Goal: Task Accomplishment & Management: Complete application form

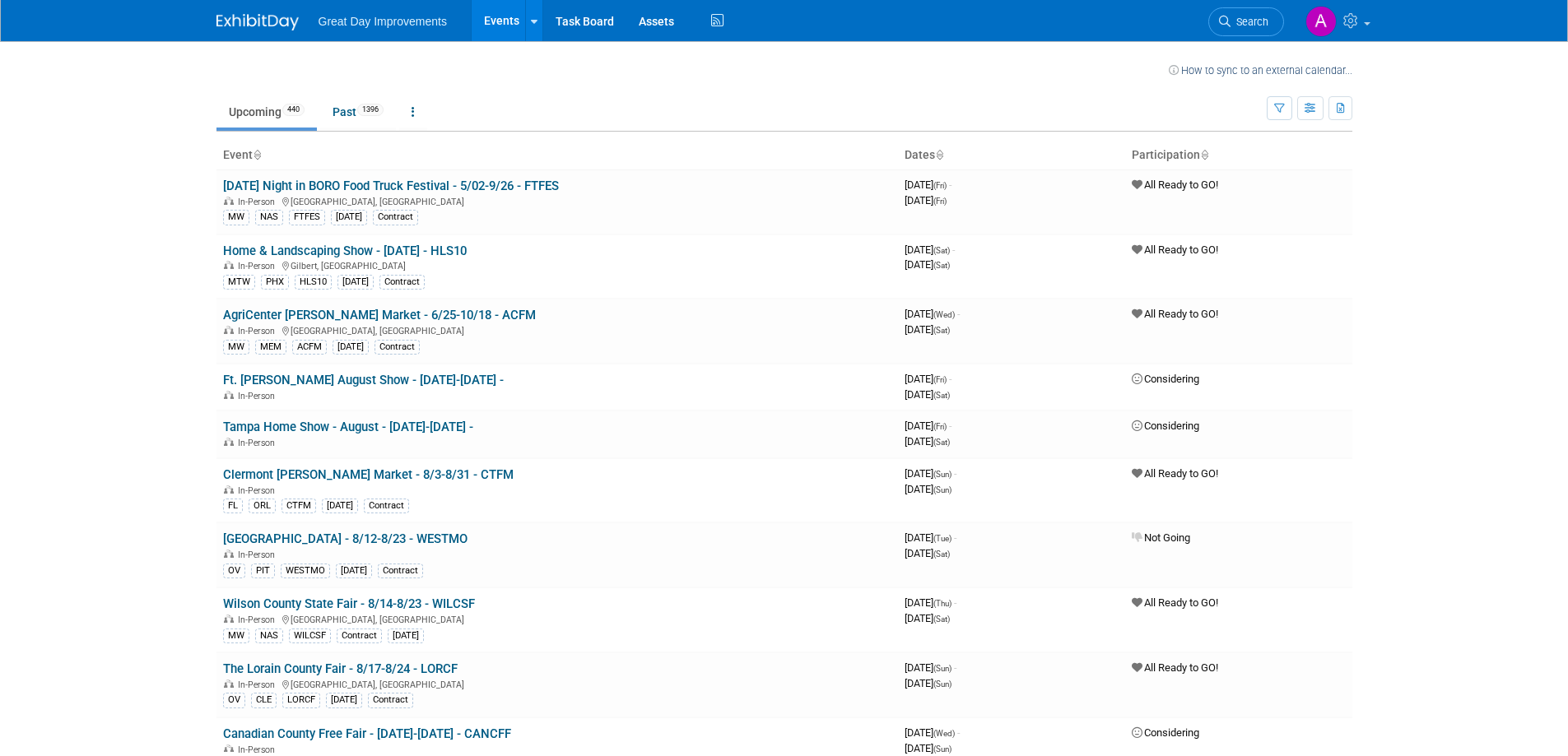
click at [1234, 13] on link "Search" at bounding box center [1246, 22] width 76 height 29
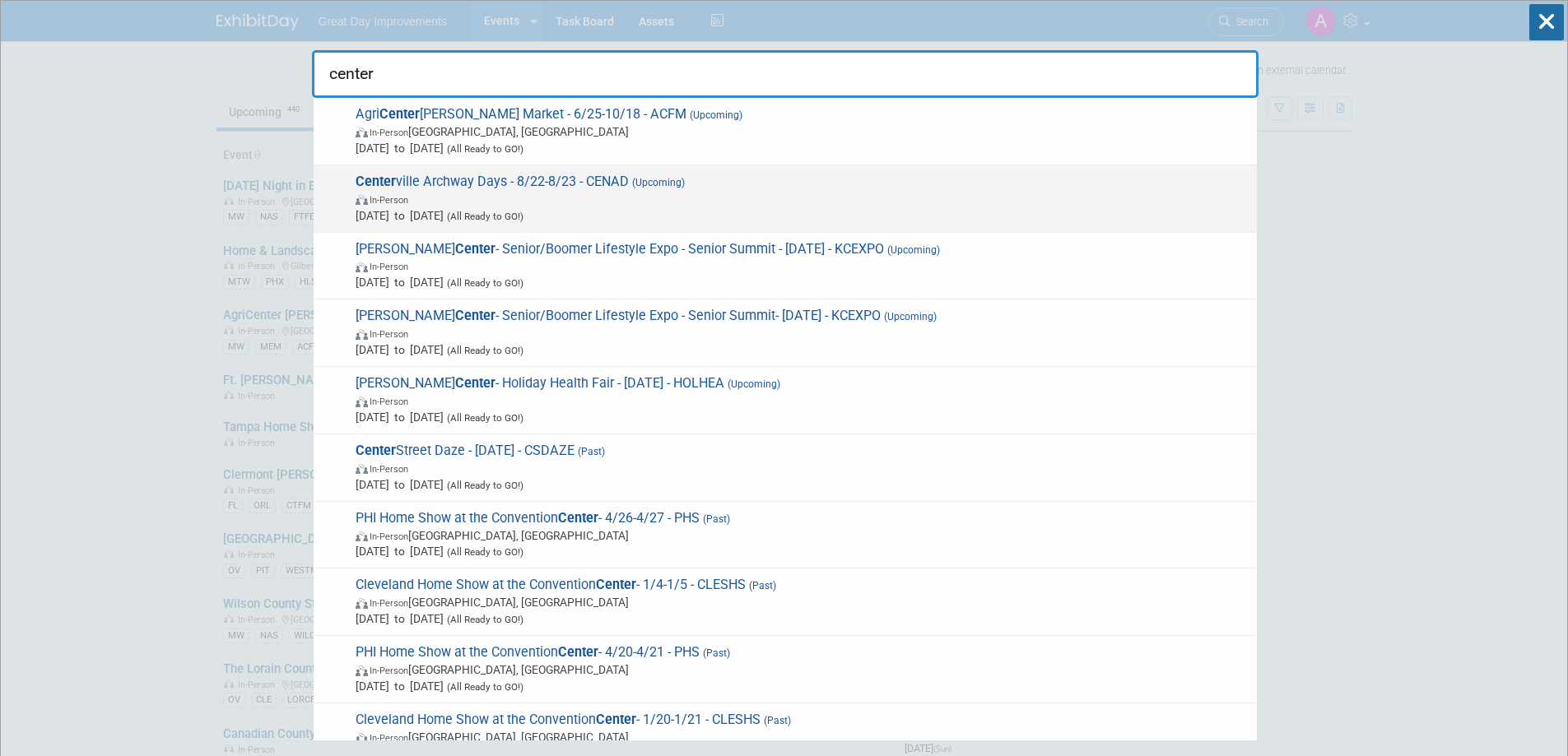
type input "center"
click at [721, 202] on span "In-Person" at bounding box center [802, 199] width 893 height 17
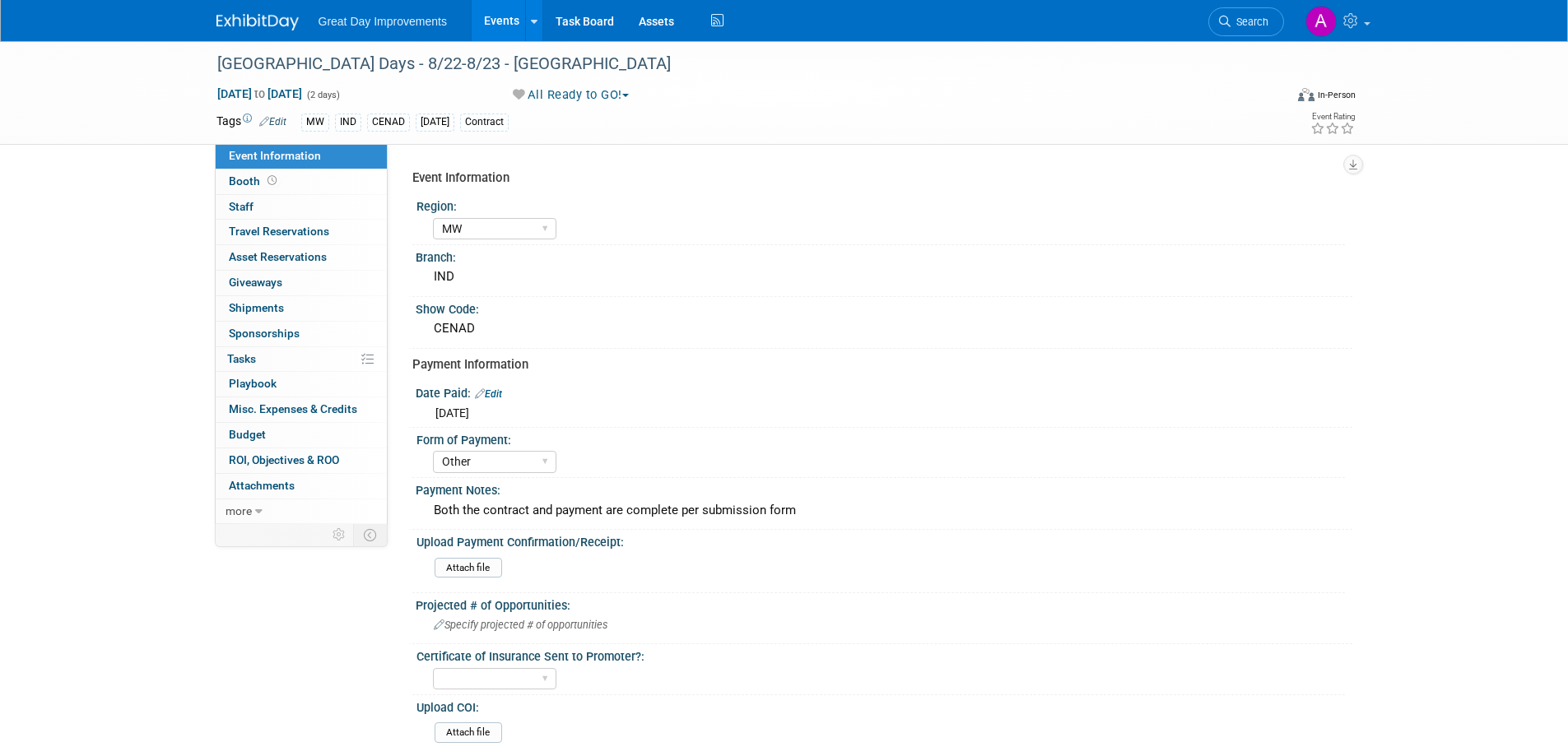
select select "MW"
select select "Other"
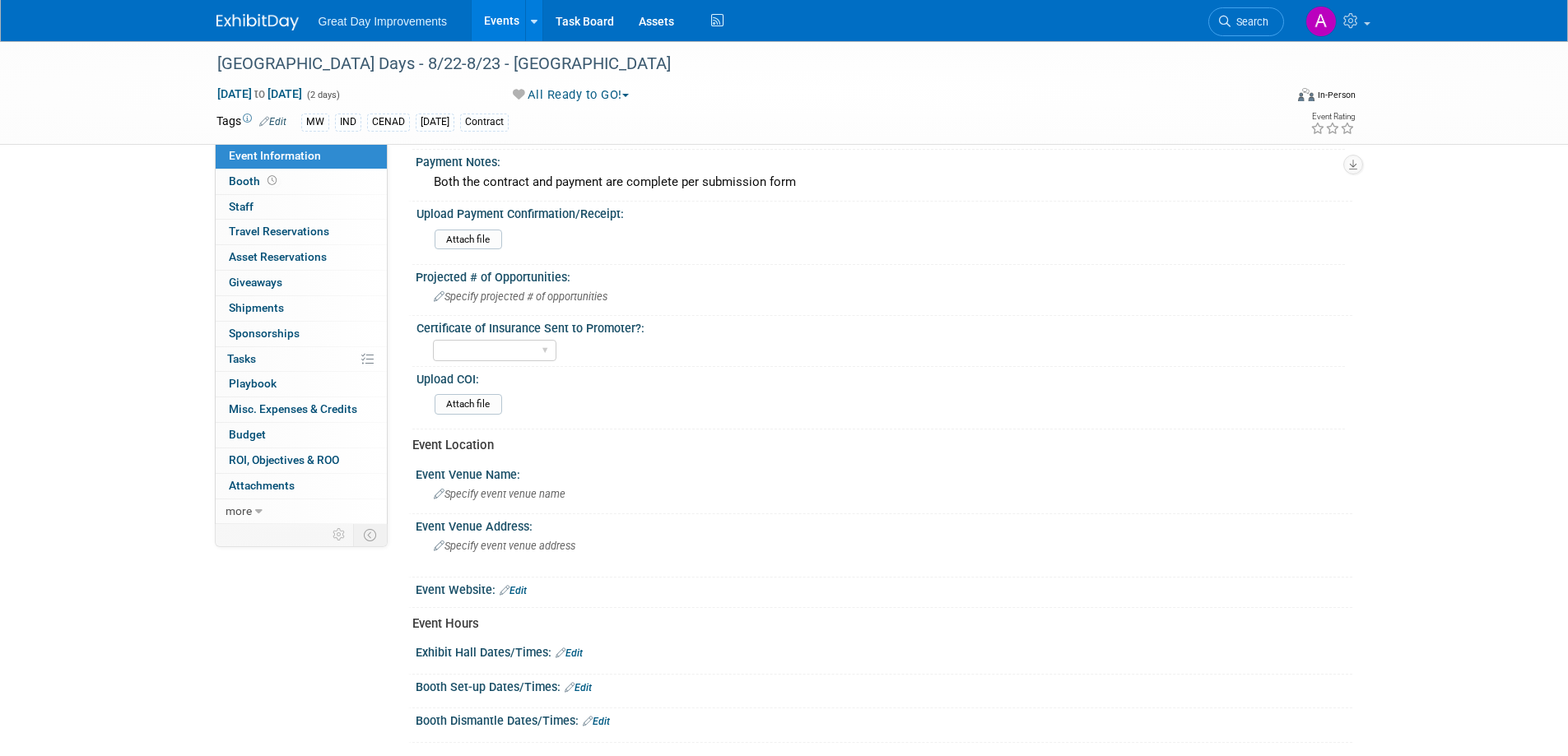
scroll to position [329, 0]
click at [565, 301] on span "Specify projected # of opportunities" at bounding box center [520, 295] width 173 height 13
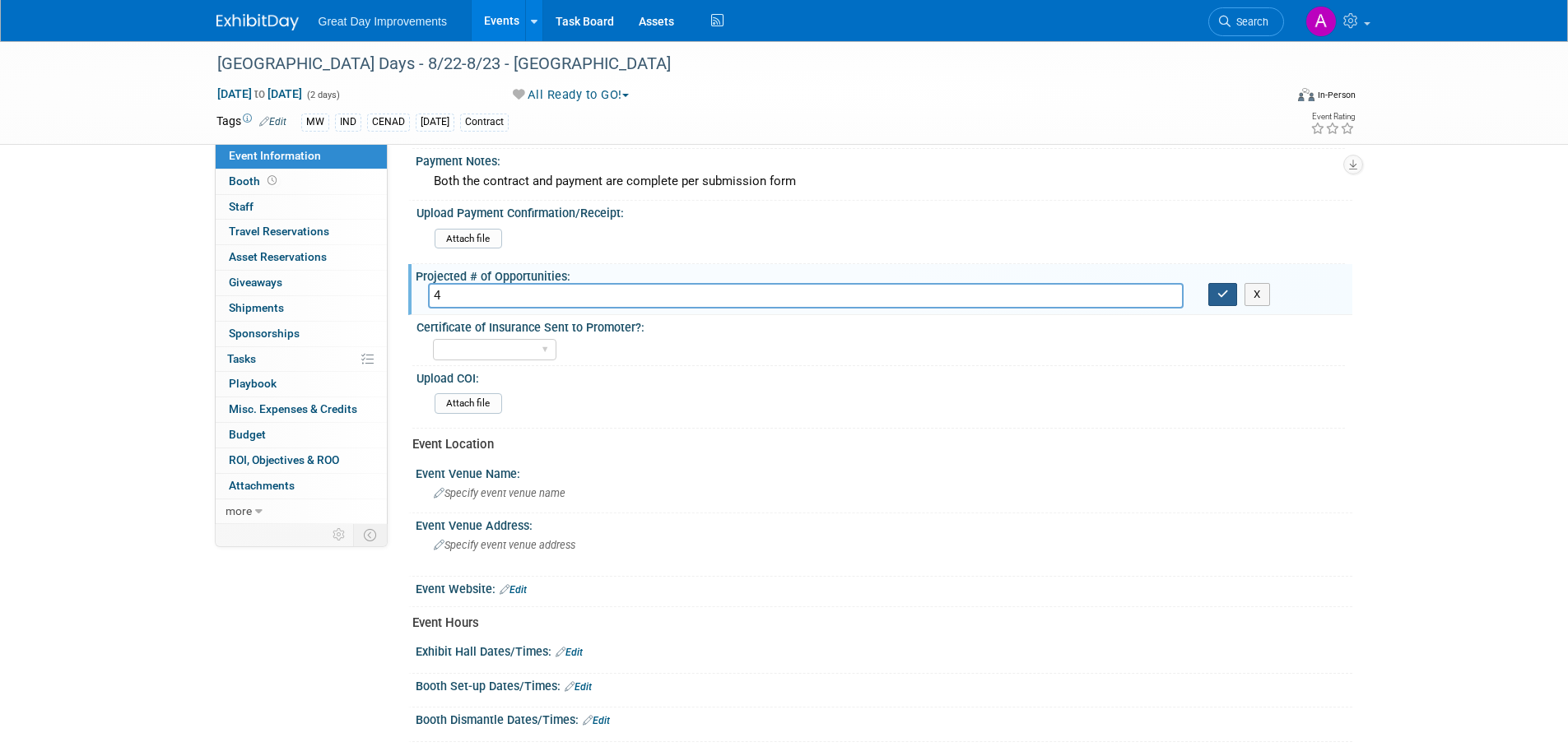
type input "4"
click at [1228, 287] on button "button" at bounding box center [1224, 295] width 30 height 23
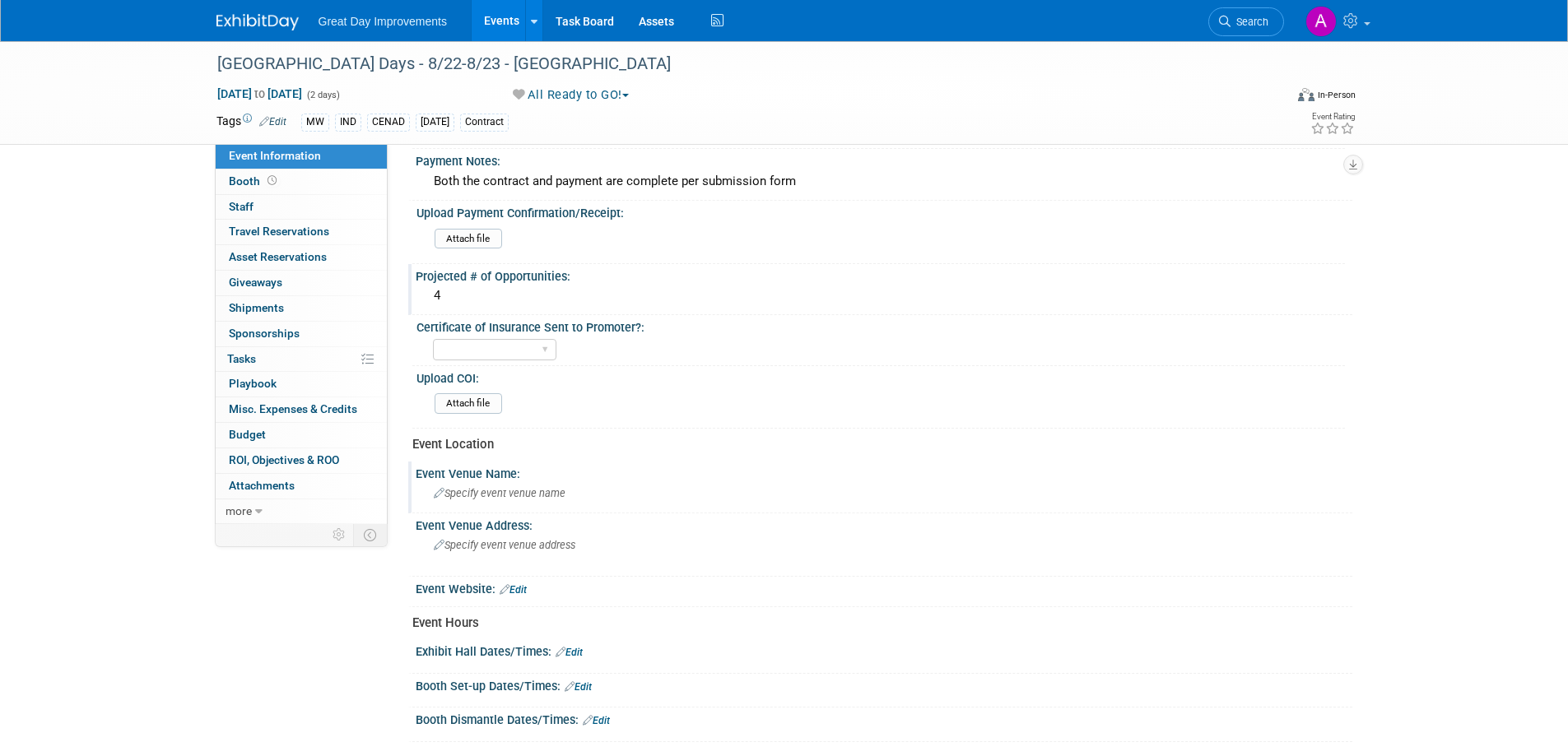
click at [540, 478] on div "Event Venue Name:" at bounding box center [884, 472] width 937 height 21
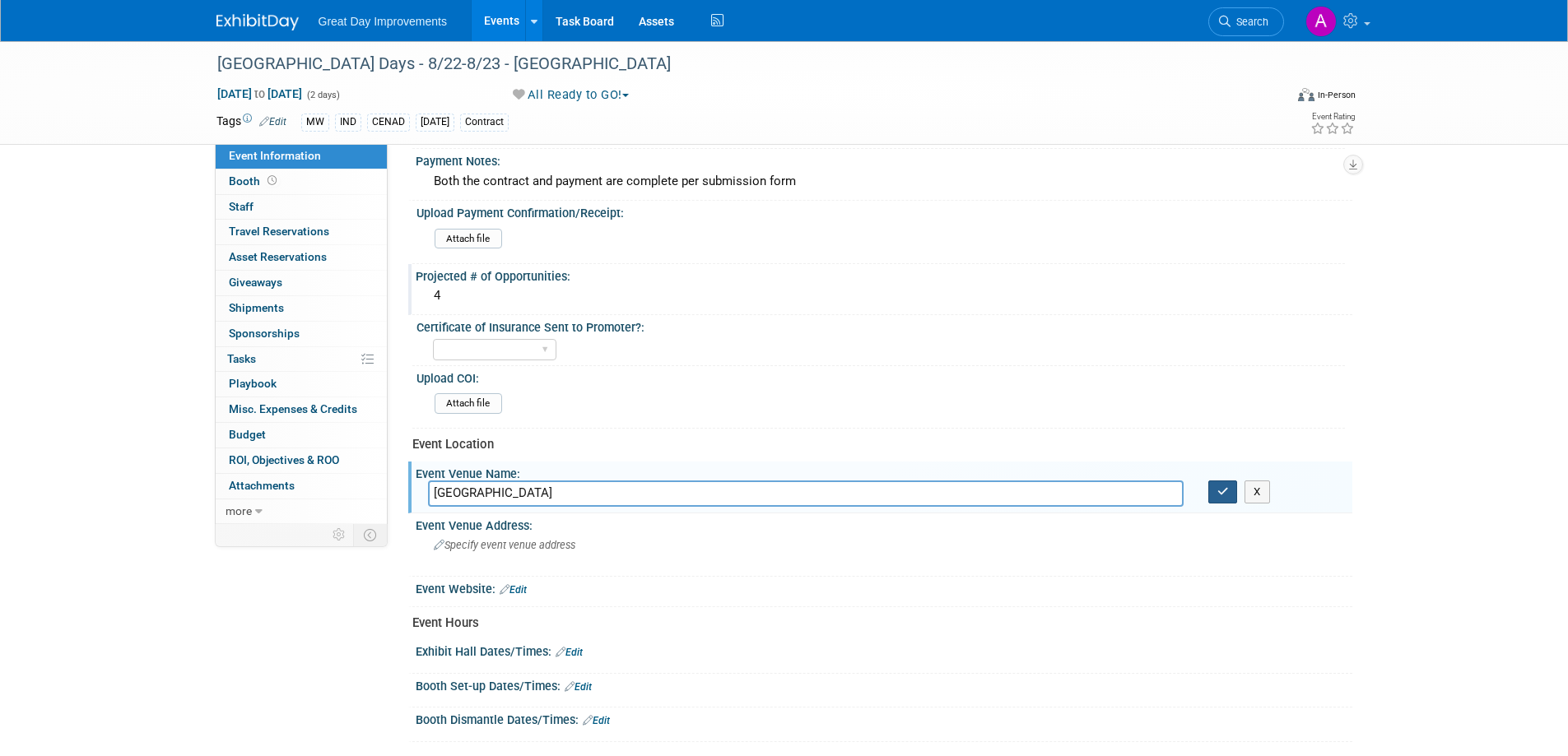
type input "Maplewood Park"
click at [1221, 491] on icon "button" at bounding box center [1224, 491] width 12 height 11
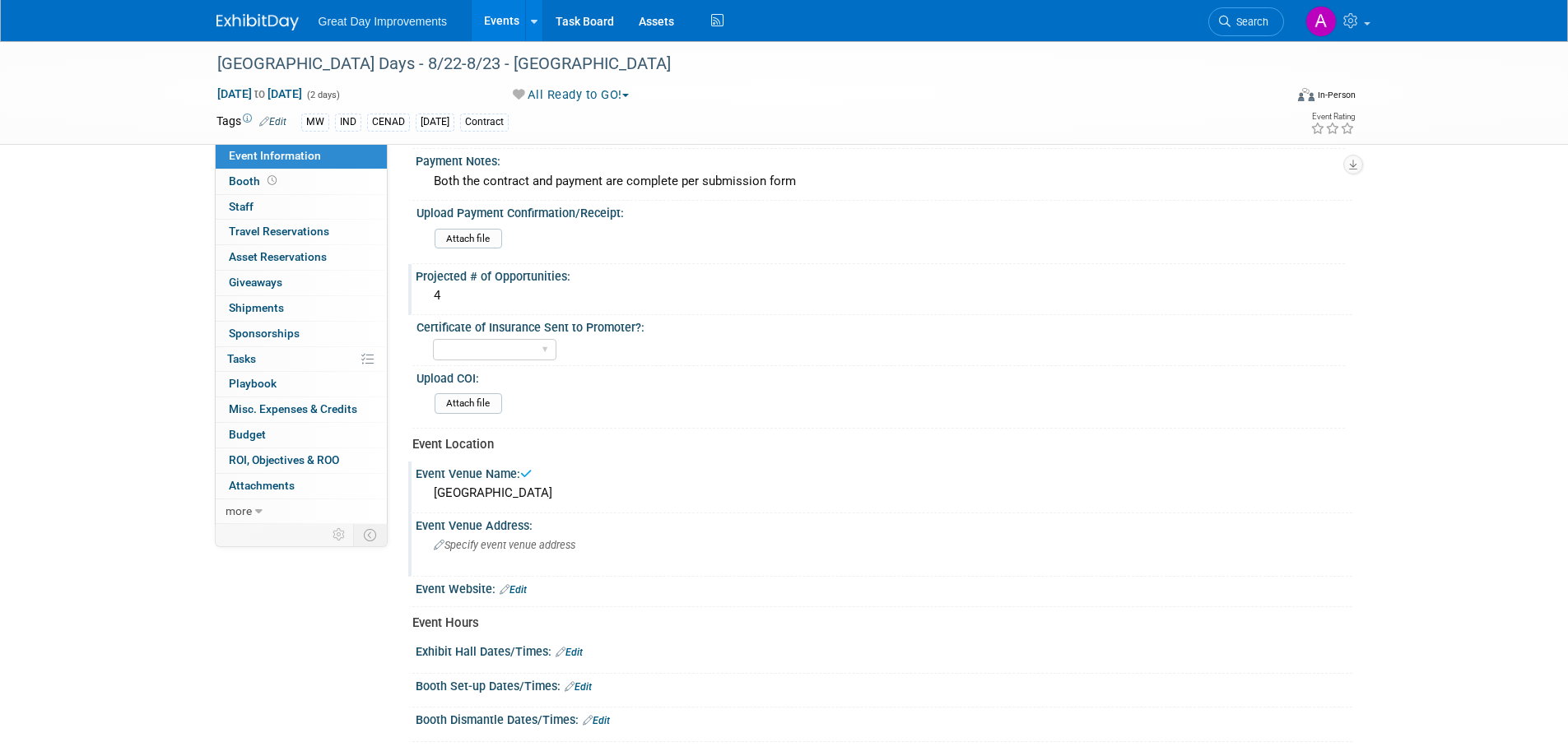
click at [586, 554] on div "Specify event venue address" at bounding box center [611, 551] width 365 height 38
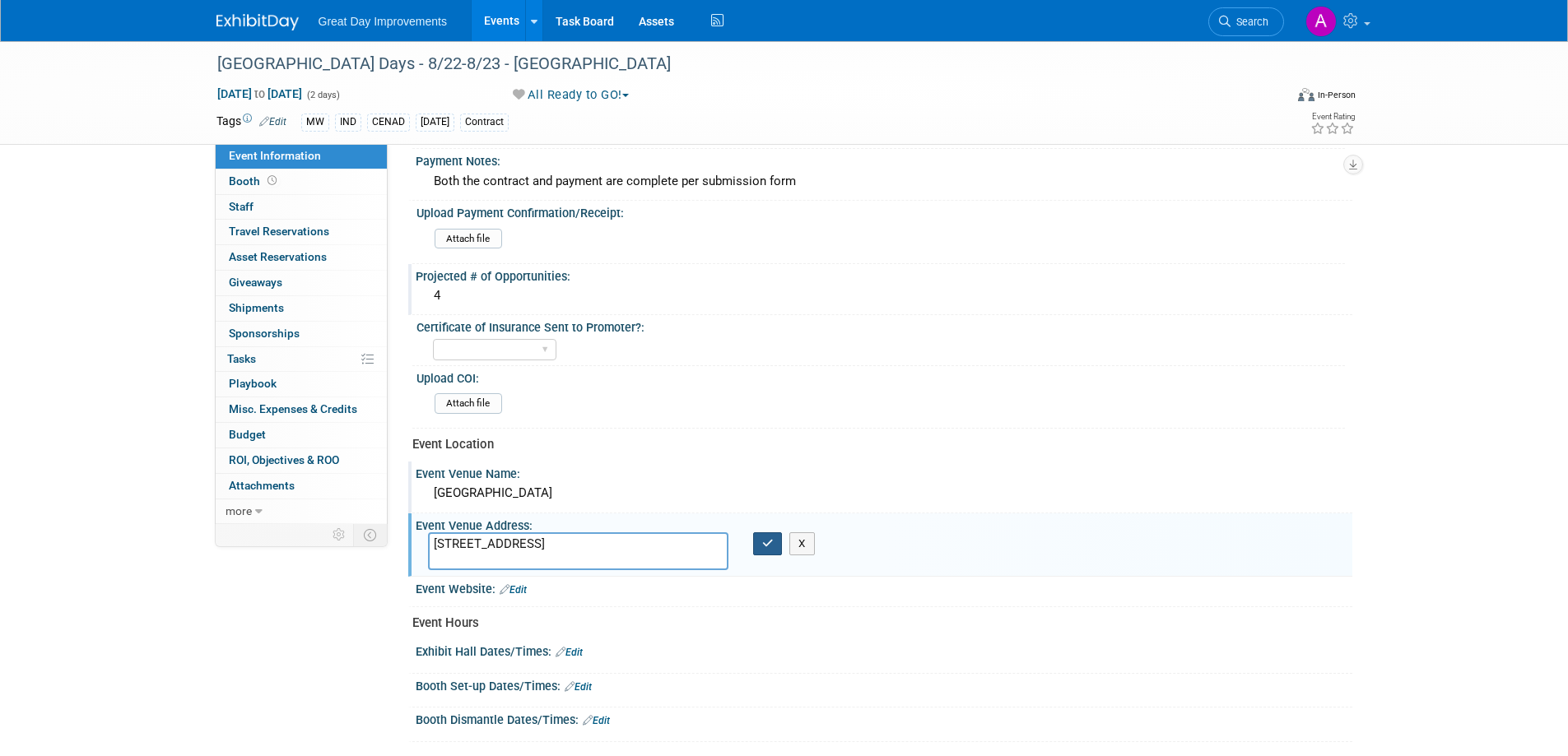
type textarea "116 E. Plum Street Centerville, IN 47330"
click at [770, 549] on button "button" at bounding box center [768, 544] width 30 height 23
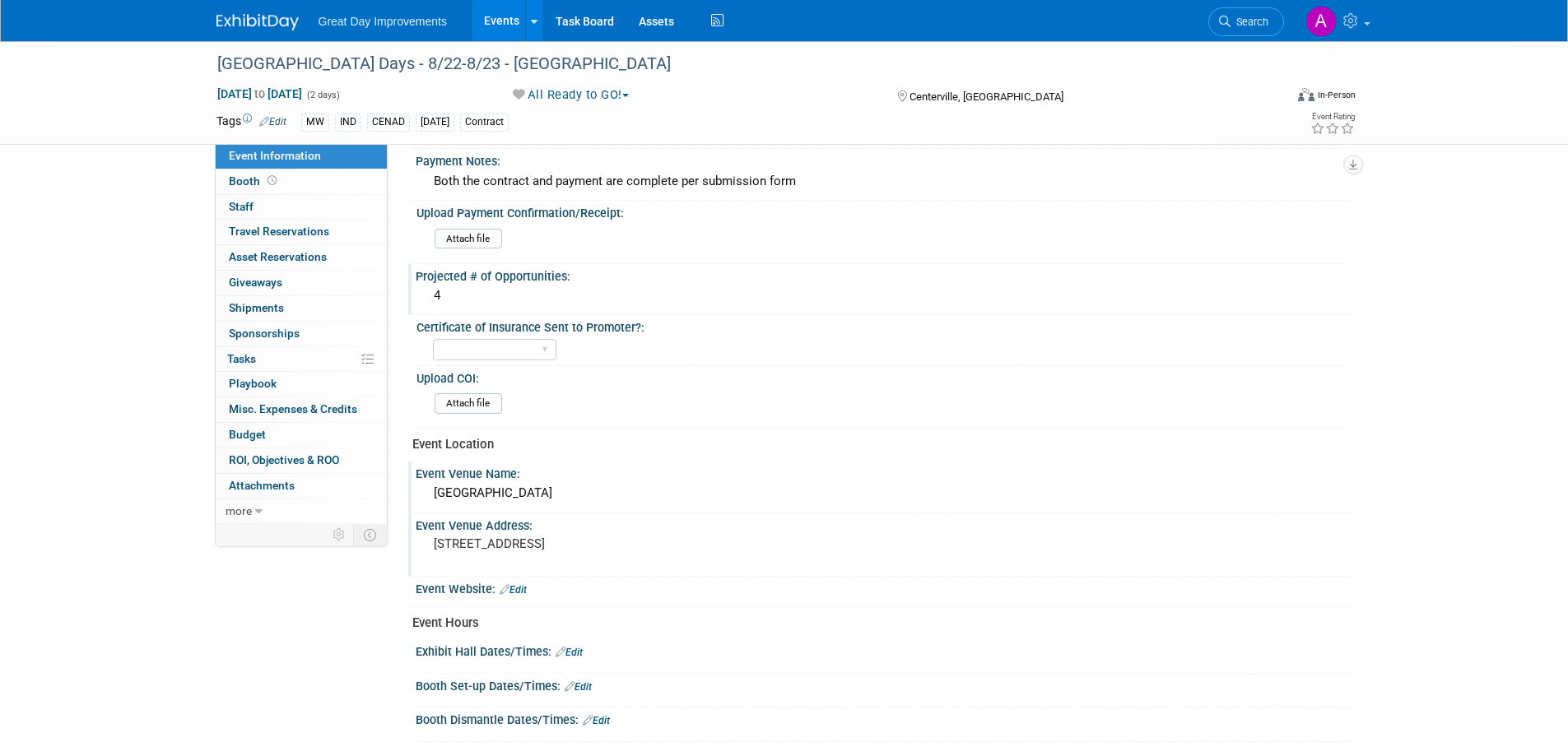
click at [577, 652] on link "Edit" at bounding box center [569, 653] width 28 height 12
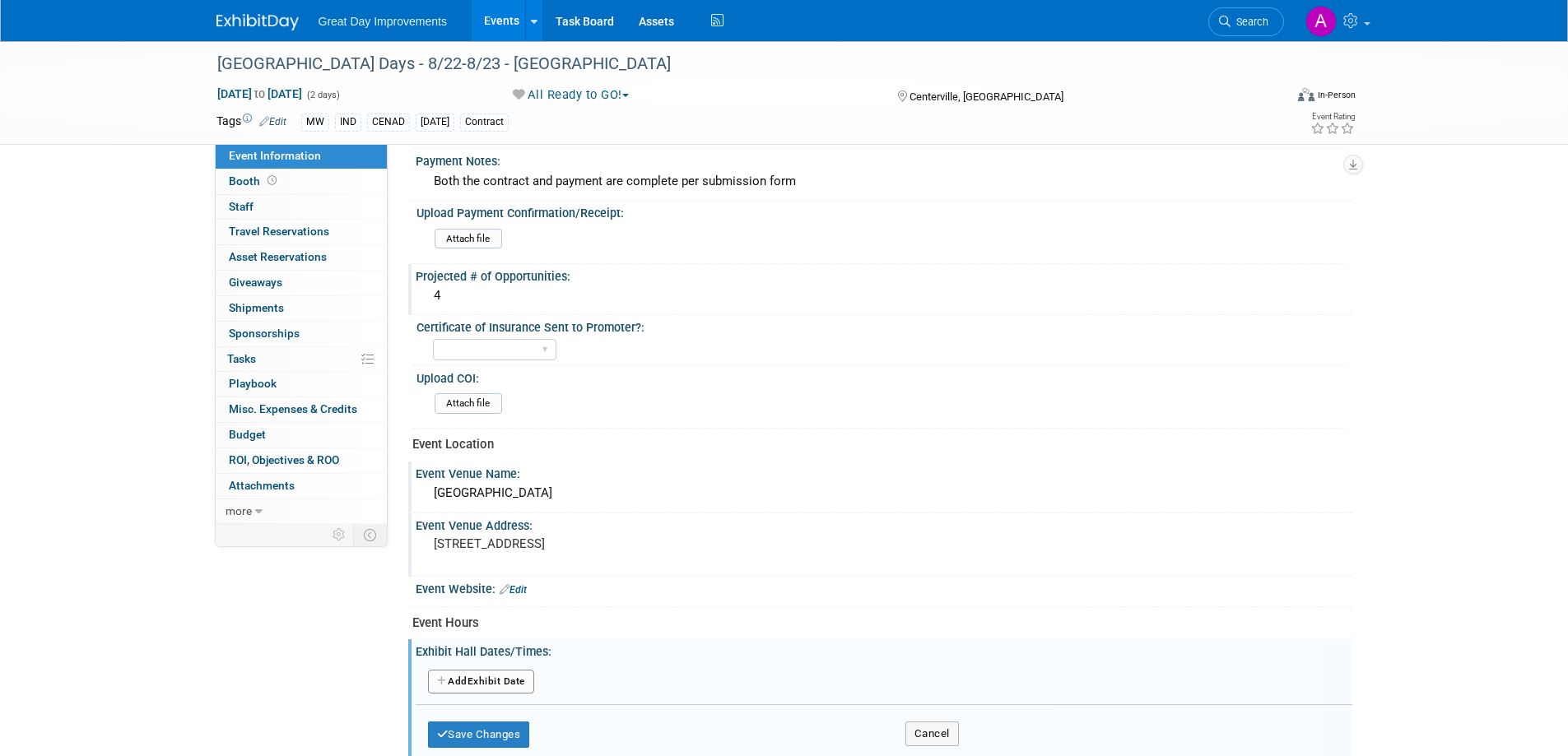
click at [489, 683] on button "Add Another Exhibit Date" at bounding box center [480, 683] width 106 height 25
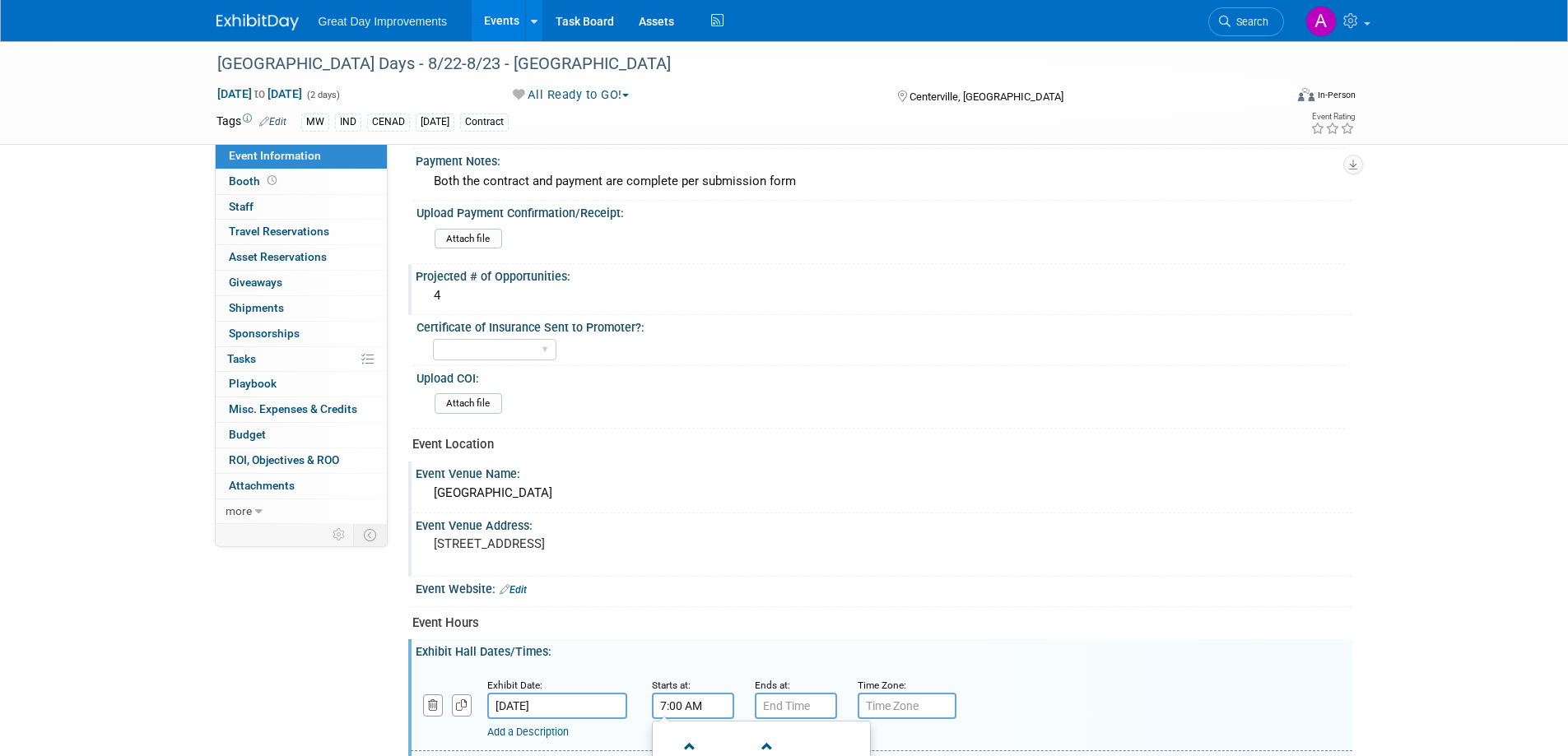
click at [669, 698] on input "7:00 AM" at bounding box center [693, 706] width 83 height 27
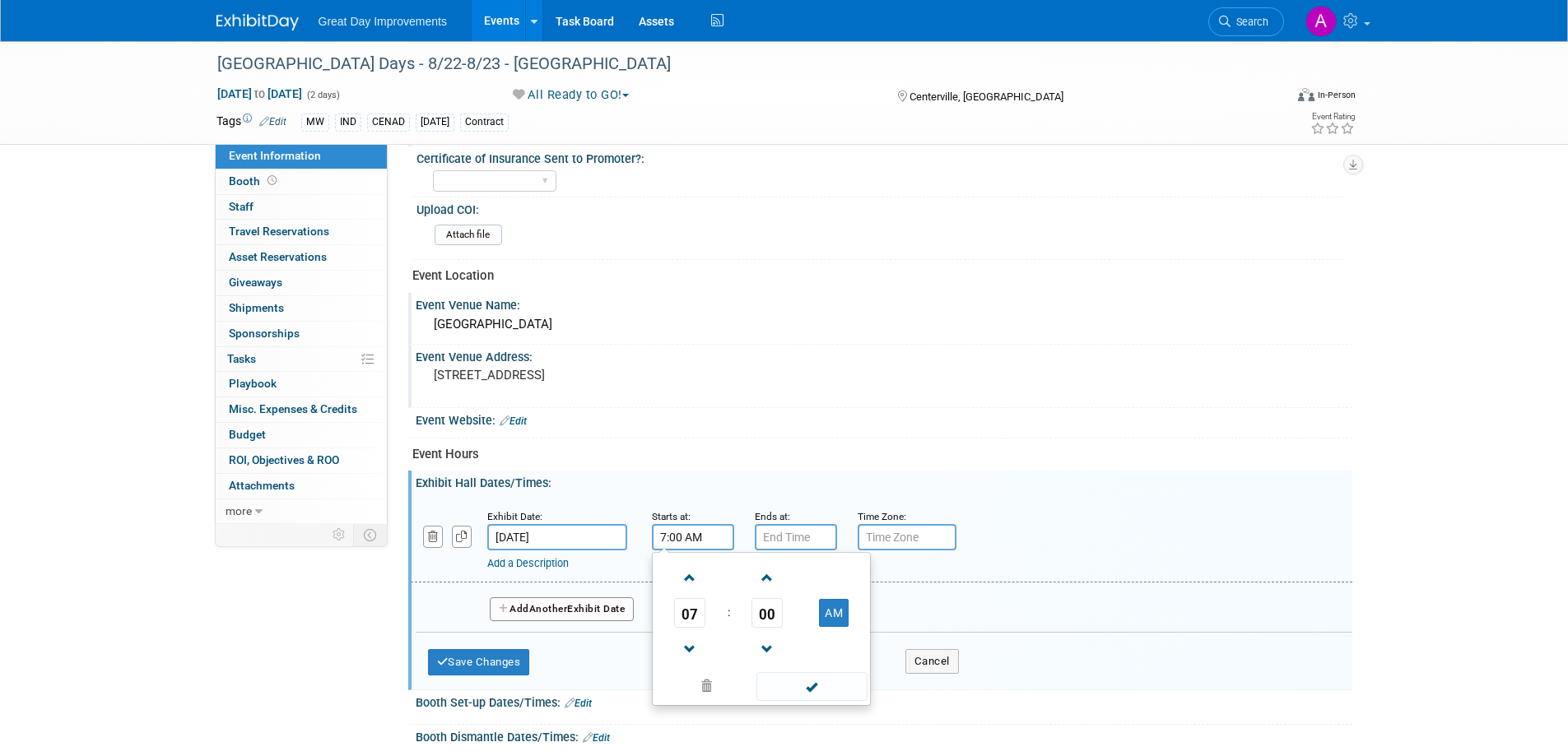
scroll to position [576, 0]
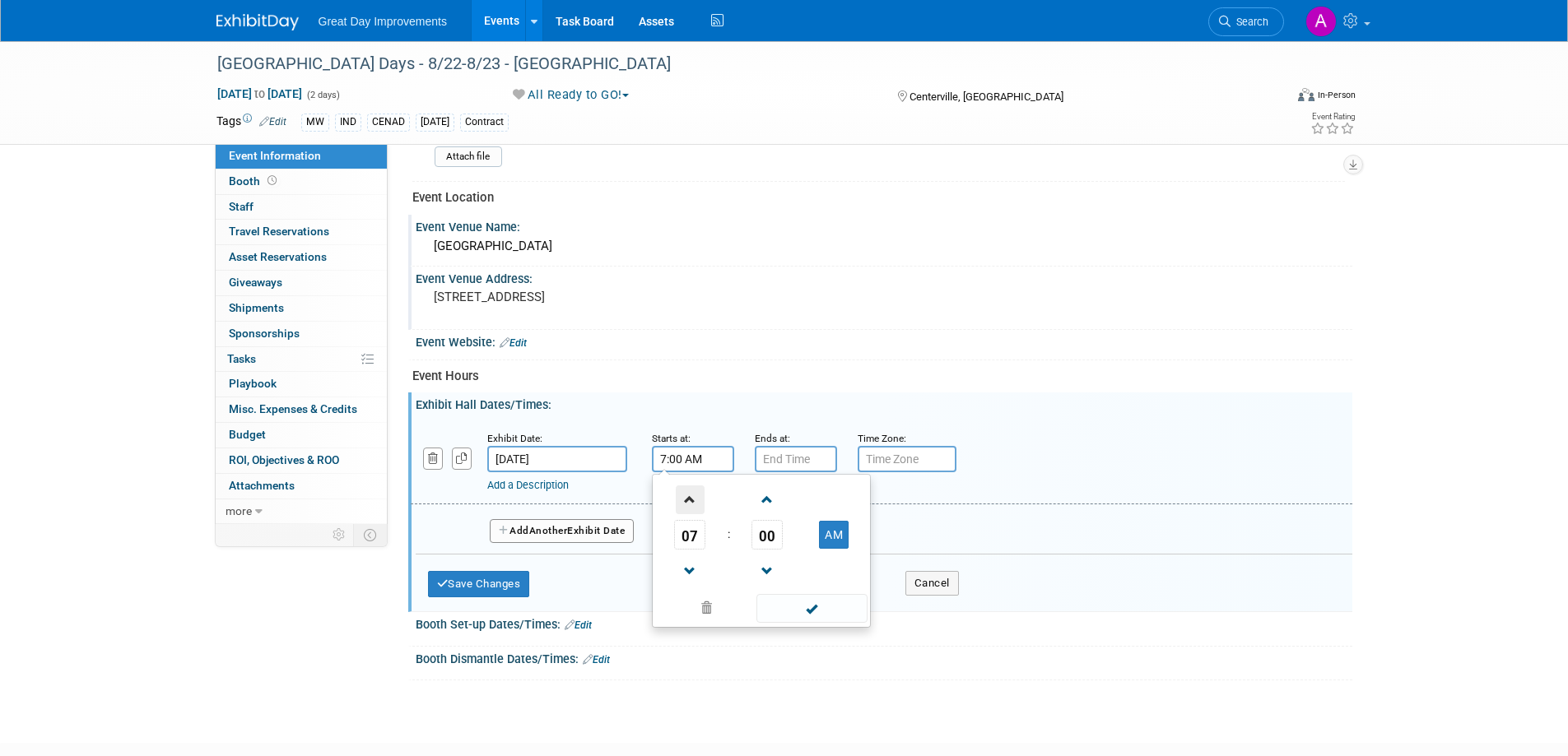
click at [691, 503] on span at bounding box center [690, 499] width 29 height 29
click at [691, 501] on span at bounding box center [690, 499] width 29 height 29
click at [690, 501] on span at bounding box center [690, 499] width 29 height 29
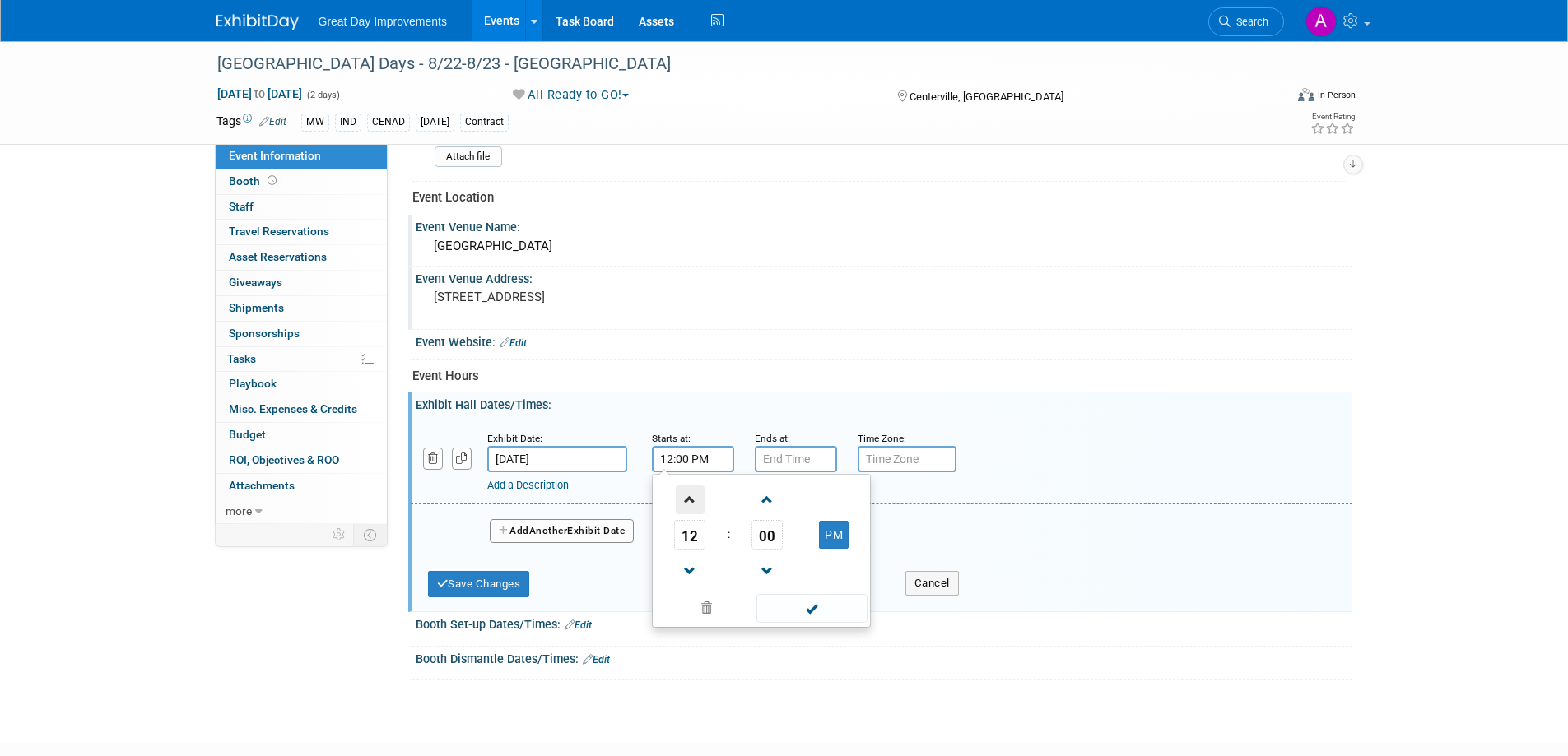
click at [688, 501] on span at bounding box center [690, 499] width 29 height 29
click at [687, 500] on span at bounding box center [690, 499] width 29 height 29
click at [683, 571] on span at bounding box center [690, 571] width 29 height 29
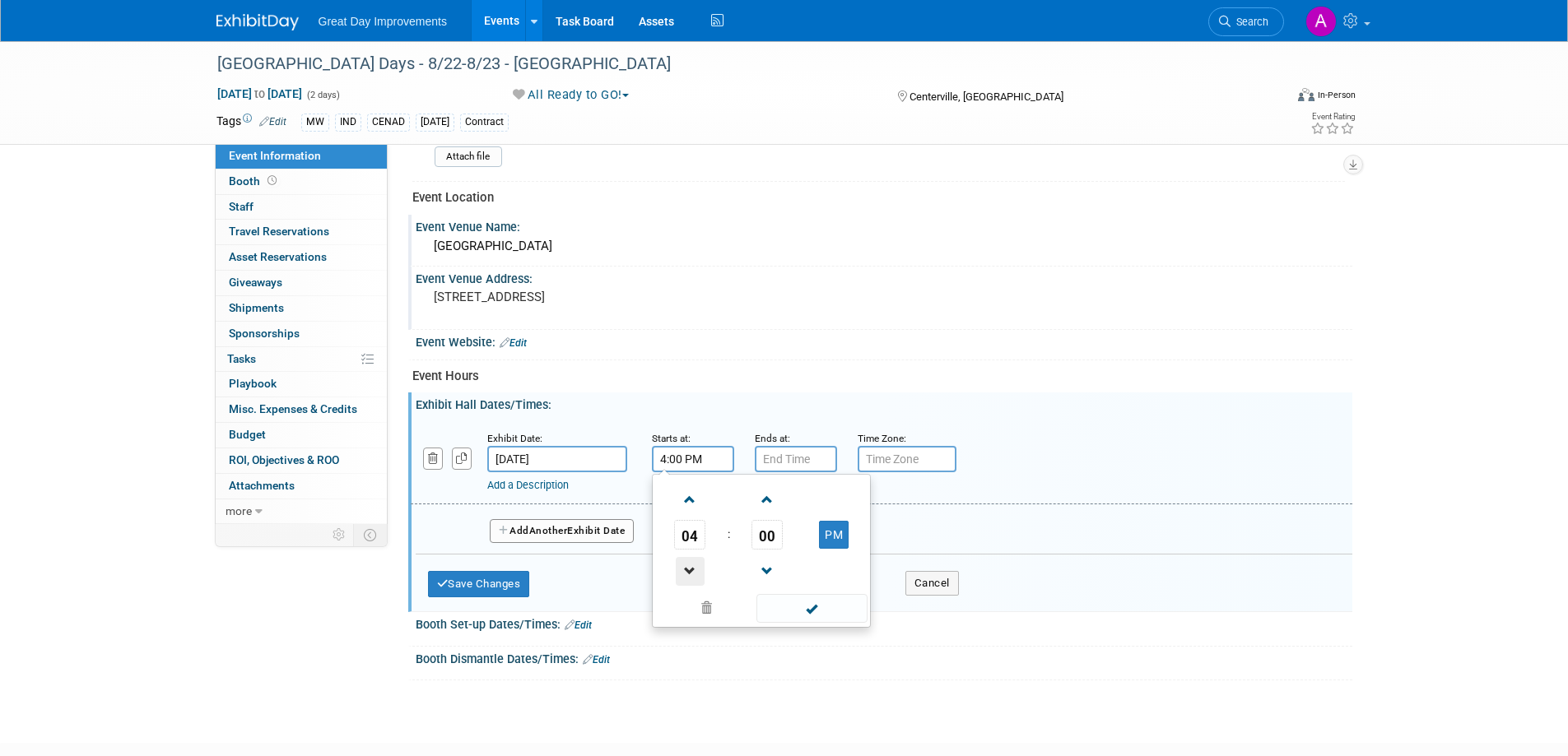
type input "3:00 PM"
click at [815, 611] on span at bounding box center [812, 608] width 111 height 29
click at [819, 458] on input "7:00 PM" at bounding box center [796, 459] width 83 height 27
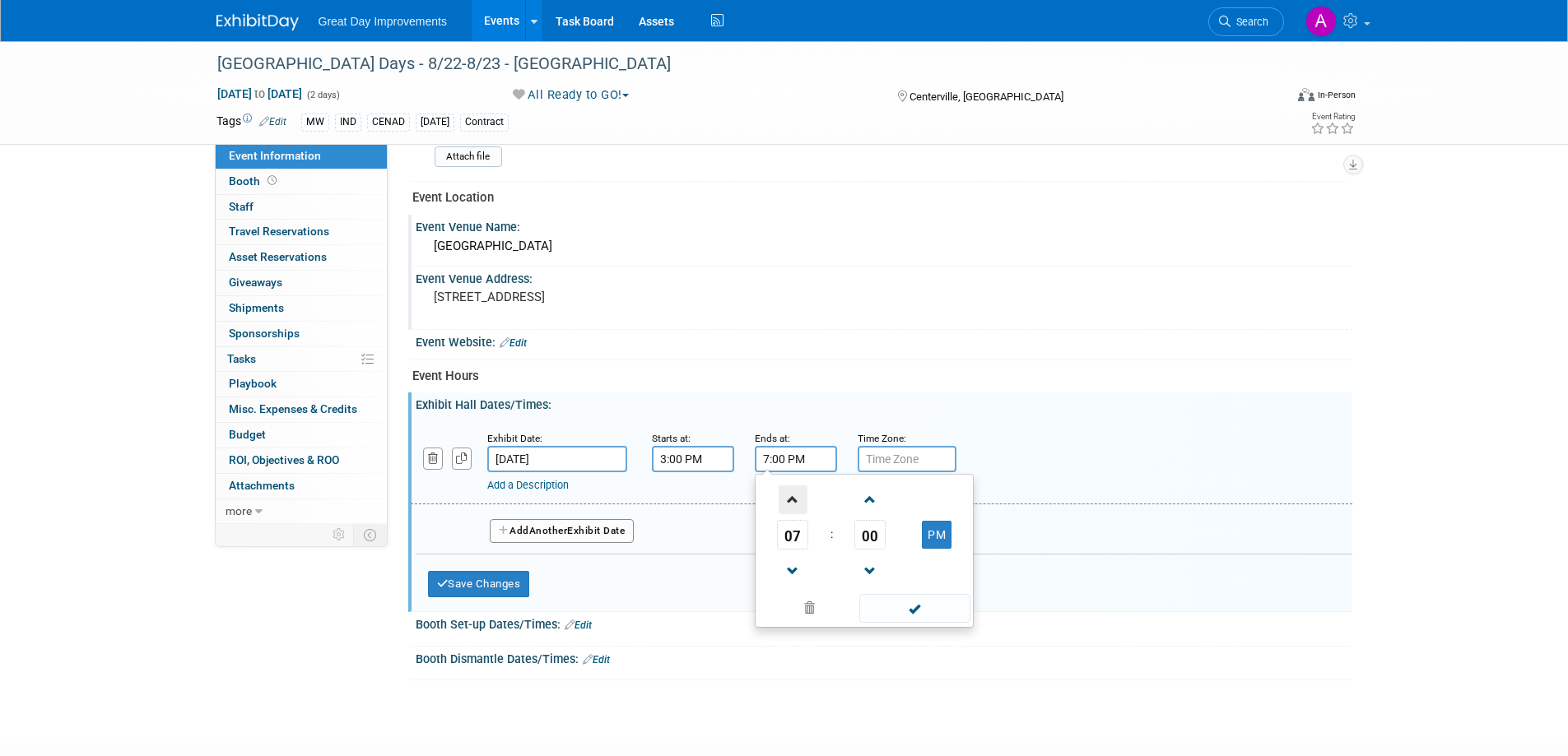
click at [794, 498] on span at bounding box center [793, 499] width 29 height 29
click at [794, 498] on span at bounding box center [793, 499] width 29 height 29
click at [795, 498] on span at bounding box center [793, 499] width 29 height 29
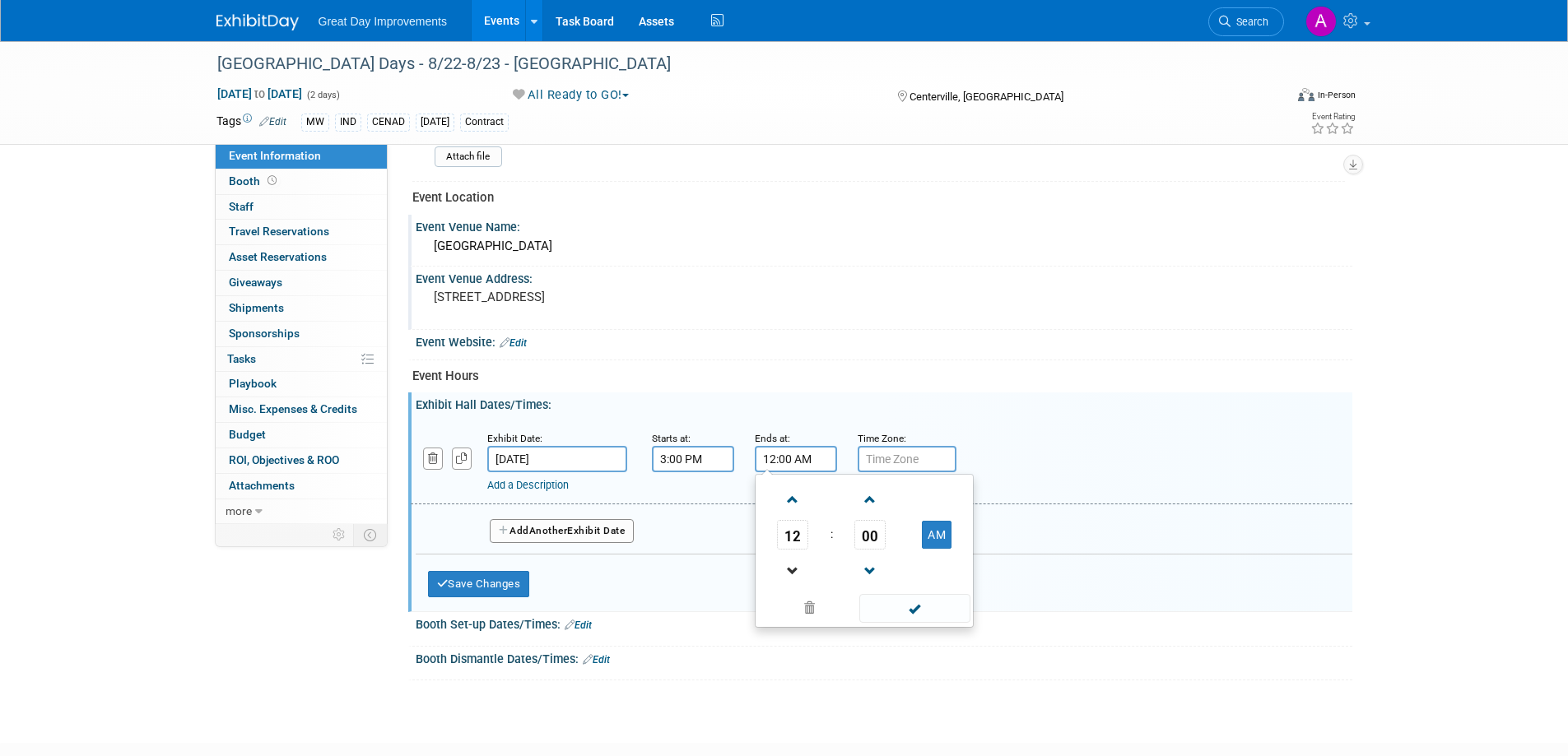
click at [787, 554] on link at bounding box center [793, 570] width 32 height 42
type input "11:00 PM"
click at [914, 602] on span at bounding box center [915, 608] width 111 height 29
click at [887, 449] on input "text" at bounding box center [907, 459] width 98 height 27
type input "est"
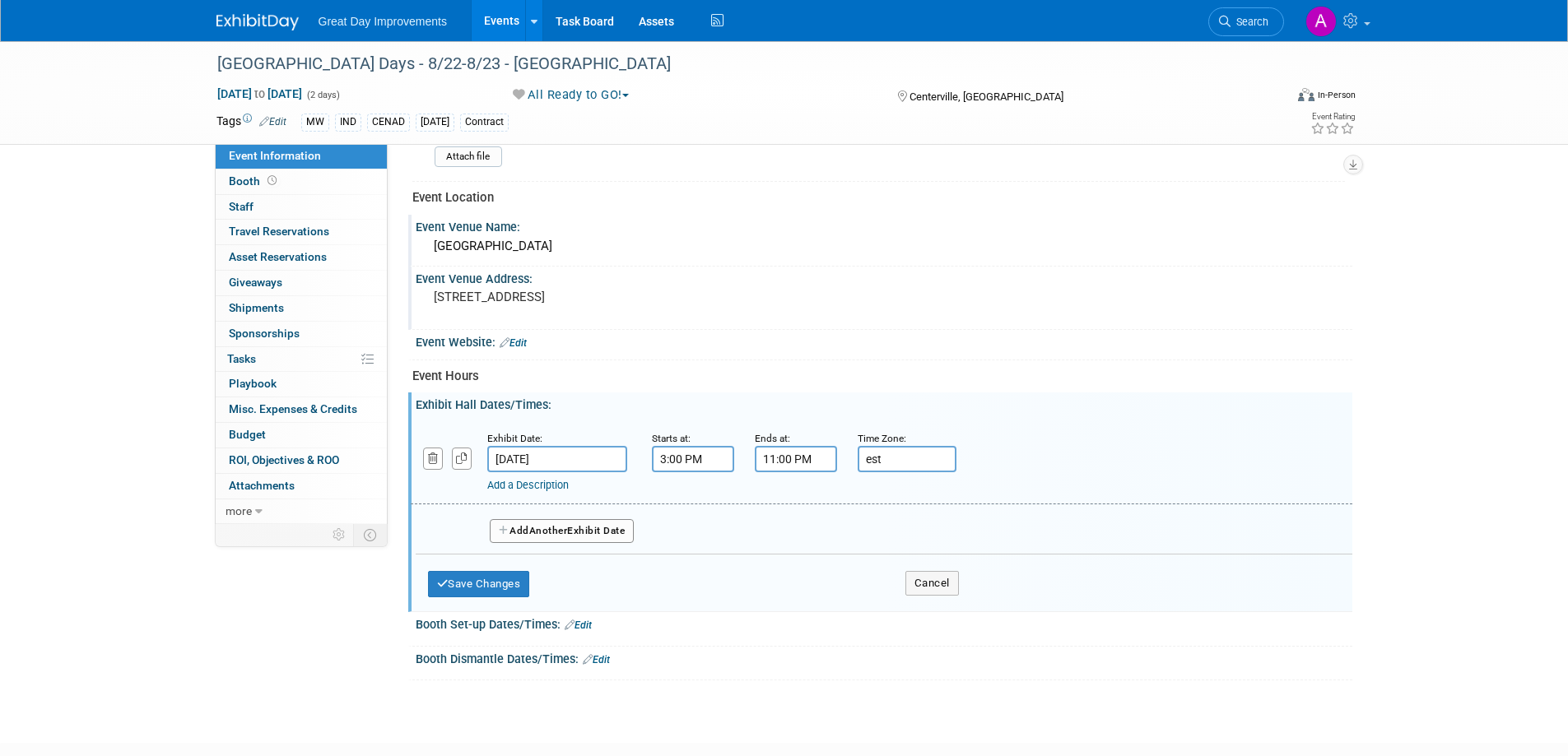
click at [535, 535] on span "Another" at bounding box center [549, 531] width 38 height 12
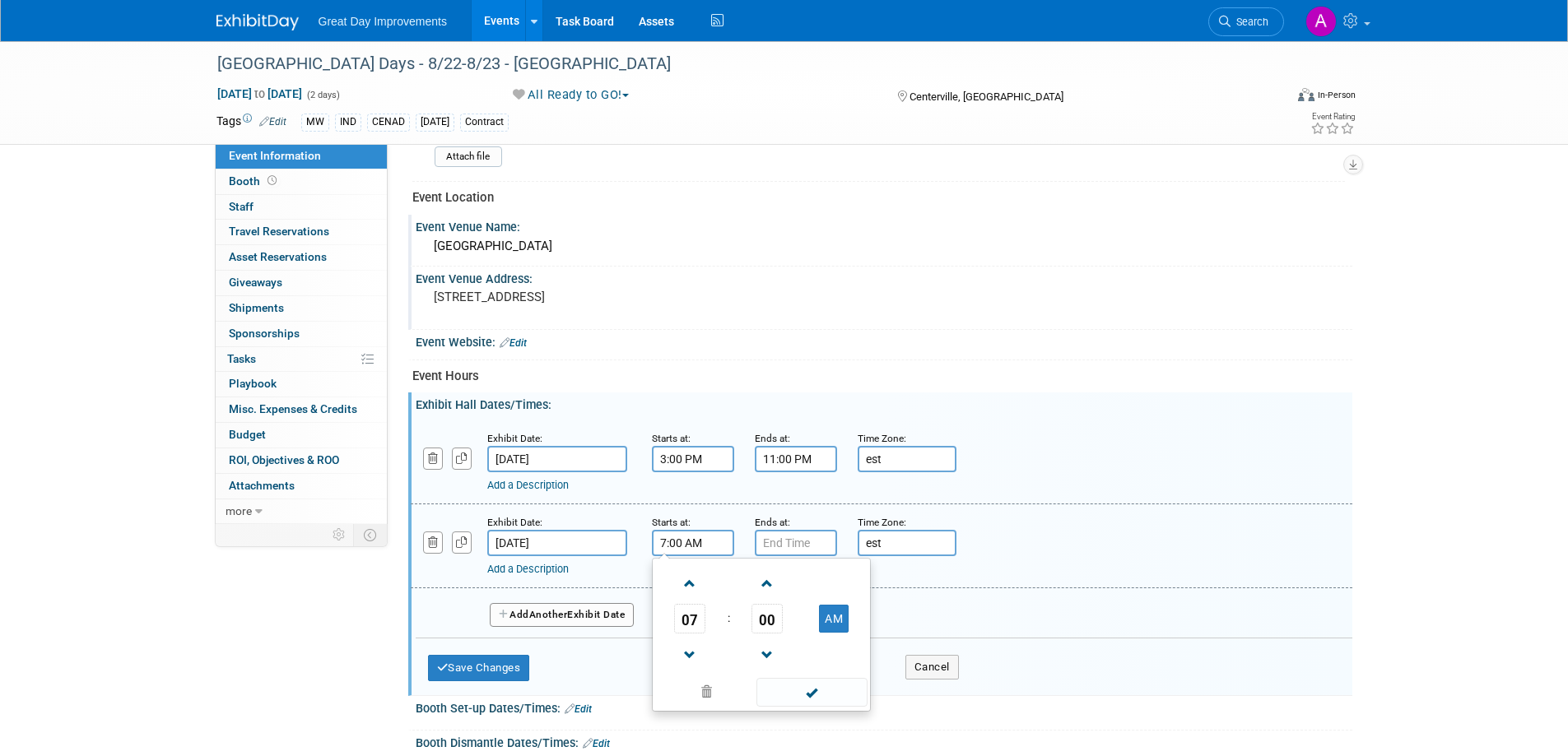
click at [704, 541] on input "7:00 AM" at bounding box center [693, 543] width 83 height 27
click at [696, 581] on span at bounding box center [690, 583] width 29 height 29
click at [697, 581] on span at bounding box center [690, 583] width 29 height 29
type input "9:00 AM"
drag, startPoint x: 820, startPoint y: 693, endPoint x: 811, endPoint y: 663, distance: 31.3
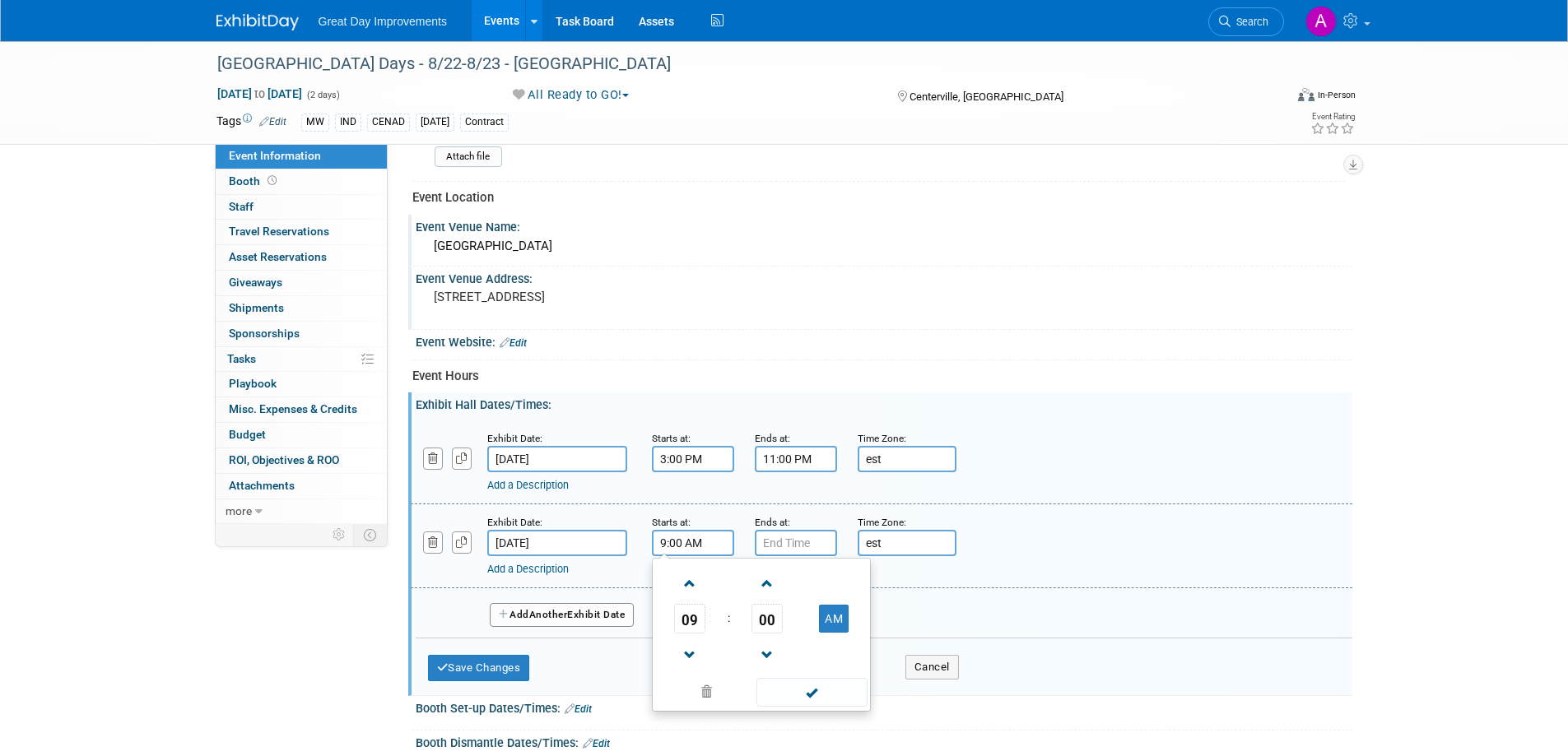
click at [820, 691] on span at bounding box center [812, 692] width 111 height 29
click at [809, 548] on input "7:00 PM" at bounding box center [796, 543] width 83 height 27
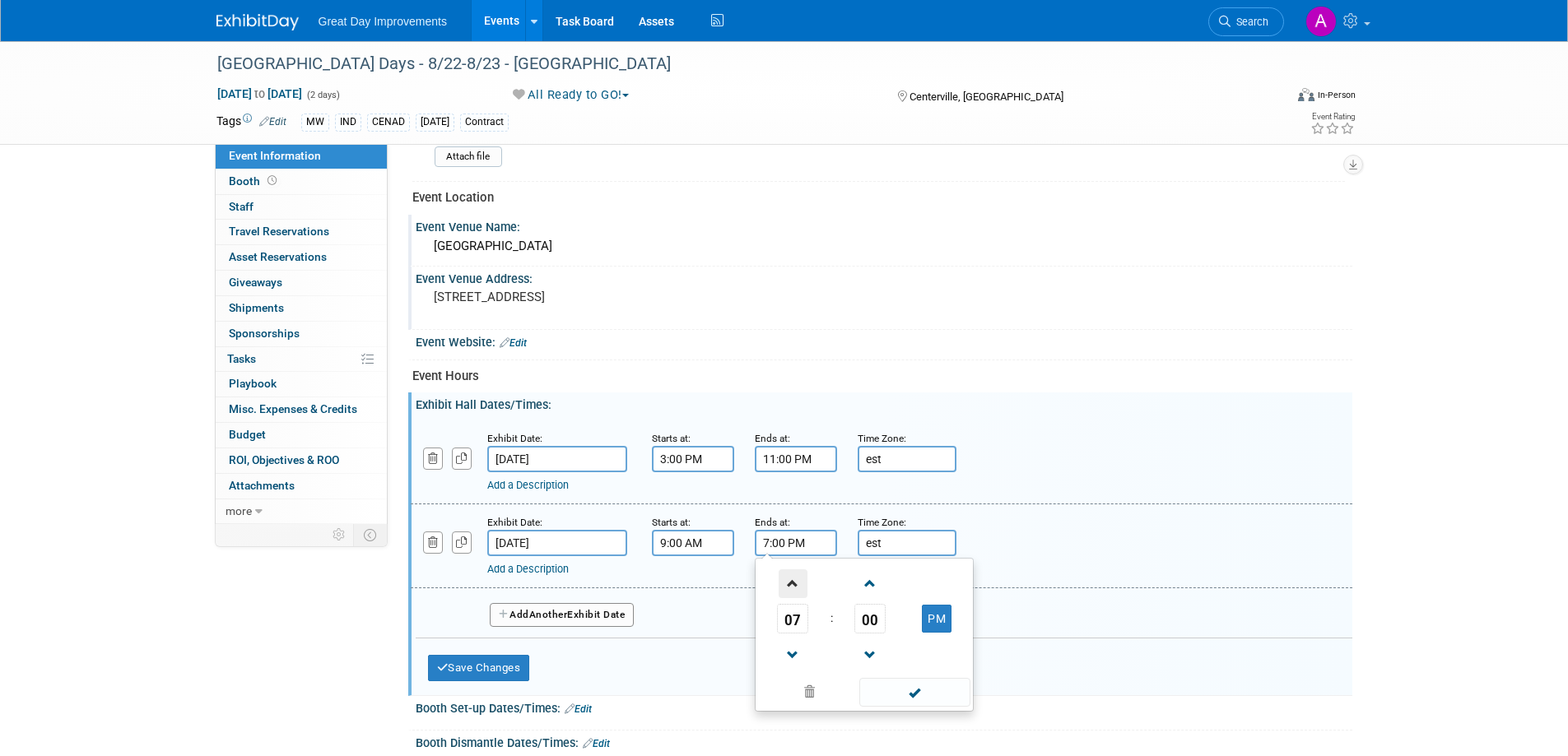
click at [793, 585] on span at bounding box center [793, 583] width 29 height 29
click at [793, 582] on span at bounding box center [793, 583] width 29 height 29
click at [796, 580] on span at bounding box center [793, 583] width 29 height 29
type input "11:00 PM"
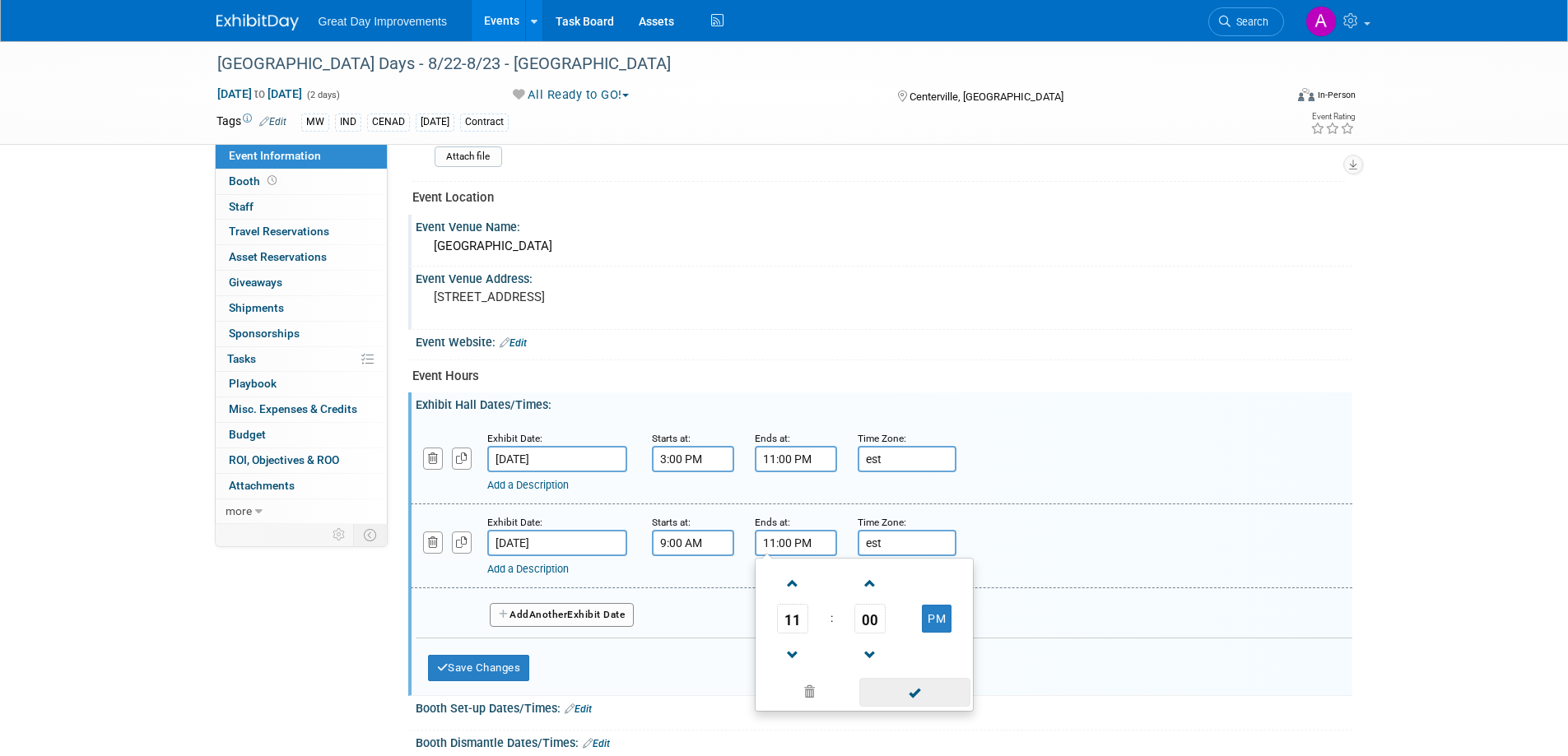
click at [904, 683] on span at bounding box center [915, 692] width 111 height 29
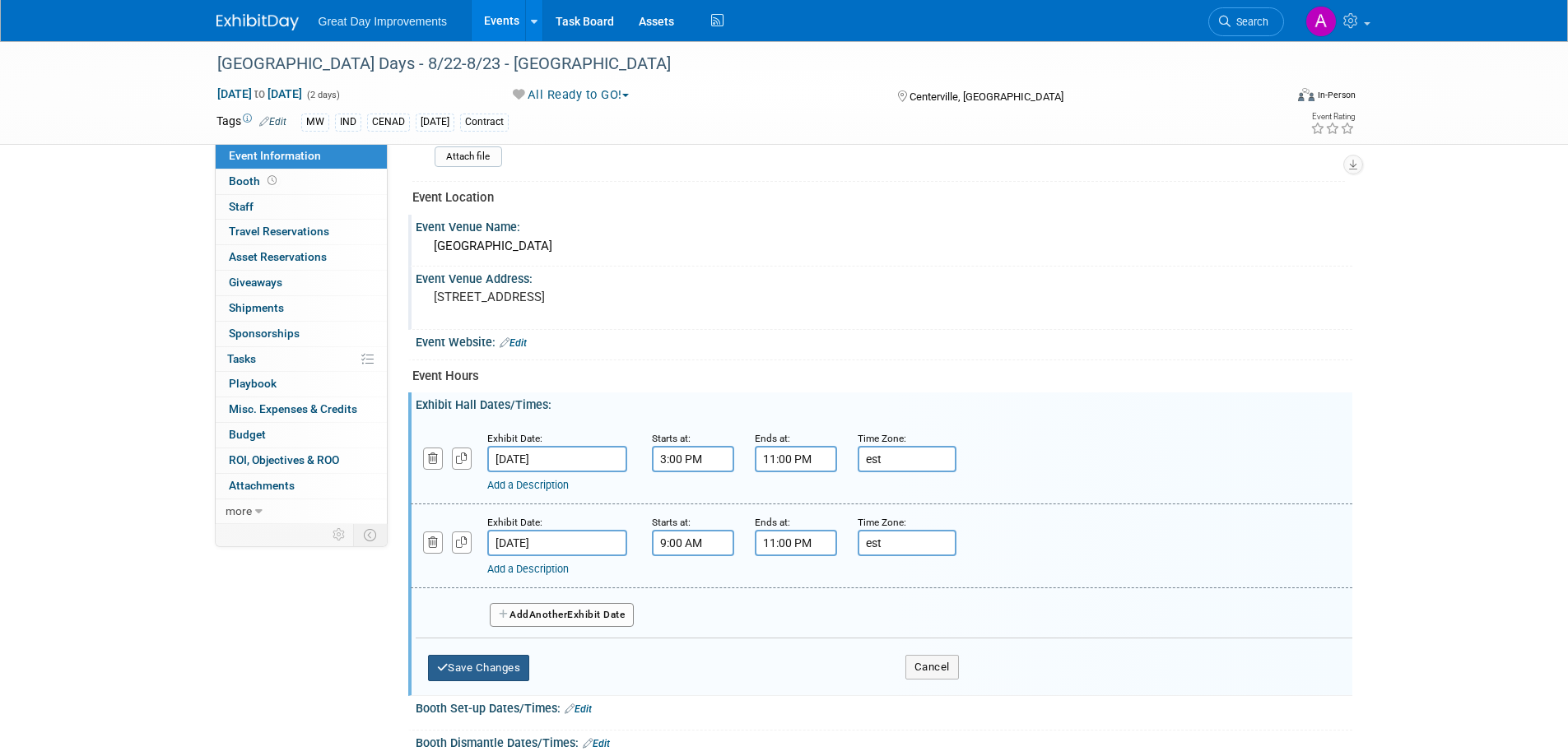
click at [473, 666] on button "Save Changes" at bounding box center [479, 668] width 102 height 27
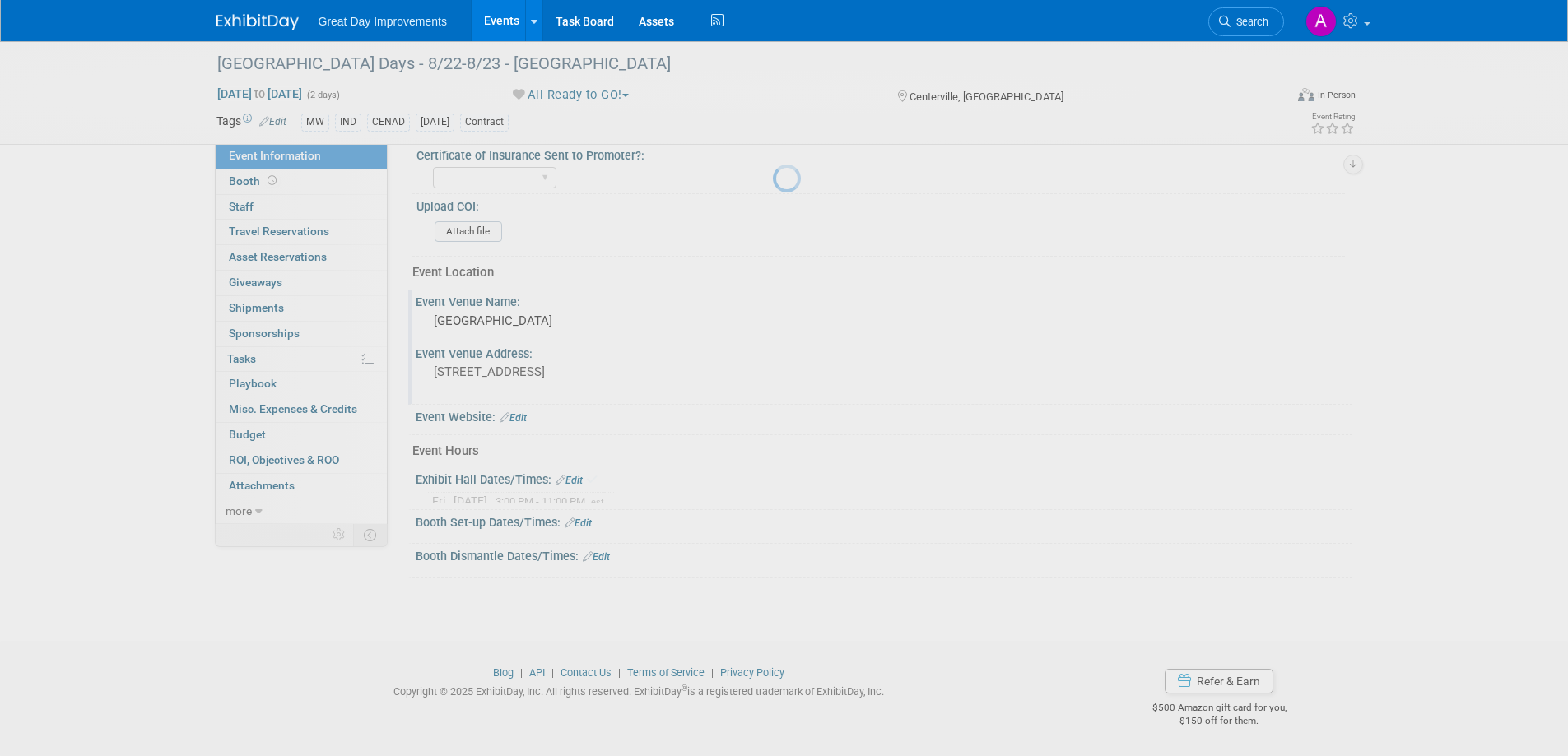
scroll to position [488, 0]
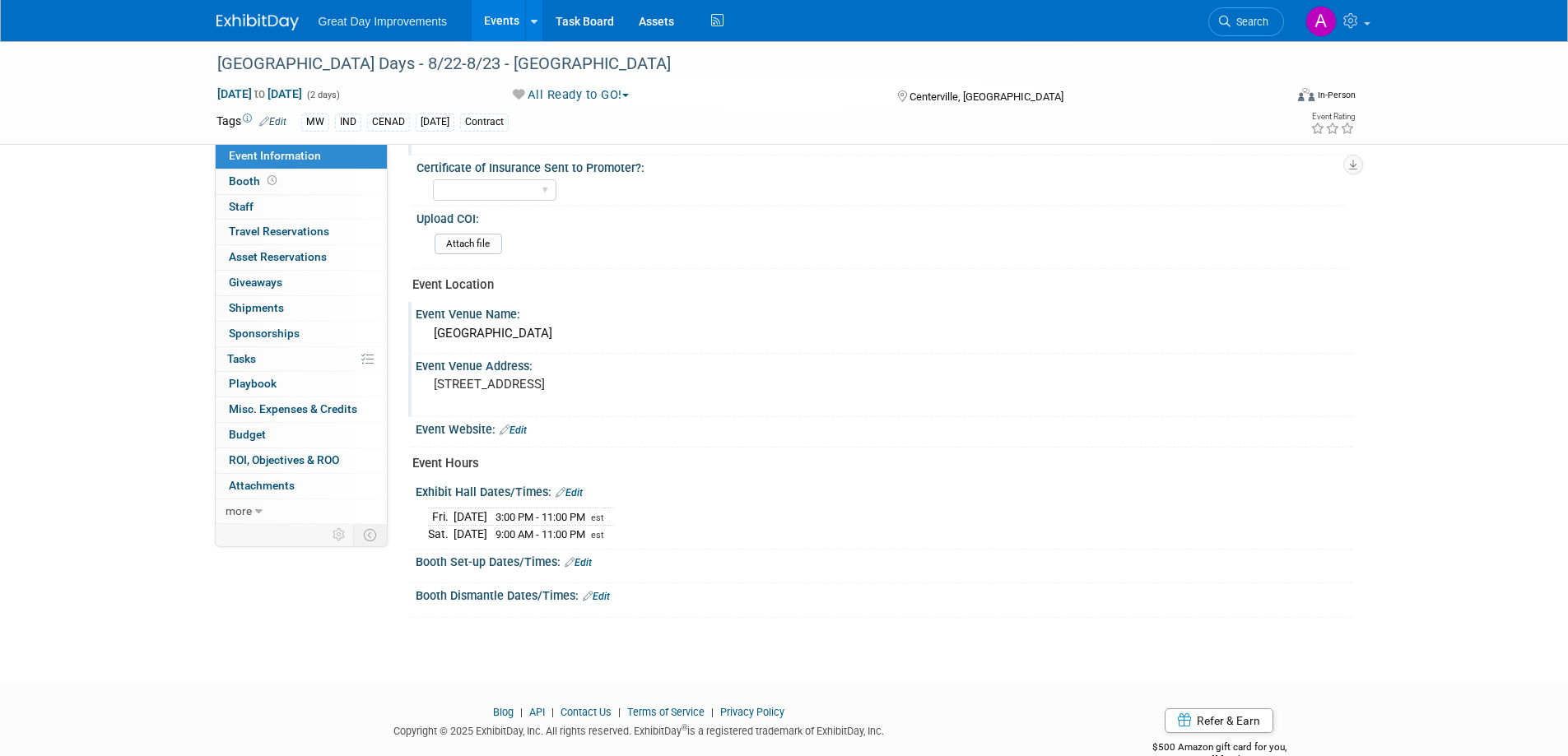
click at [584, 563] on link "Edit" at bounding box center [578, 563] width 28 height 12
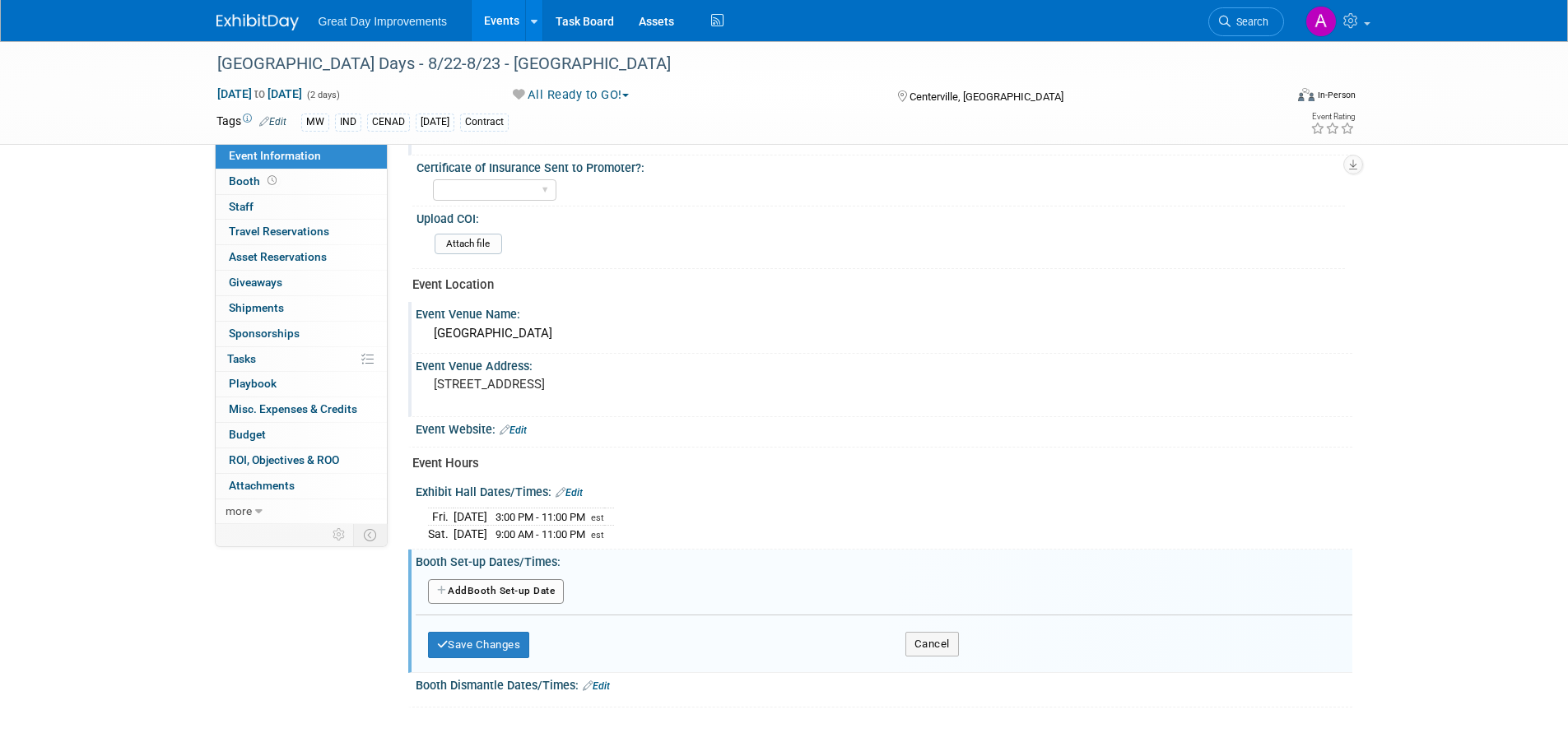
click at [526, 590] on button "Add Another Booth Set-up Date" at bounding box center [496, 592] width 137 height 25
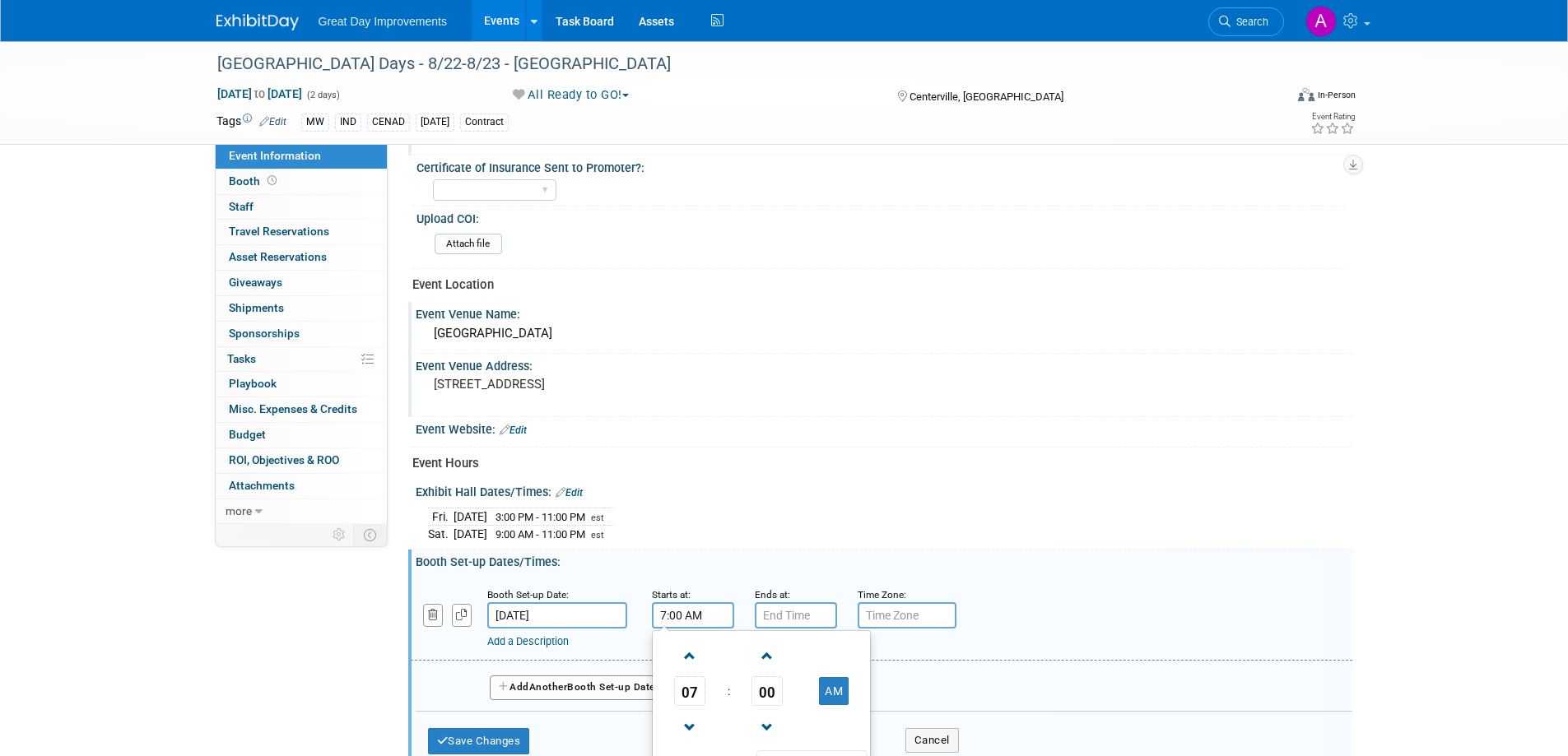
click at [670, 604] on input "7:00 AM" at bounding box center [693, 616] width 83 height 27
click at [695, 662] on span at bounding box center [690, 656] width 29 height 29
type input "8:00 AM"
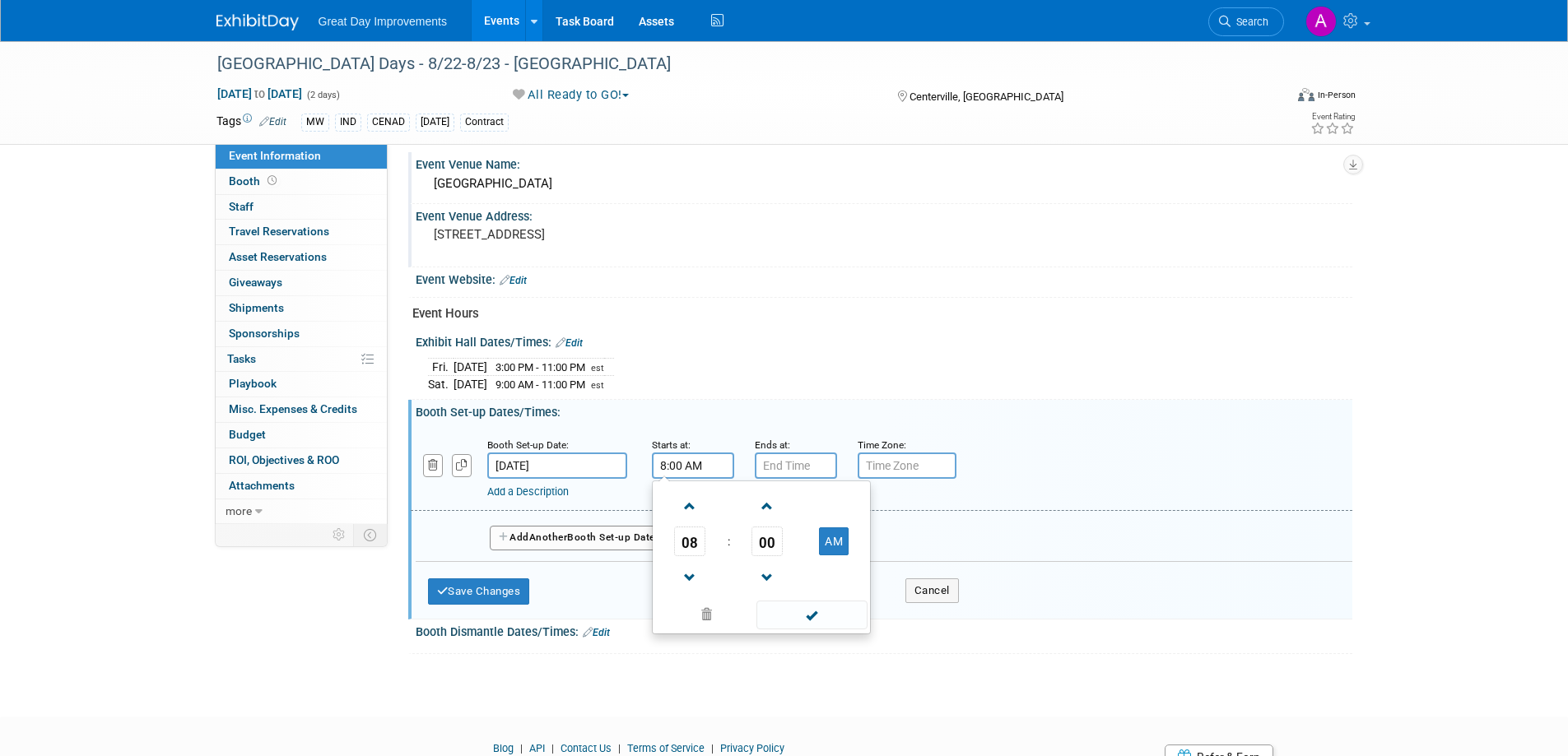
scroll to position [653, 0]
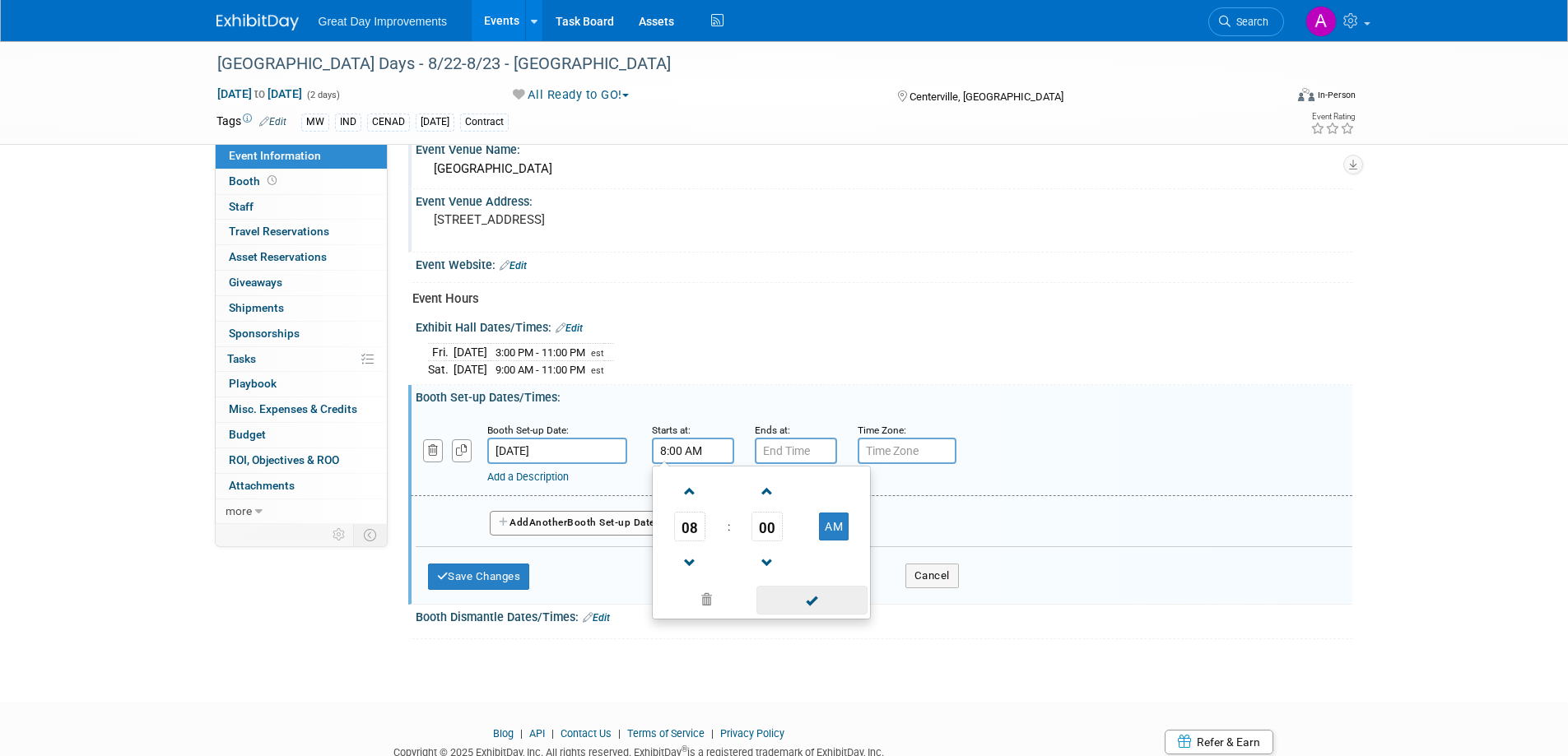
drag, startPoint x: 818, startPoint y: 603, endPoint x: 817, endPoint y: 570, distance: 33.0
click at [818, 602] on span at bounding box center [812, 600] width 111 height 29
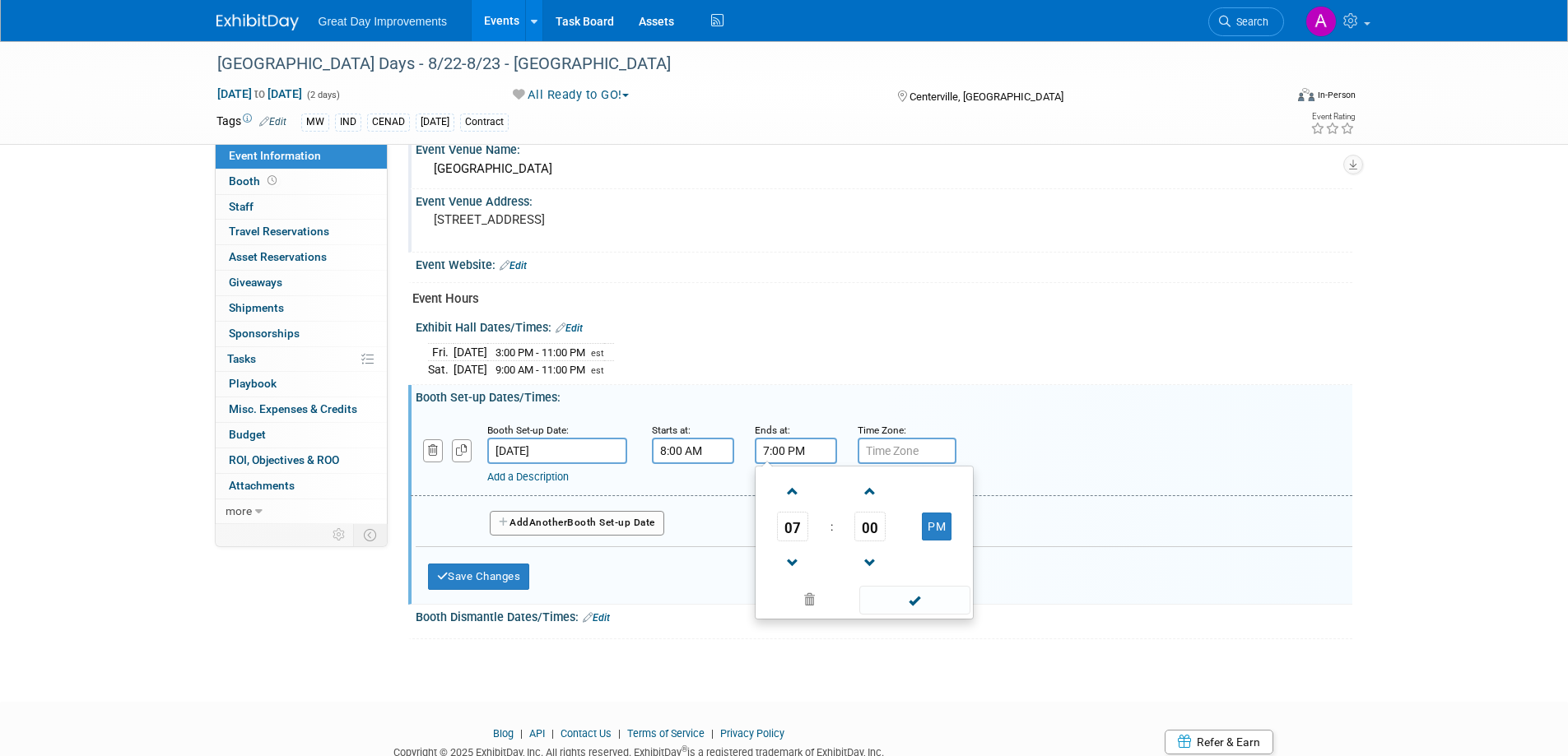
click at [797, 450] on input "7:00 PM" at bounding box center [796, 451] width 83 height 27
click at [789, 559] on span at bounding box center [793, 563] width 29 height 29
click at [790, 559] on span at bounding box center [793, 563] width 29 height 29
click at [791, 559] on span at bounding box center [793, 563] width 29 height 29
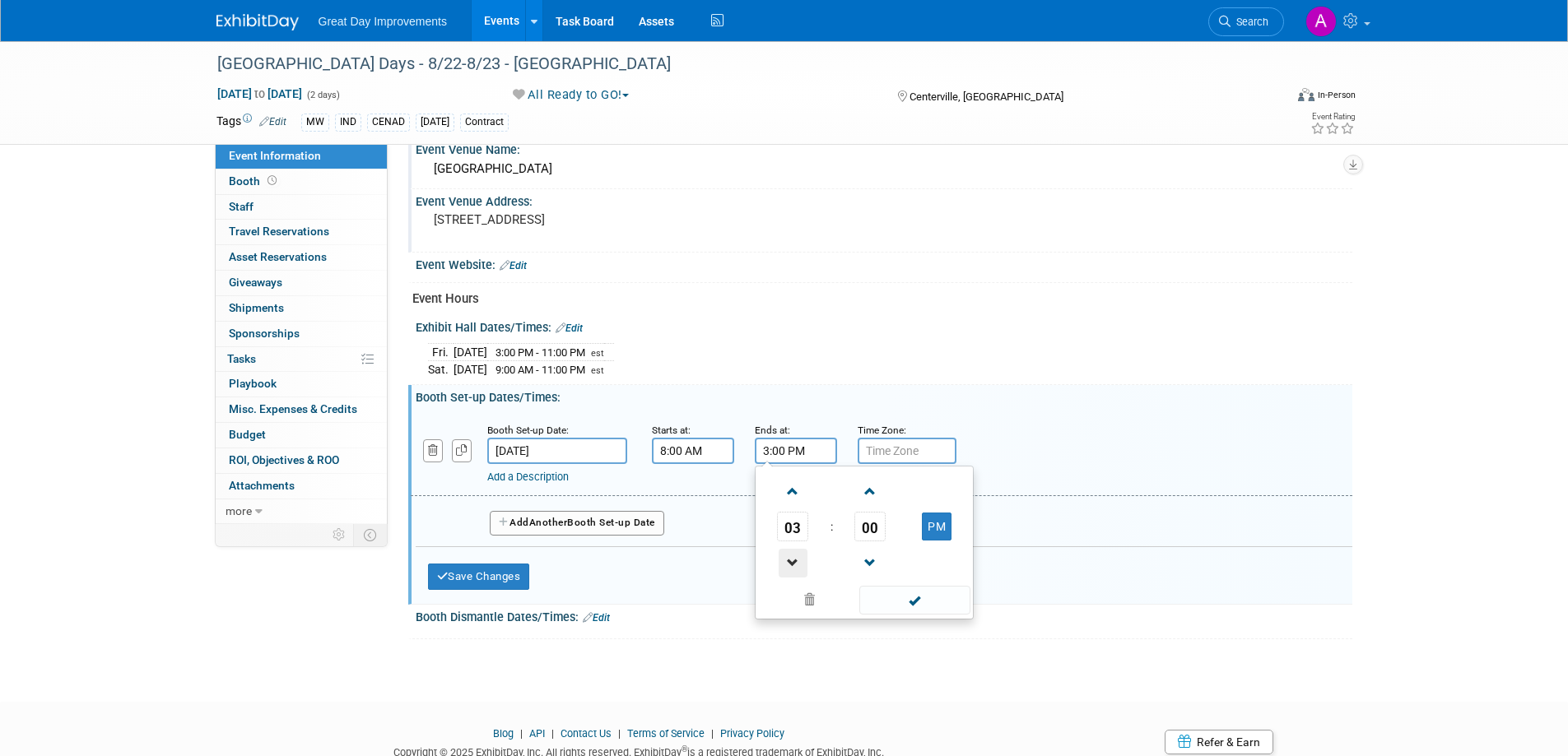
click at [791, 559] on span at bounding box center [793, 563] width 29 height 29
click at [792, 559] on span at bounding box center [793, 563] width 29 height 29
click at [792, 559] on span at bounding box center [793, 563] width 29 height 29
type input "12:00 PM"
click at [929, 602] on span at bounding box center [915, 600] width 111 height 29
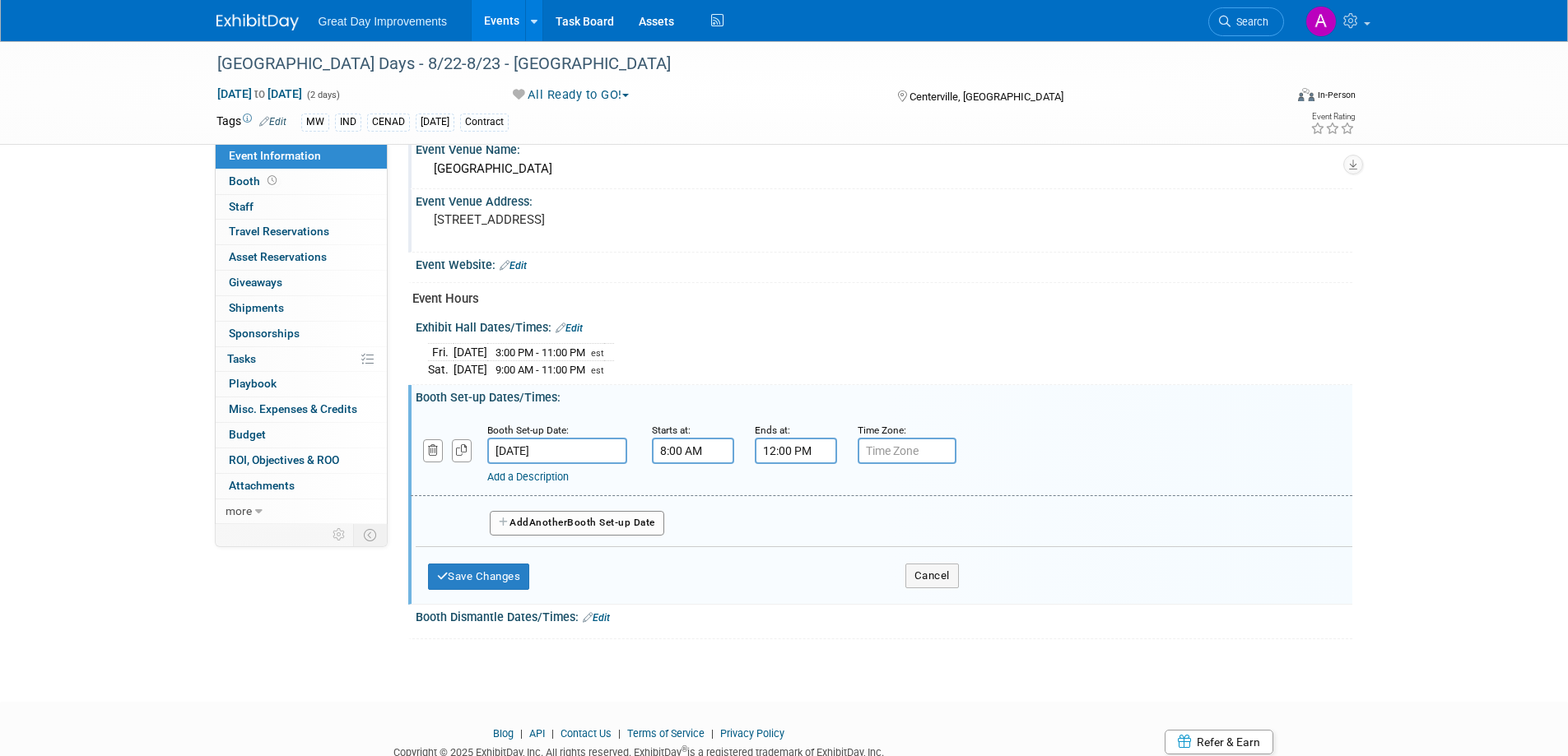
click at [907, 448] on input "text" at bounding box center [907, 451] width 98 height 27
type input "est"
click at [512, 574] on button "Save Changes" at bounding box center [479, 577] width 102 height 27
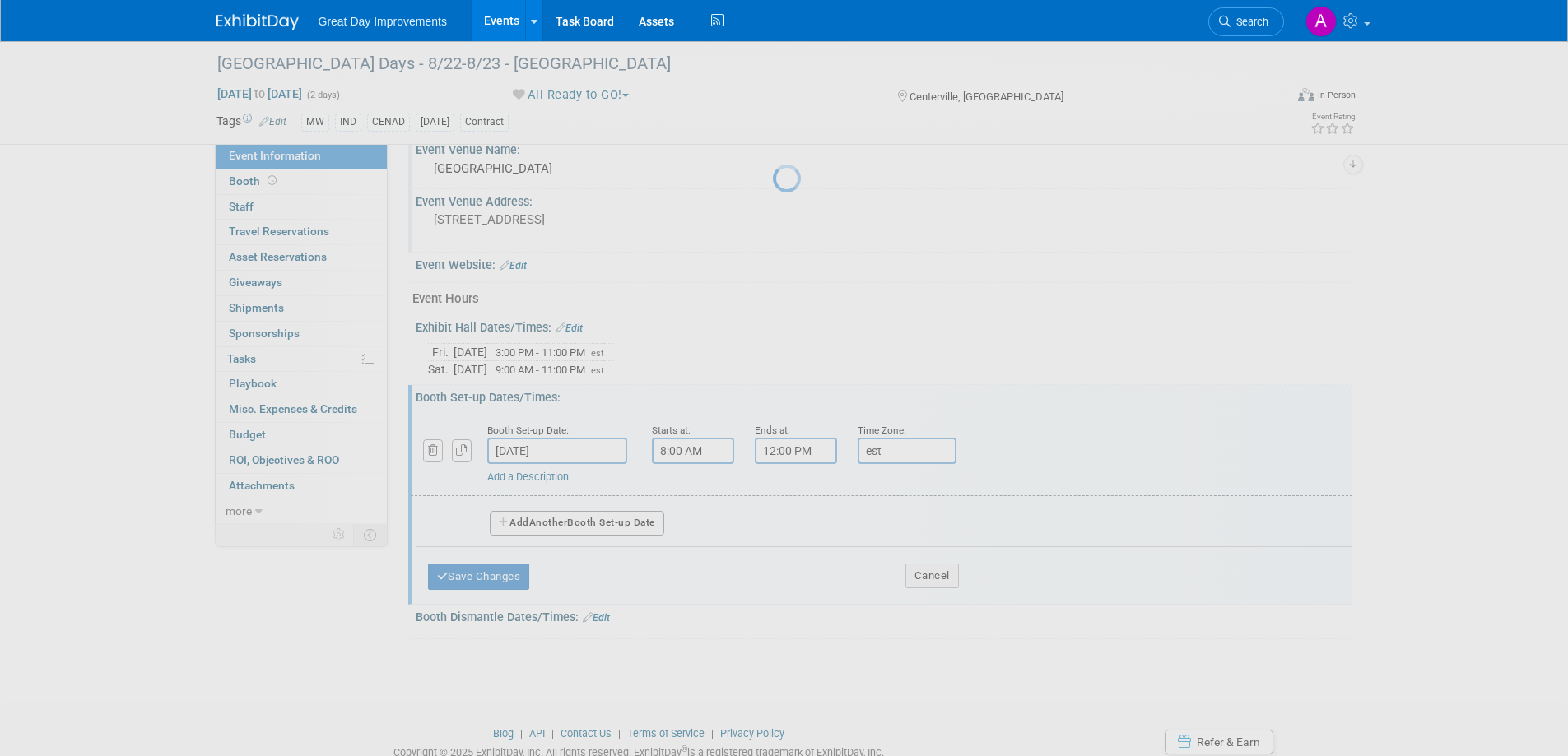
scroll to position [523, 0]
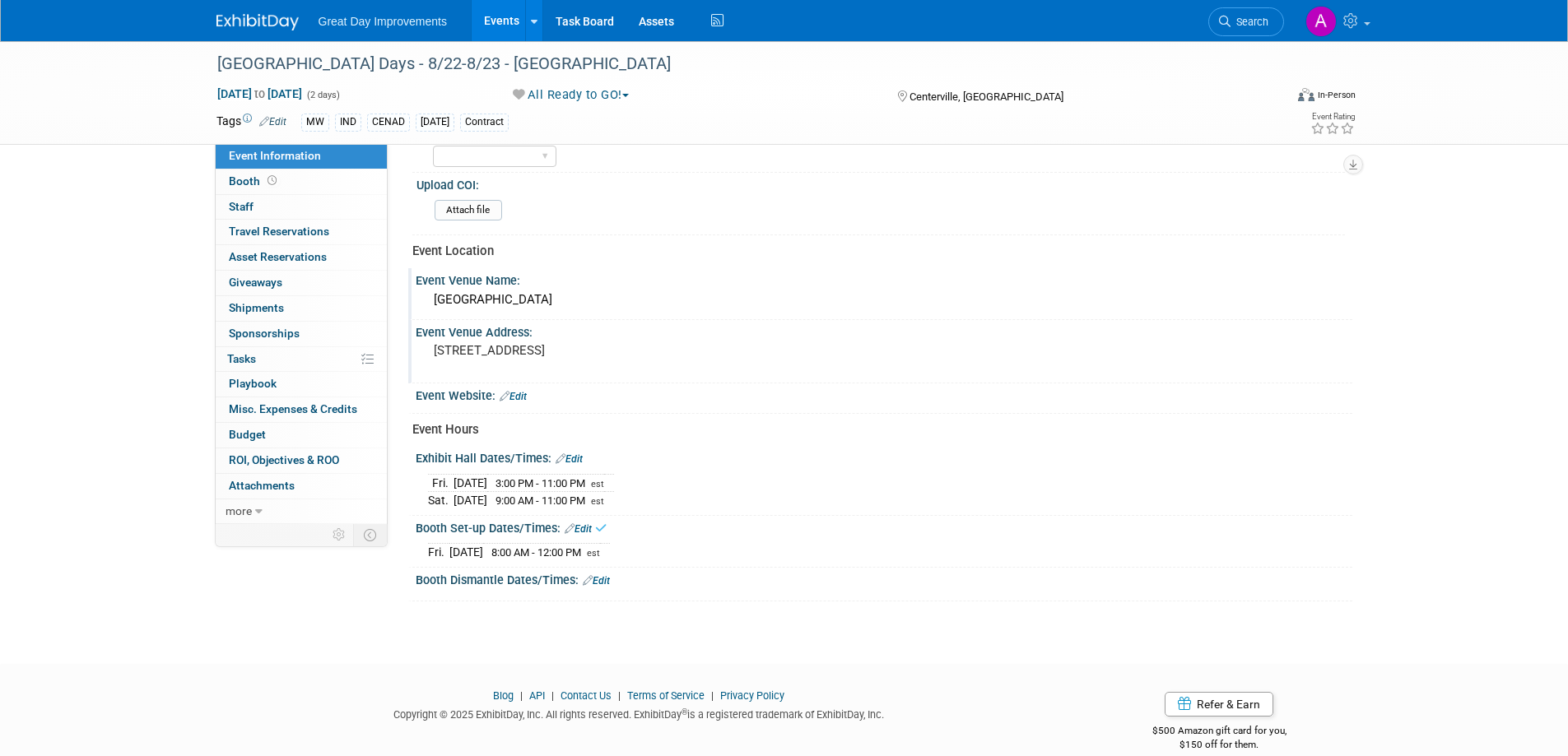
click at [604, 572] on div "Booth Dismantle Dates/Times: Edit" at bounding box center [884, 578] width 937 height 22
click at [598, 578] on link "Edit" at bounding box center [596, 581] width 28 height 12
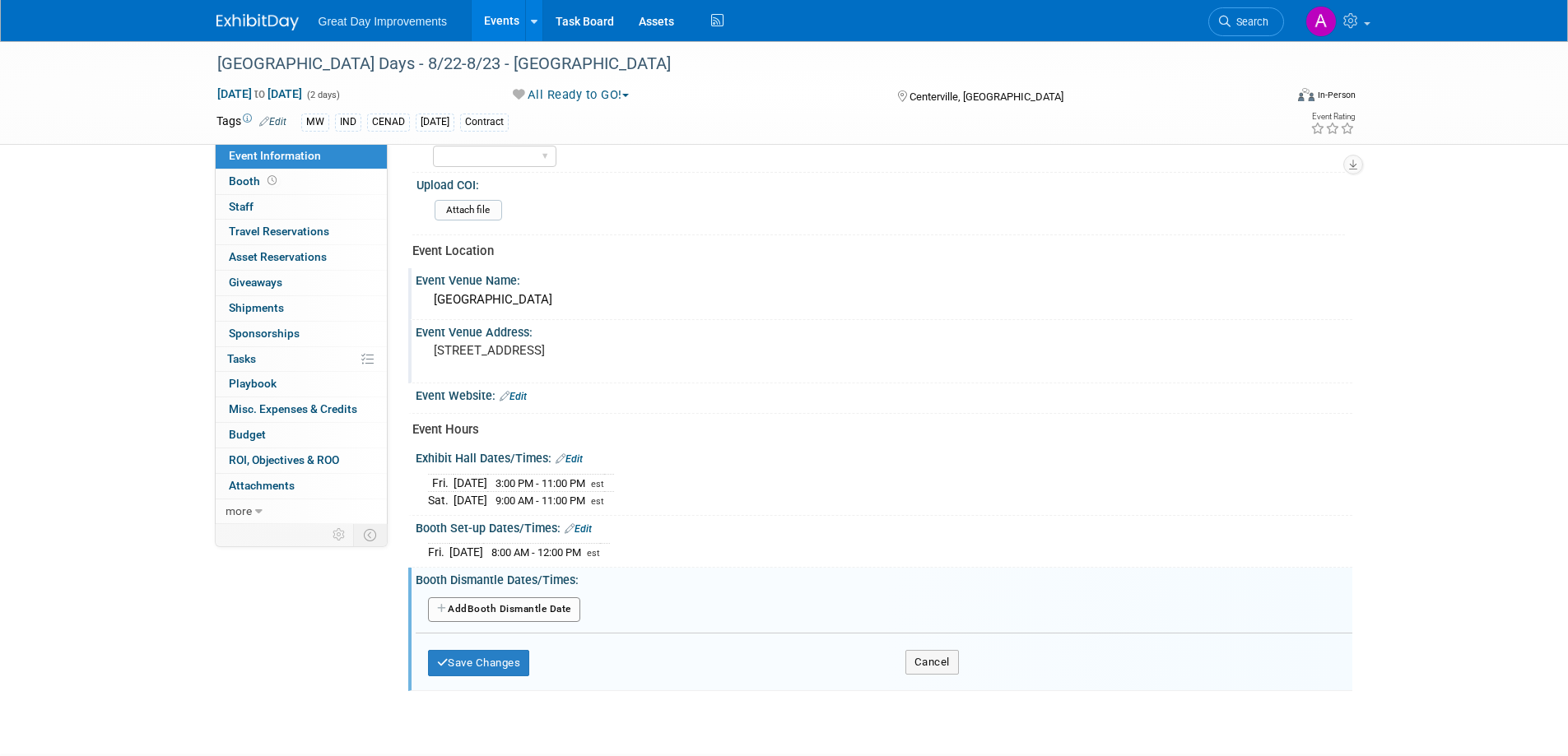
drag, startPoint x: 550, startPoint y: 610, endPoint x: 570, endPoint y: 603, distance: 21.2
click at [550, 611] on button "Add Another Booth Dismantle Date" at bounding box center [504, 610] width 153 height 25
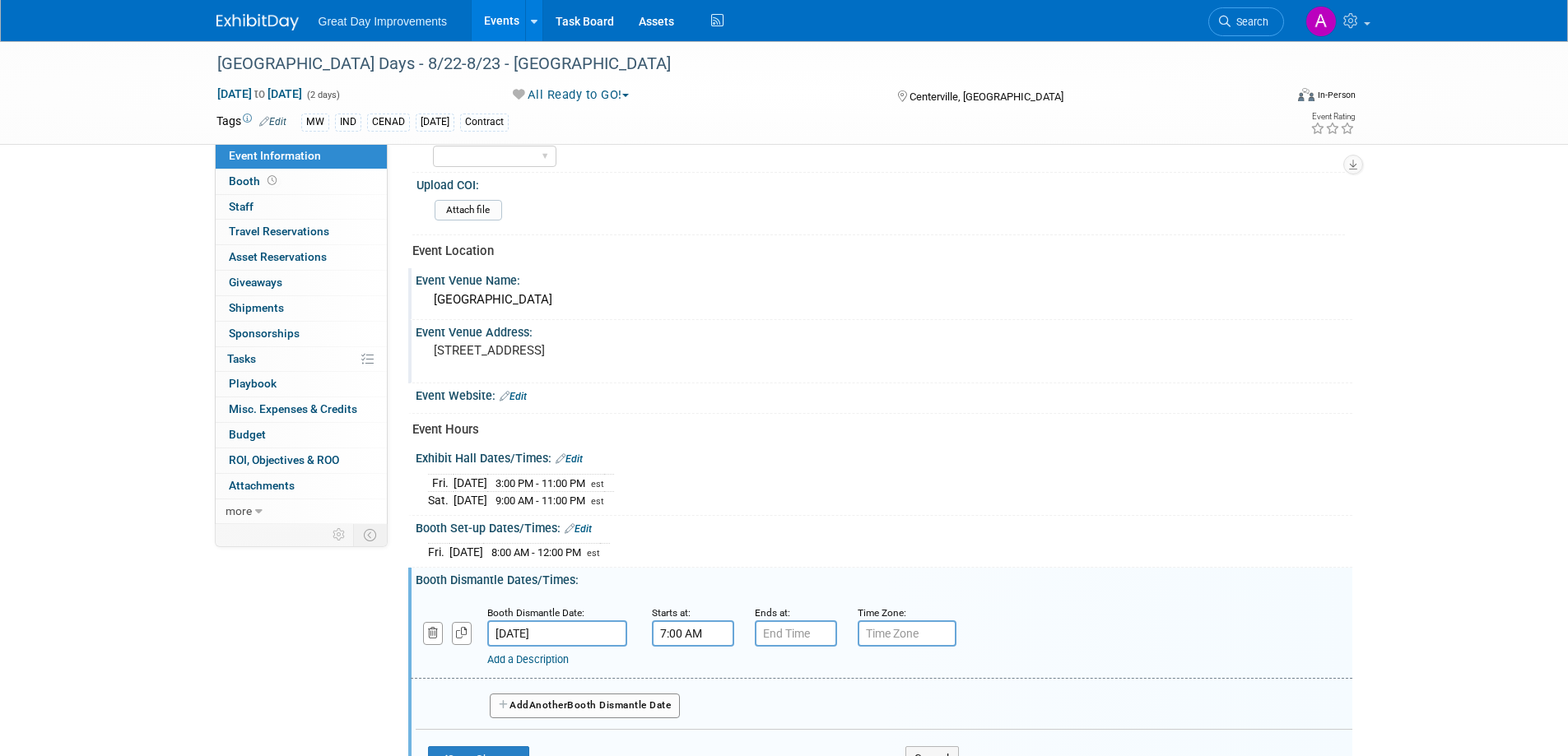
click at [691, 622] on input "7:00 AM" at bounding box center [693, 633] width 83 height 27
click at [688, 679] on span at bounding box center [690, 674] width 29 height 29
click at [690, 679] on span at bounding box center [690, 674] width 29 height 29
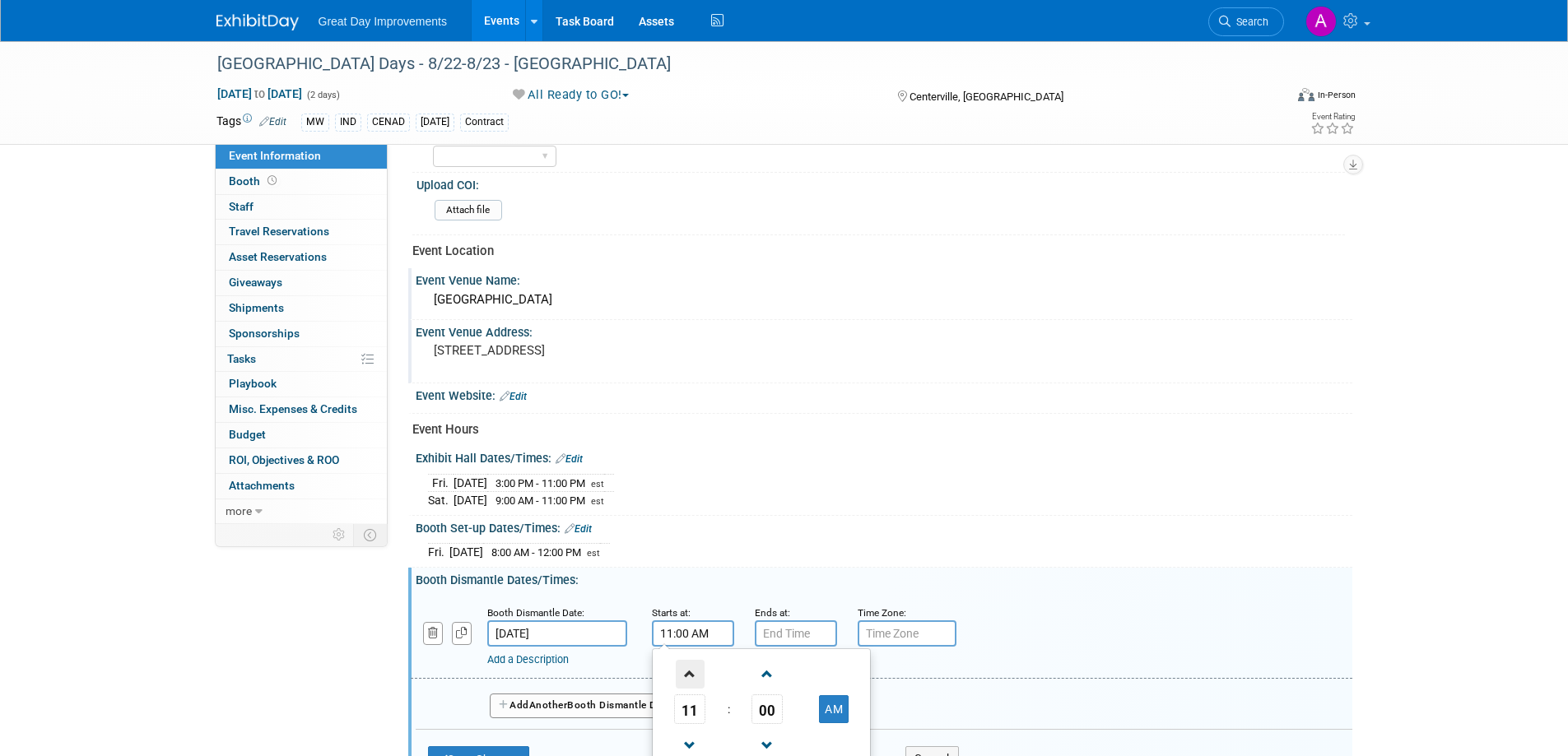
click at [690, 679] on span at bounding box center [690, 674] width 29 height 29
click at [690, 678] on span at bounding box center [690, 674] width 29 height 29
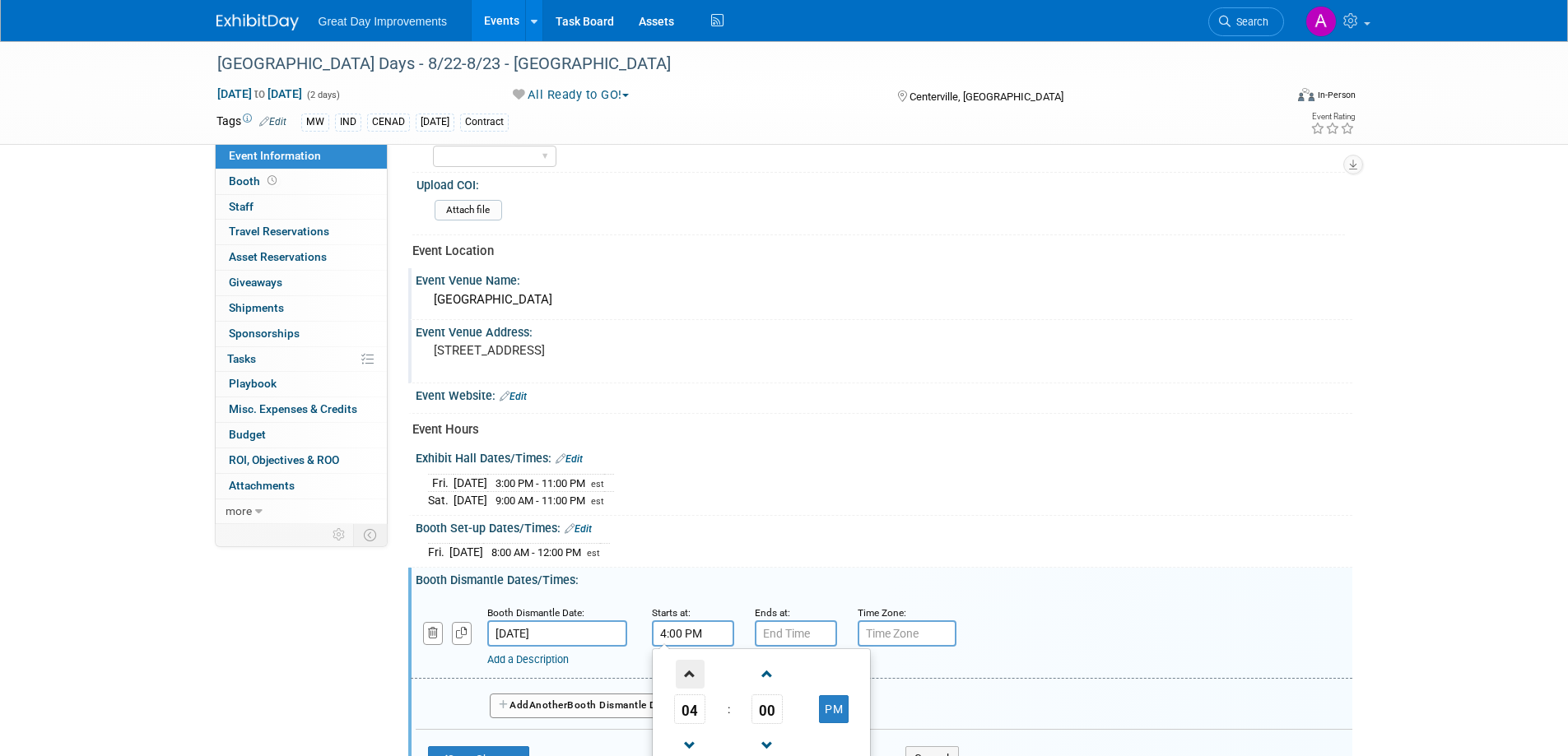
click at [690, 678] on span at bounding box center [690, 674] width 29 height 29
click at [690, 678] on span at bounding box center [690, 674] width 29 height 29
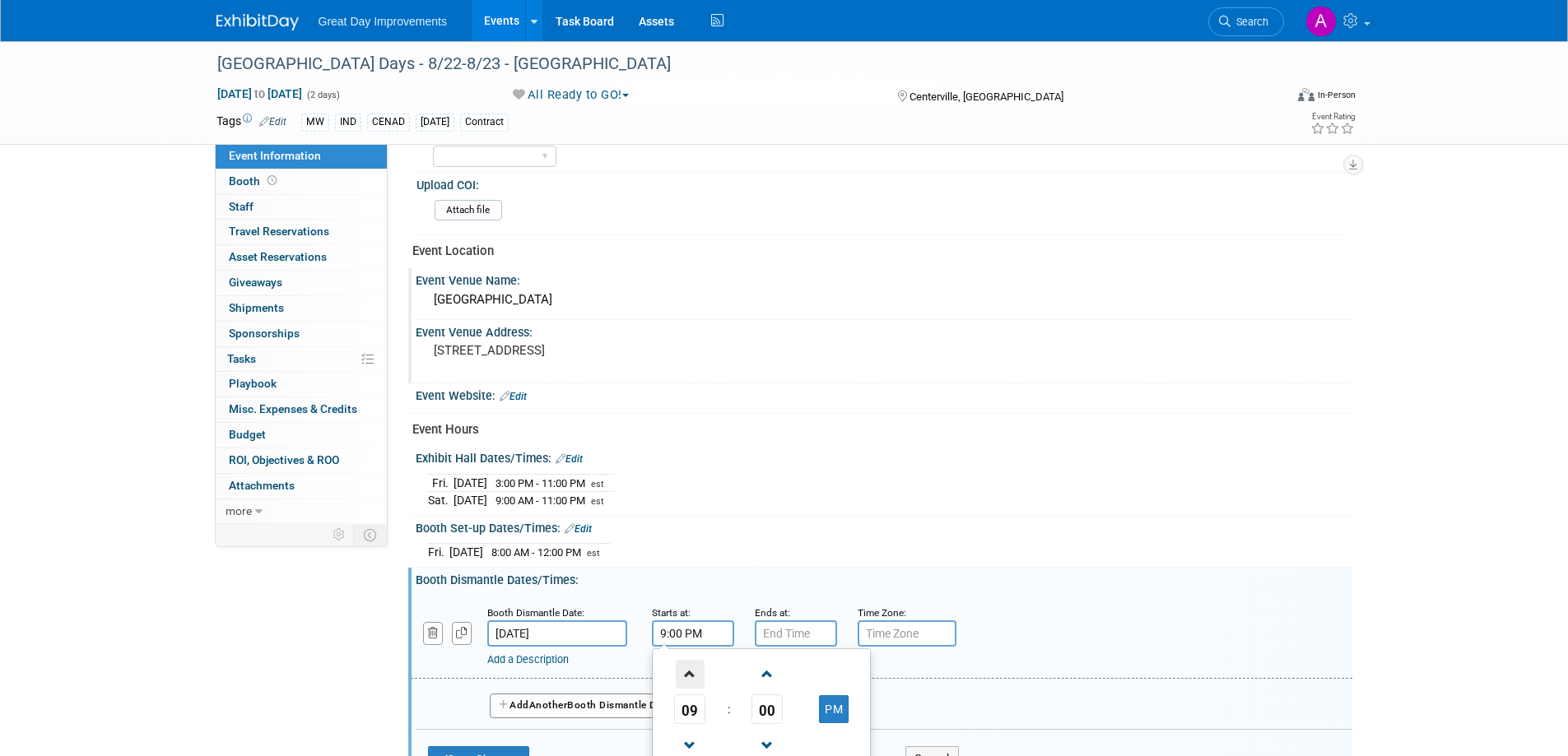
click at [690, 678] on span at bounding box center [690, 674] width 29 height 29
click at [690, 676] on span at bounding box center [690, 674] width 29 height 29
type input "11:00 PM"
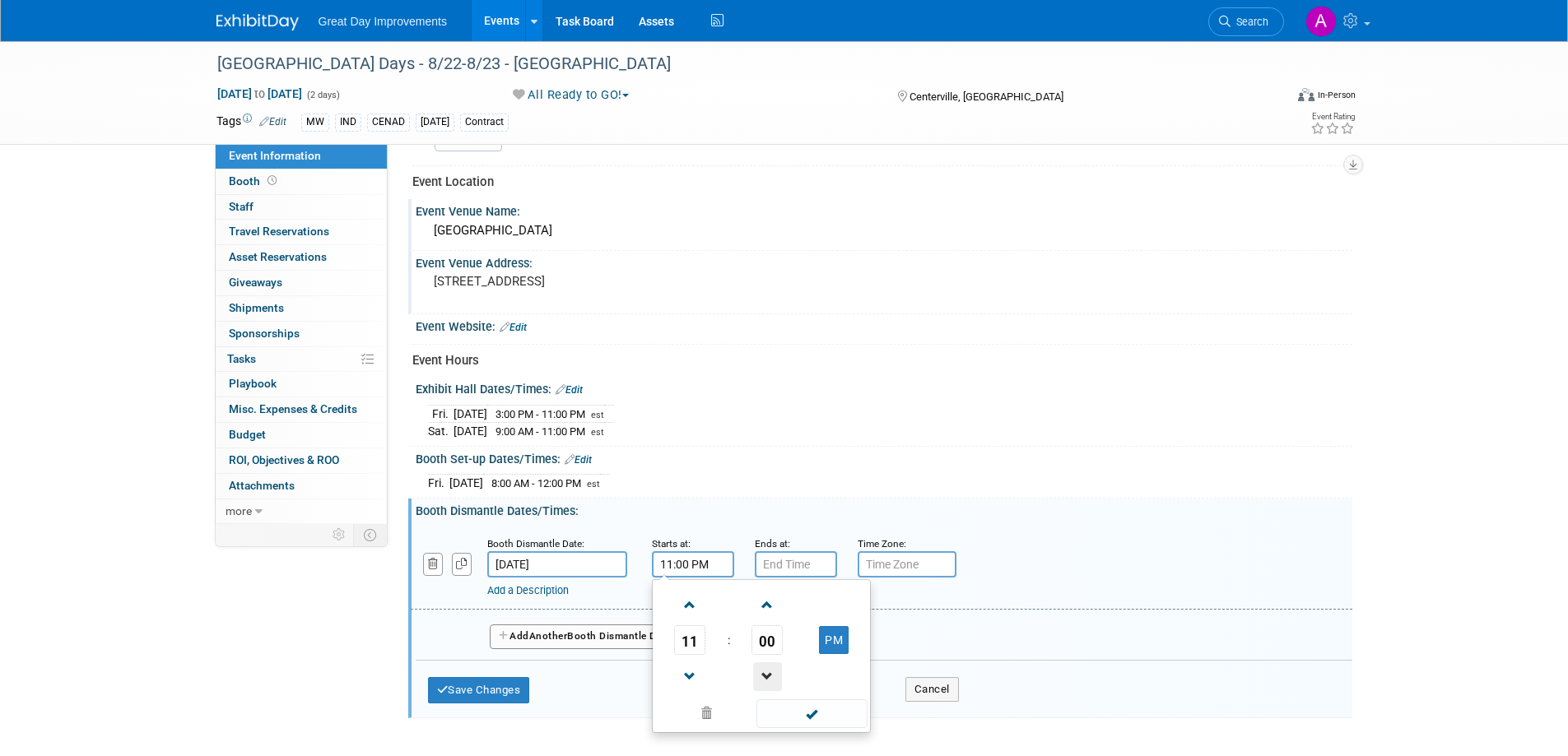
scroll to position [687, 0]
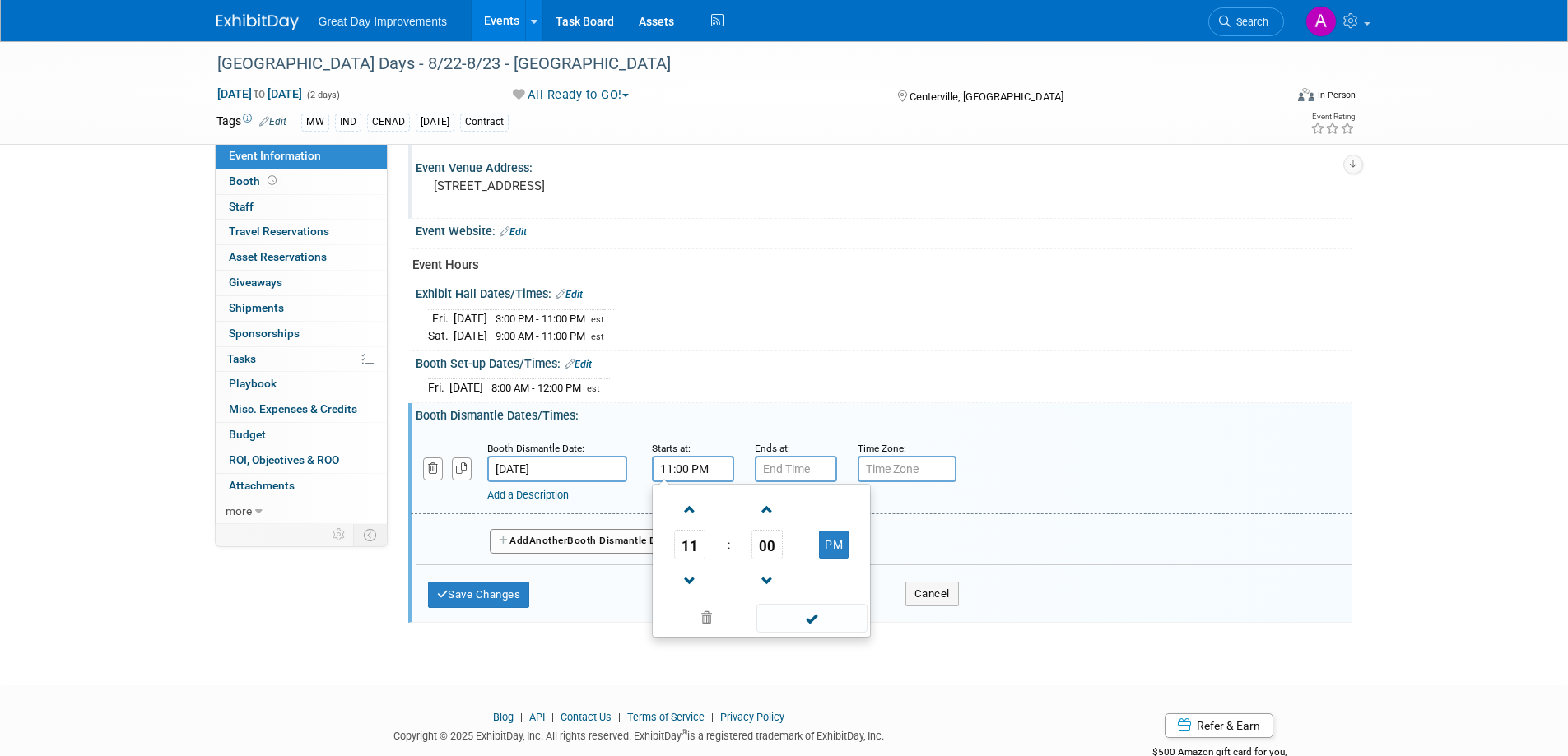
drag, startPoint x: 807, startPoint y: 625, endPoint x: 812, endPoint y: 584, distance: 41.3
click at [807, 623] on span at bounding box center [812, 618] width 111 height 29
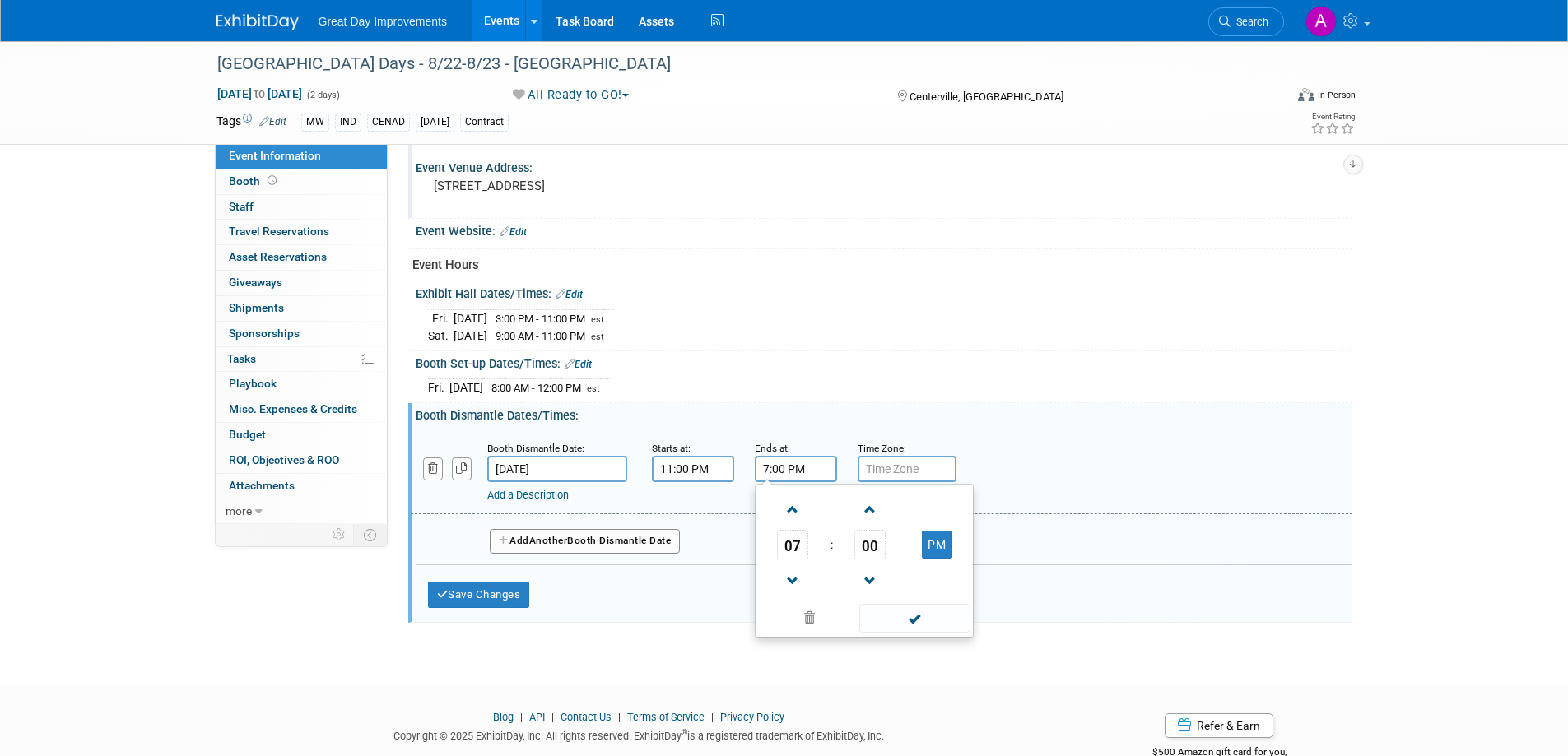
click at [803, 471] on input "7:00 PM" at bounding box center [796, 469] width 83 height 27
click at [797, 504] on span at bounding box center [793, 509] width 29 height 29
click at [795, 504] on span at bounding box center [793, 509] width 29 height 29
click at [795, 508] on span at bounding box center [793, 509] width 29 height 29
click at [794, 508] on span at bounding box center [793, 509] width 29 height 29
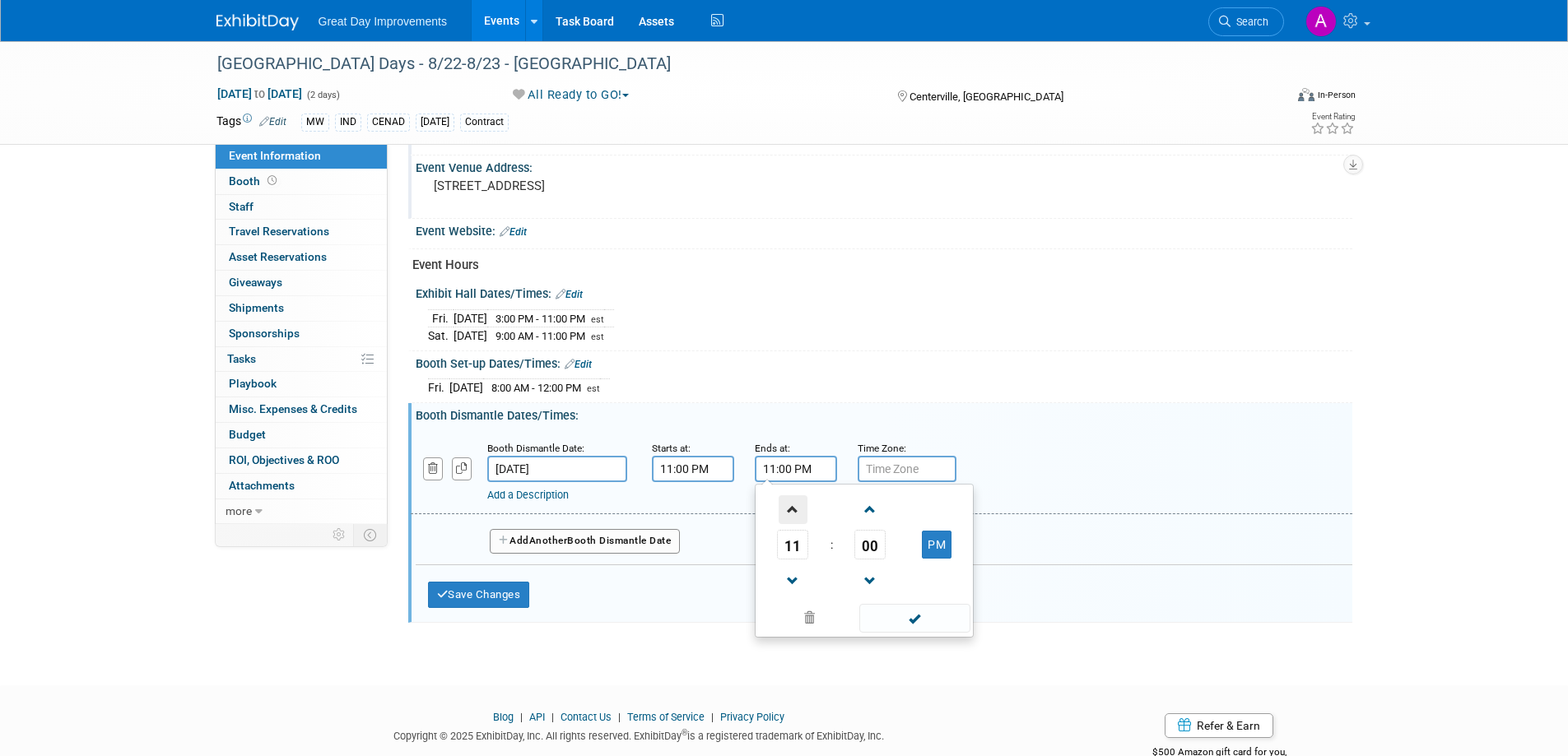
click at [794, 508] on span at bounding box center [793, 509] width 29 height 29
click at [933, 613] on span at bounding box center [915, 618] width 111 height 29
click at [791, 465] on input "12:00 AM" at bounding box center [796, 469] width 83 height 27
click at [793, 570] on span at bounding box center [793, 581] width 29 height 29
click at [865, 569] on span at bounding box center [871, 581] width 29 height 29
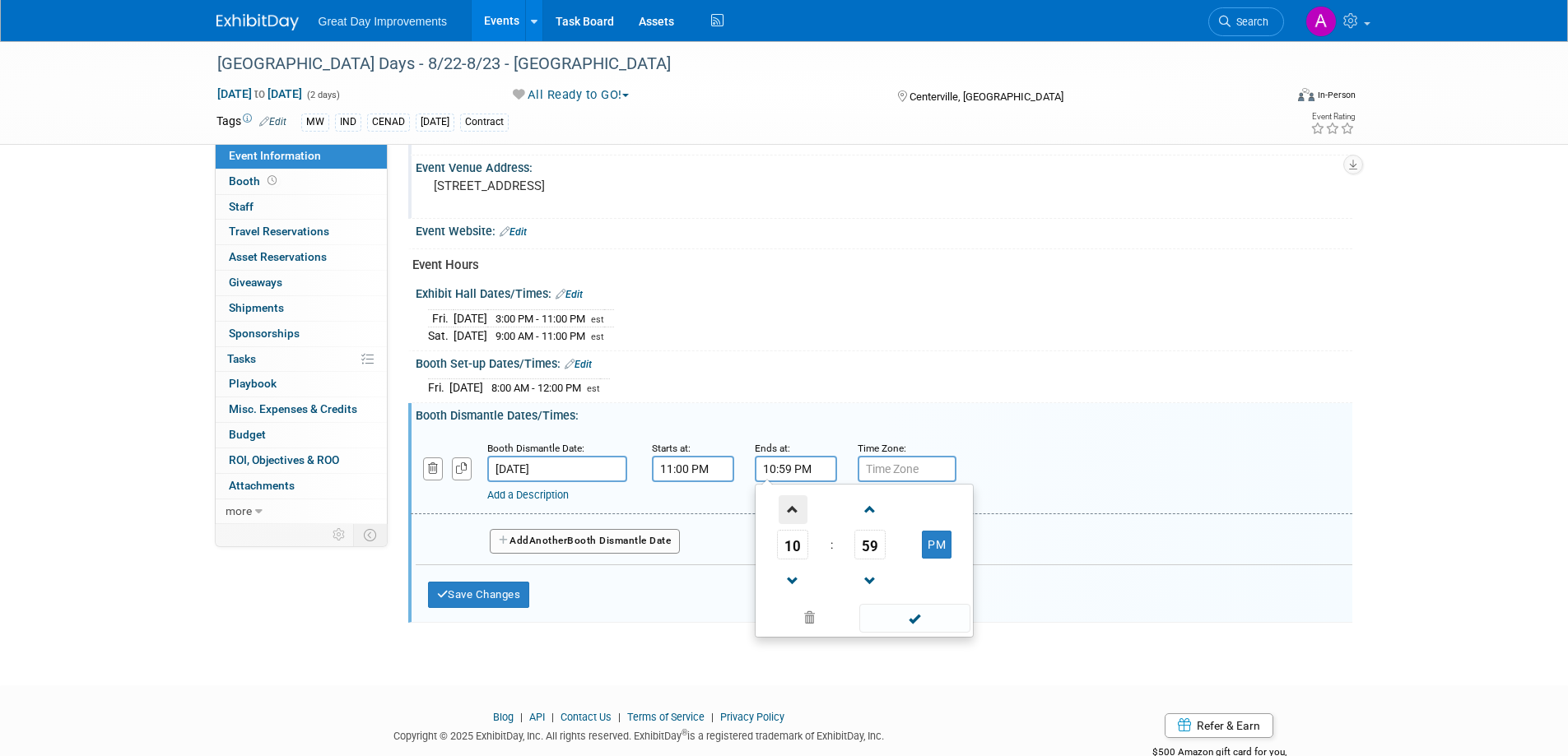
click at [799, 513] on span at bounding box center [793, 509] width 29 height 29
type input "11:59 PM"
click at [901, 621] on span at bounding box center [915, 618] width 111 height 29
click at [917, 468] on input "text" at bounding box center [907, 469] width 98 height 27
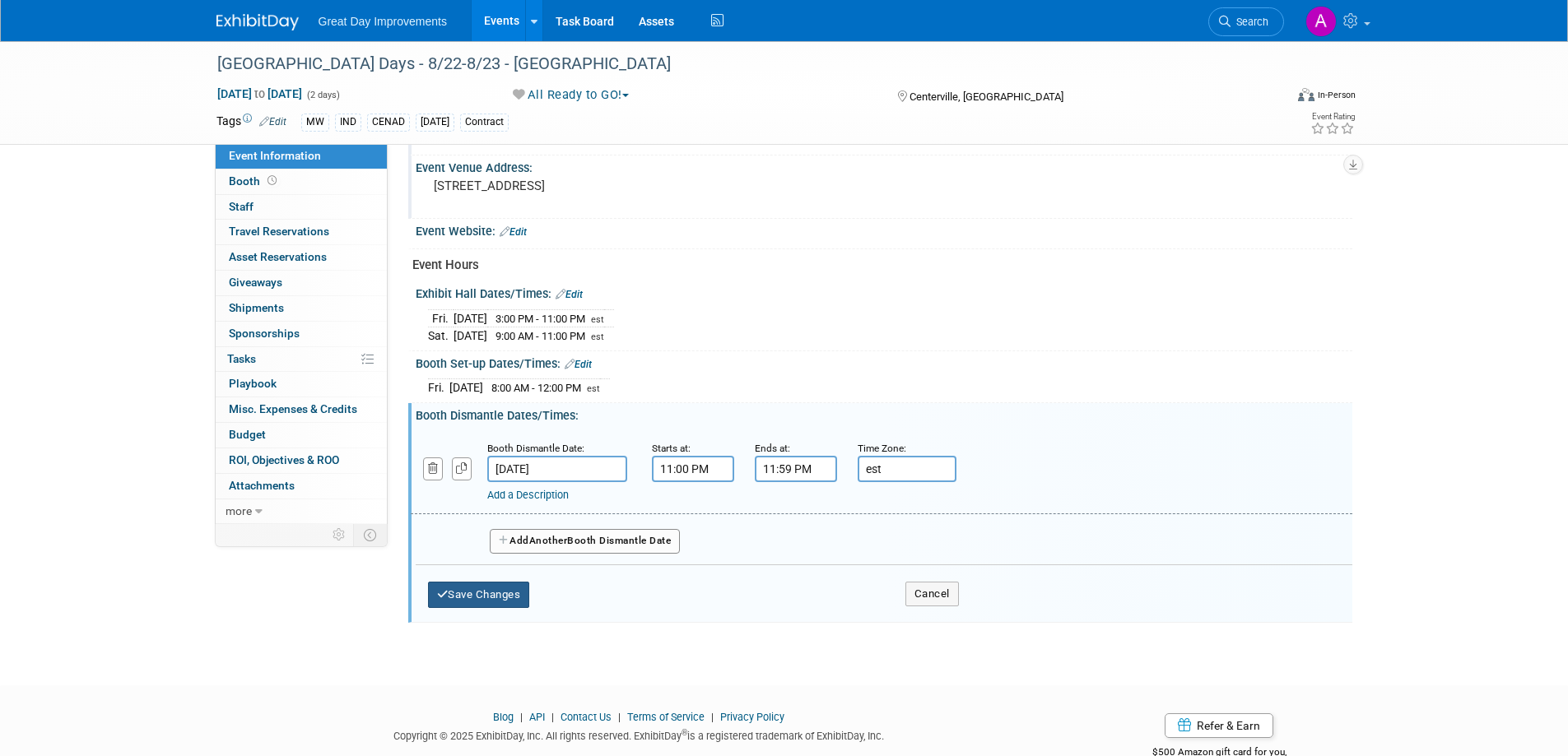
type input "est"
click at [504, 598] on button "Save Changes" at bounding box center [479, 595] width 102 height 27
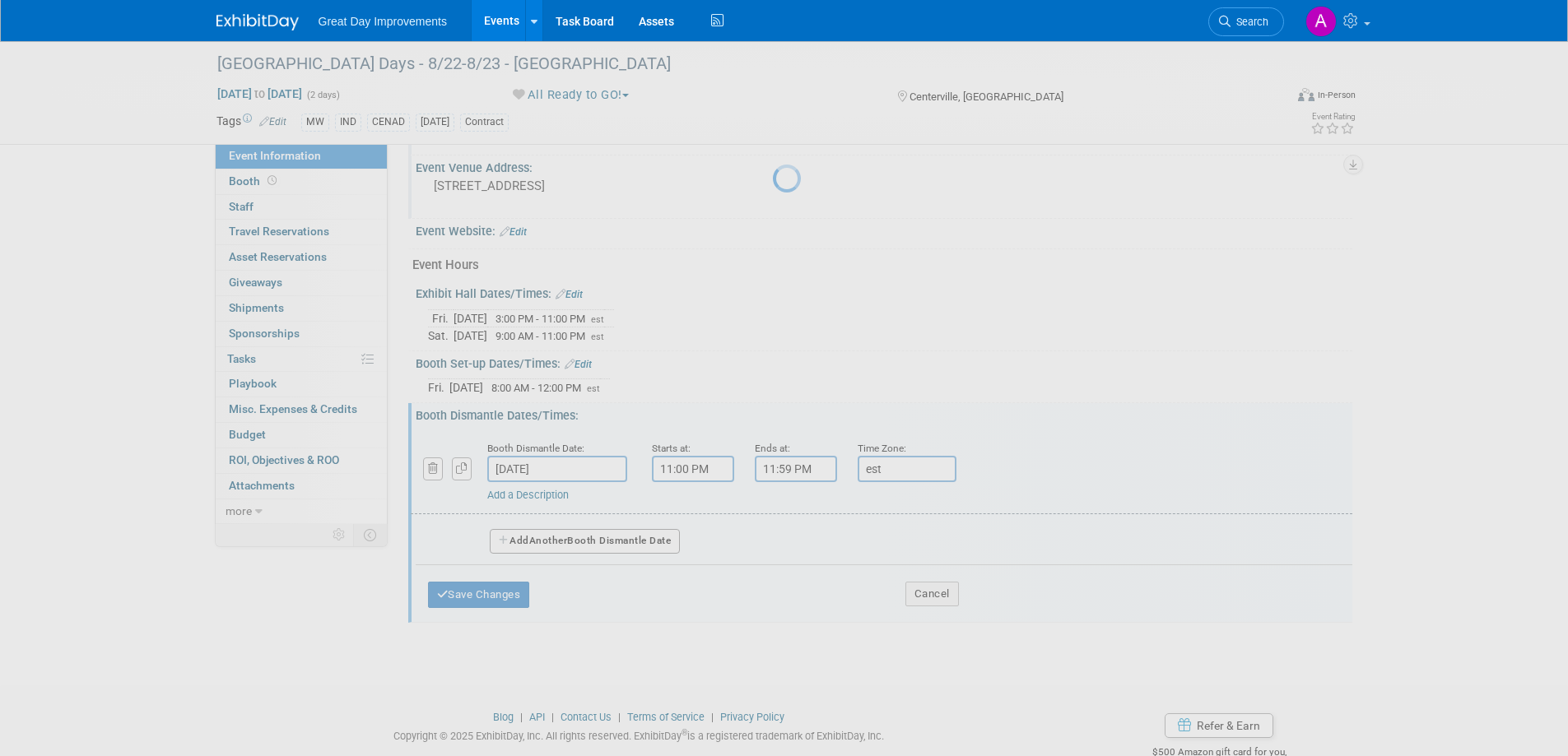
scroll to position [541, 0]
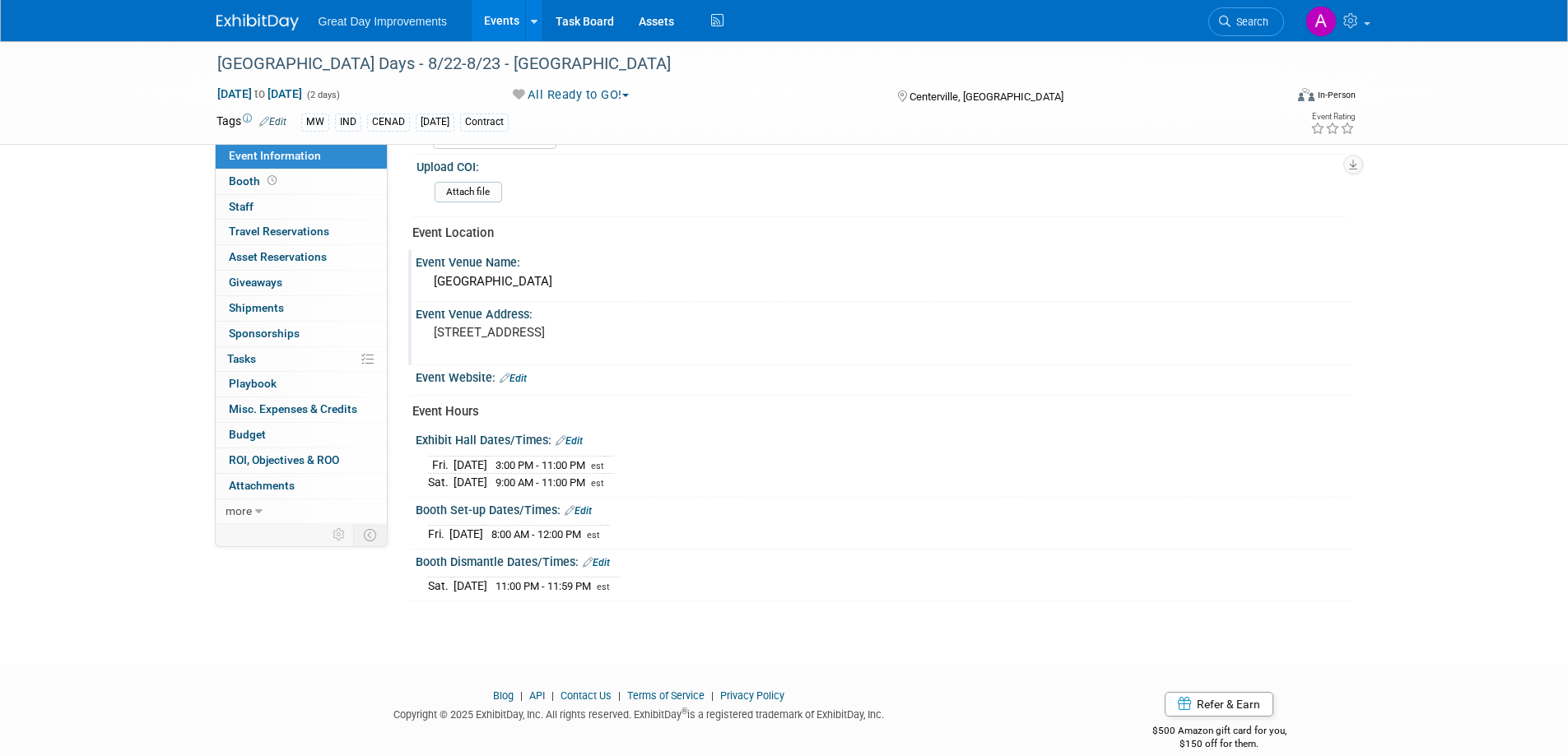
click at [521, 384] on div "Event Website: Edit" at bounding box center [881, 380] width 944 height 31
click at [523, 380] on link "Edit" at bounding box center [513, 378] width 28 height 12
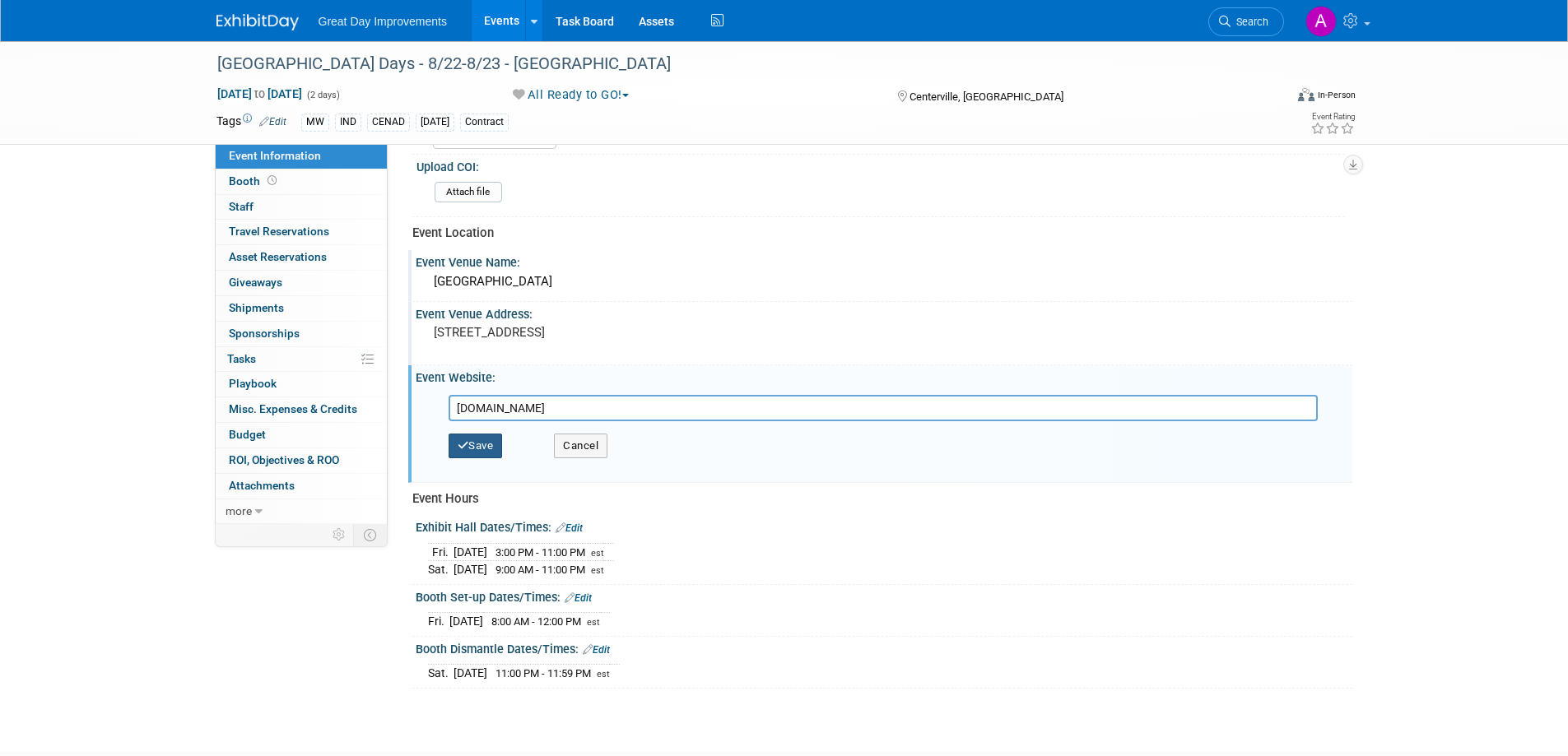
type input "www.archwaydays.org"
click at [483, 434] on button "Save" at bounding box center [475, 446] width 54 height 25
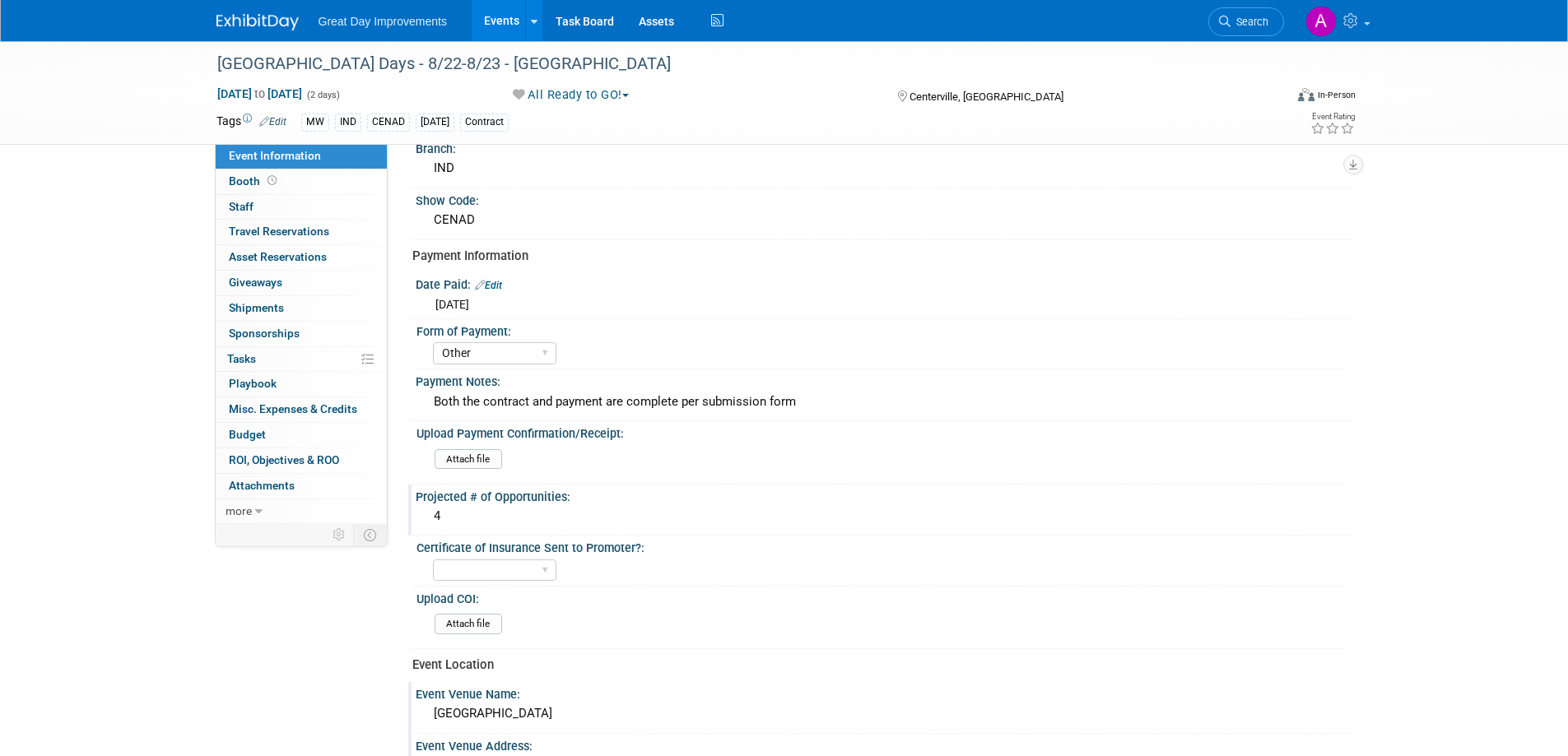
scroll to position [83, 0]
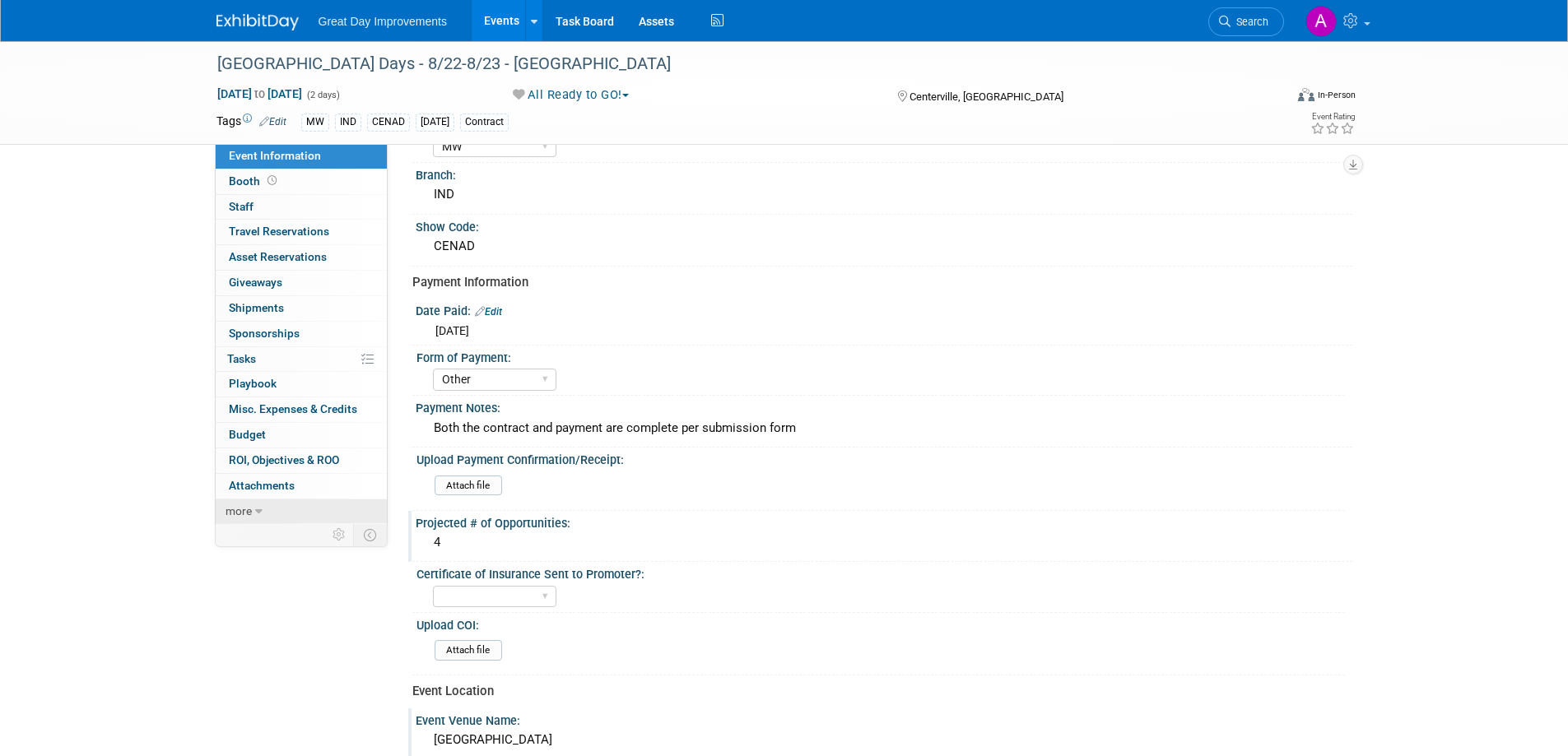
click at [253, 510] on link "more" at bounding box center [301, 512] width 171 height 25
click at [265, 537] on span "Event Binder (.pdf export)" at bounding box center [294, 536] width 132 height 13
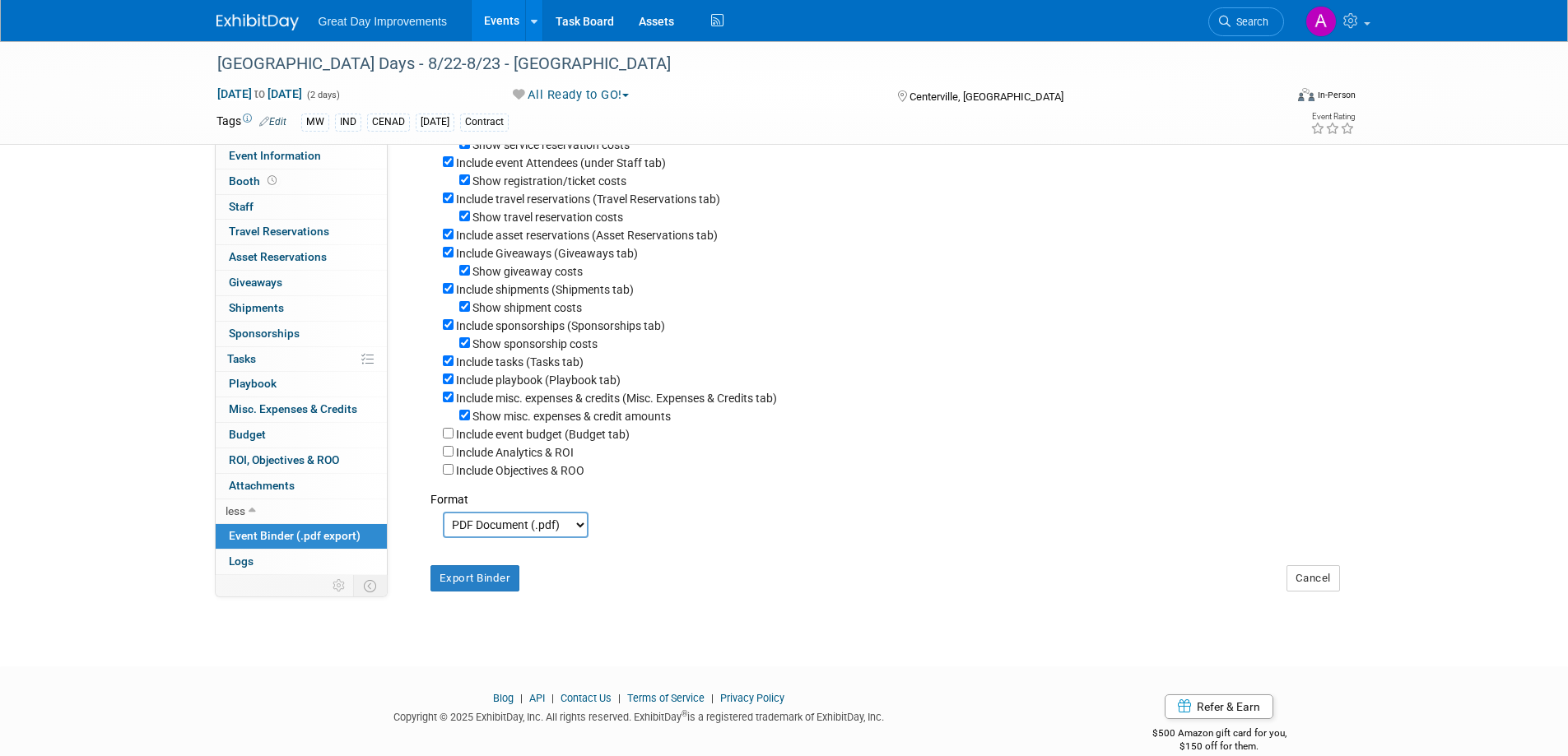
scroll to position [220, 0]
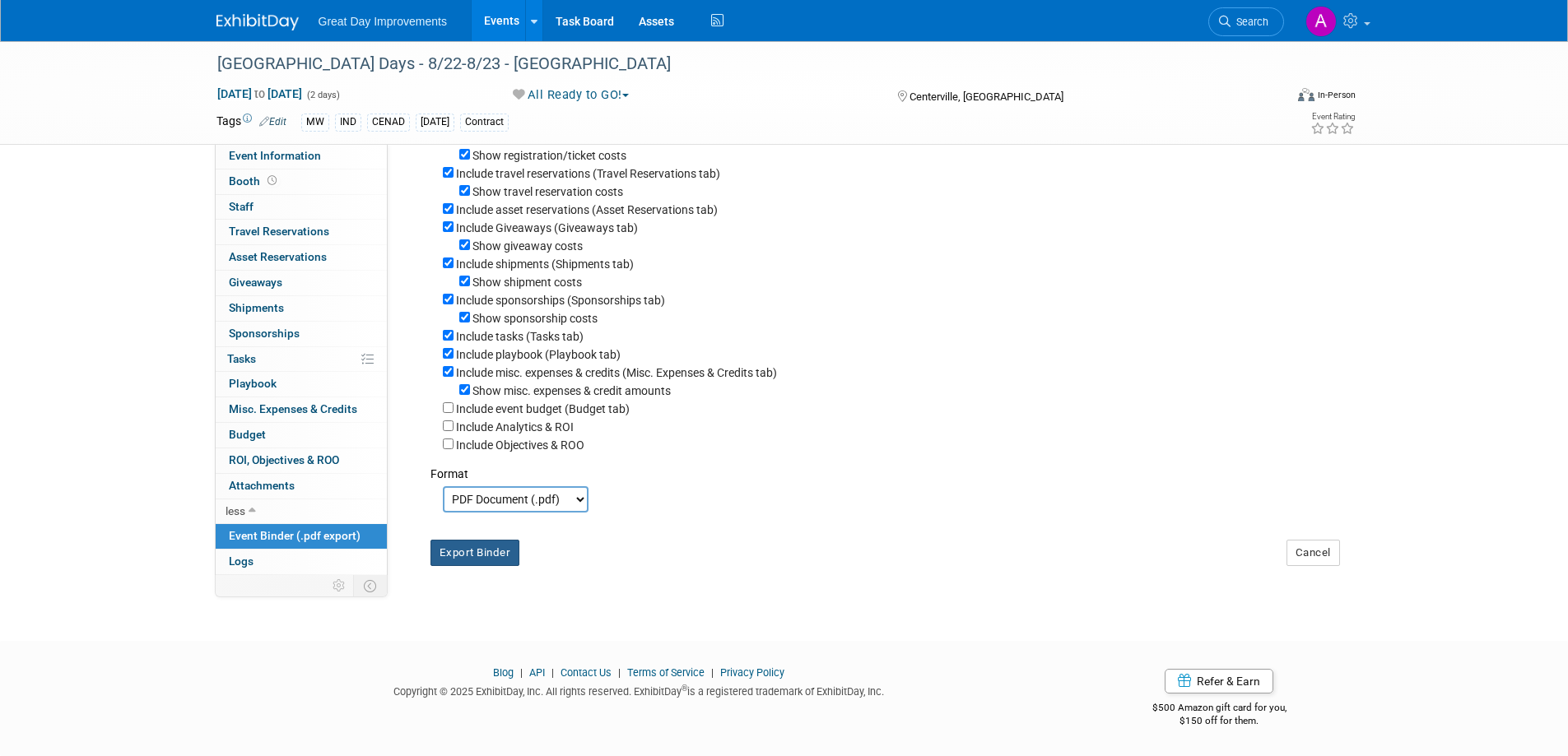
click at [497, 543] on button "Export Binder" at bounding box center [475, 553] width 90 height 27
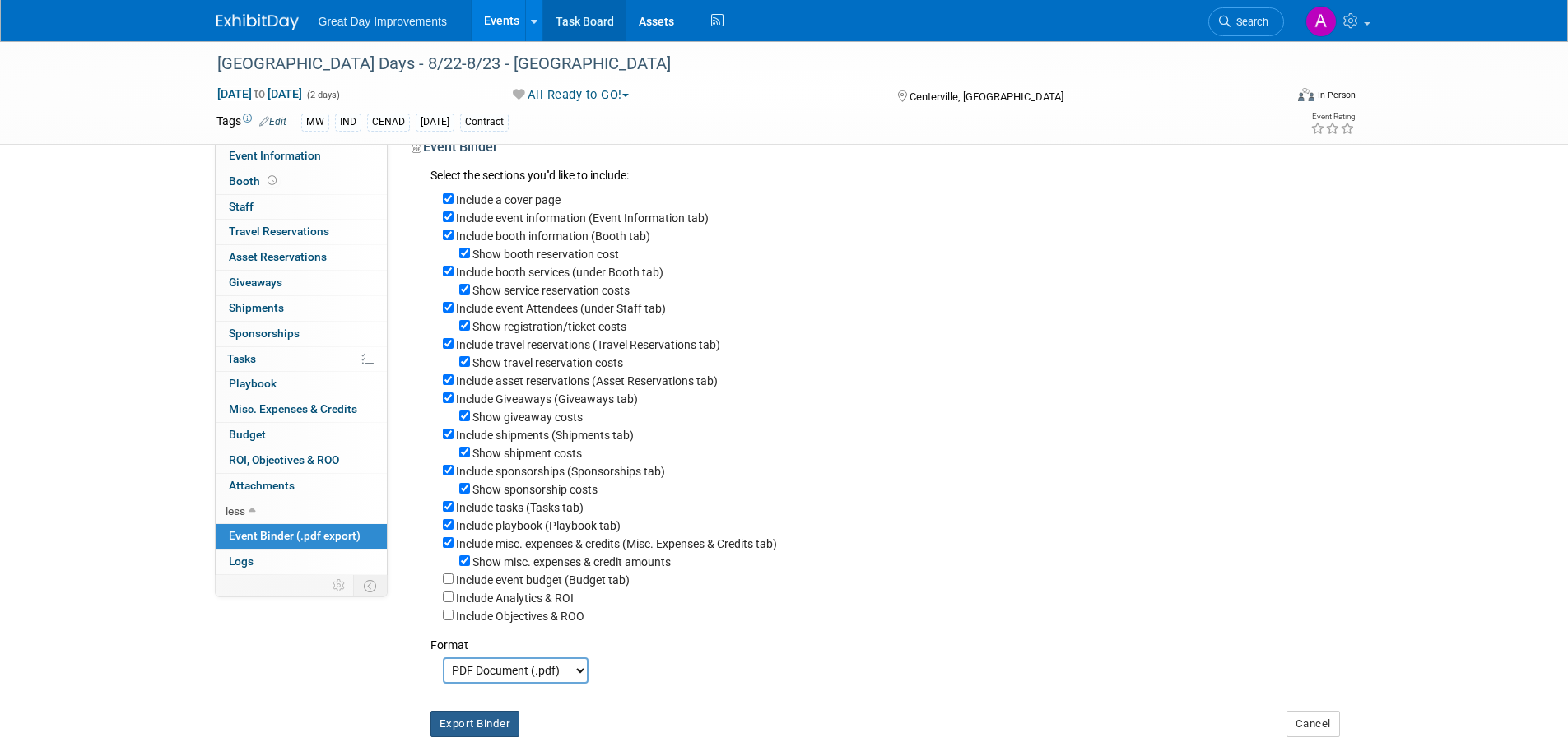
scroll to position [0, 0]
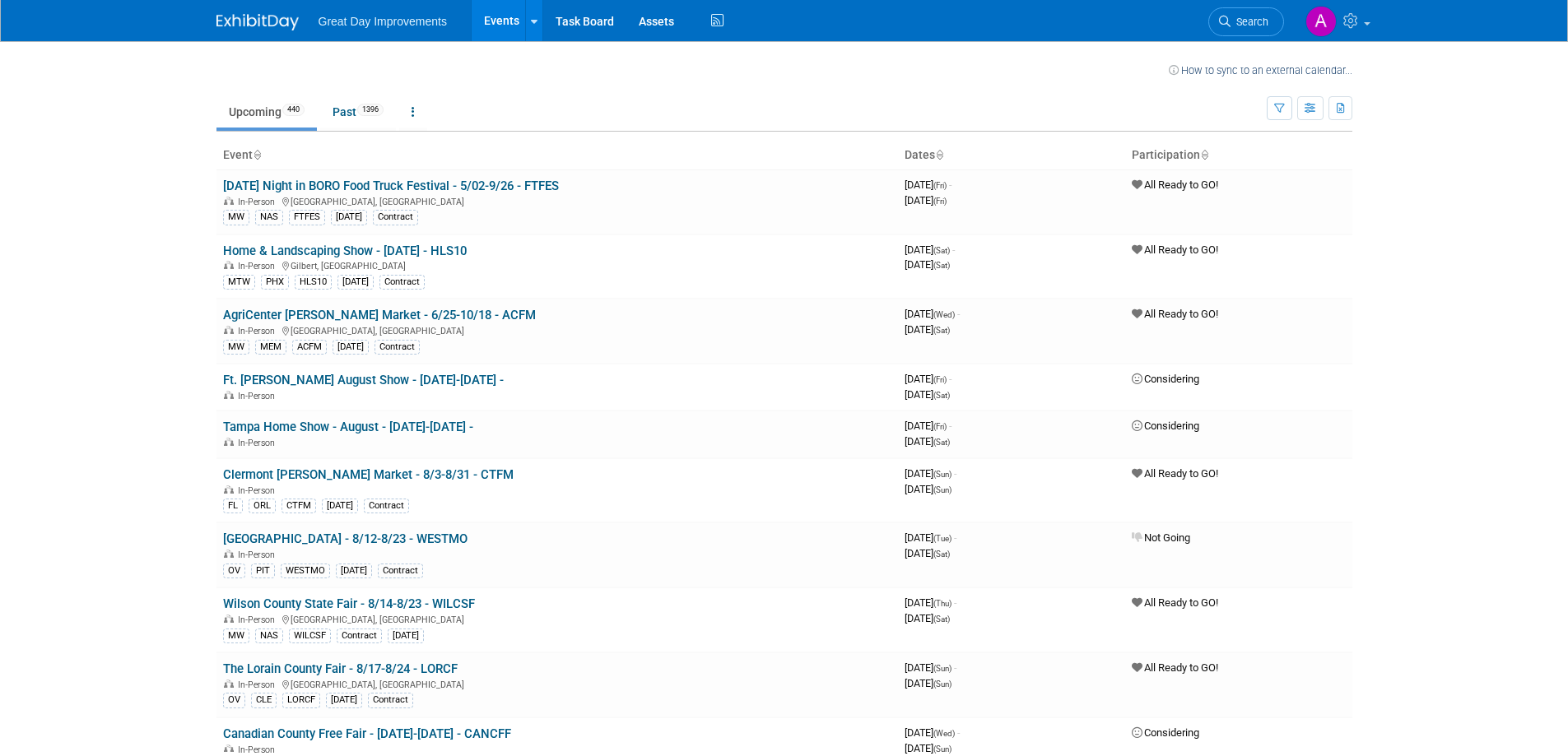
click at [1234, 20] on span "Search" at bounding box center [1249, 22] width 38 height 13
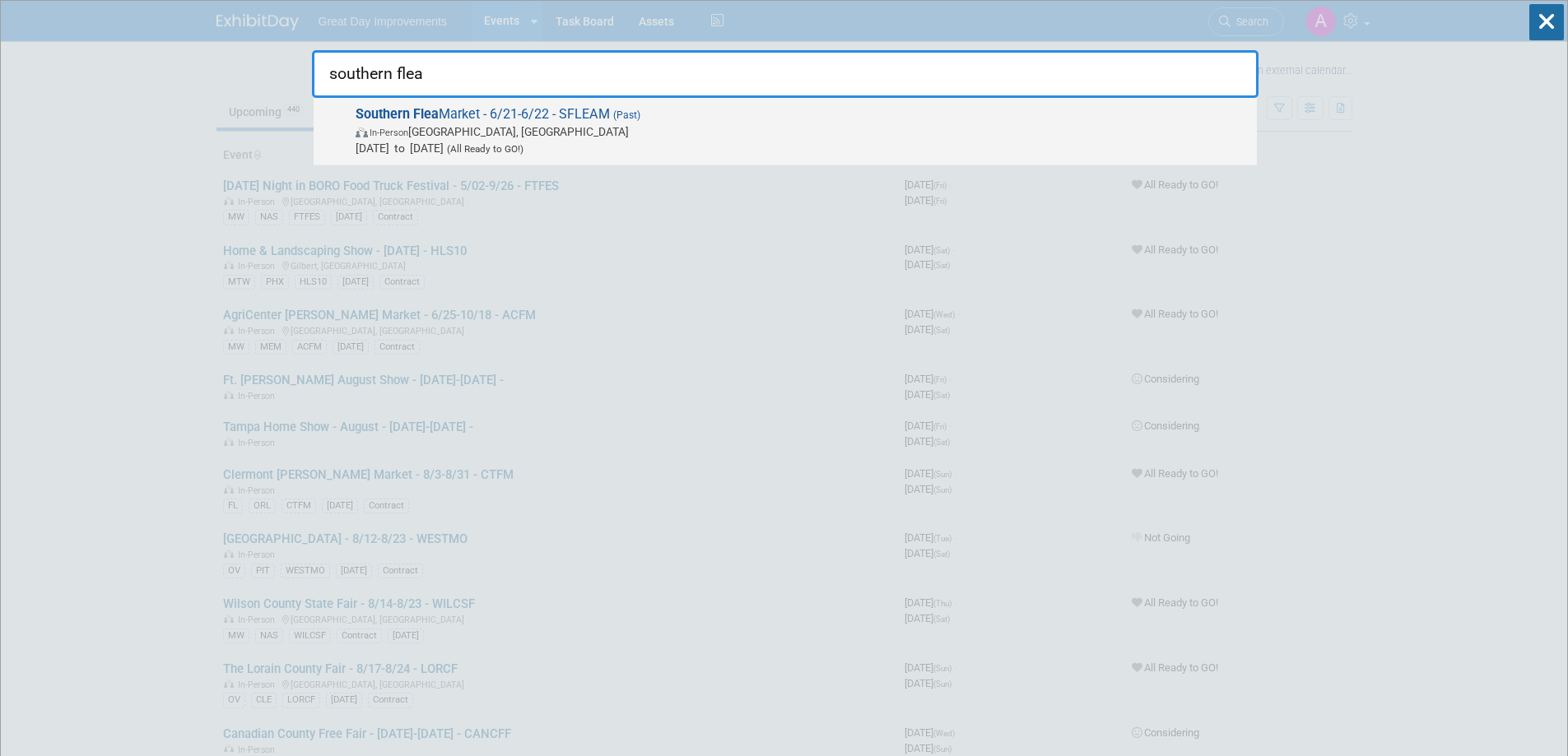
type input "southern flea"
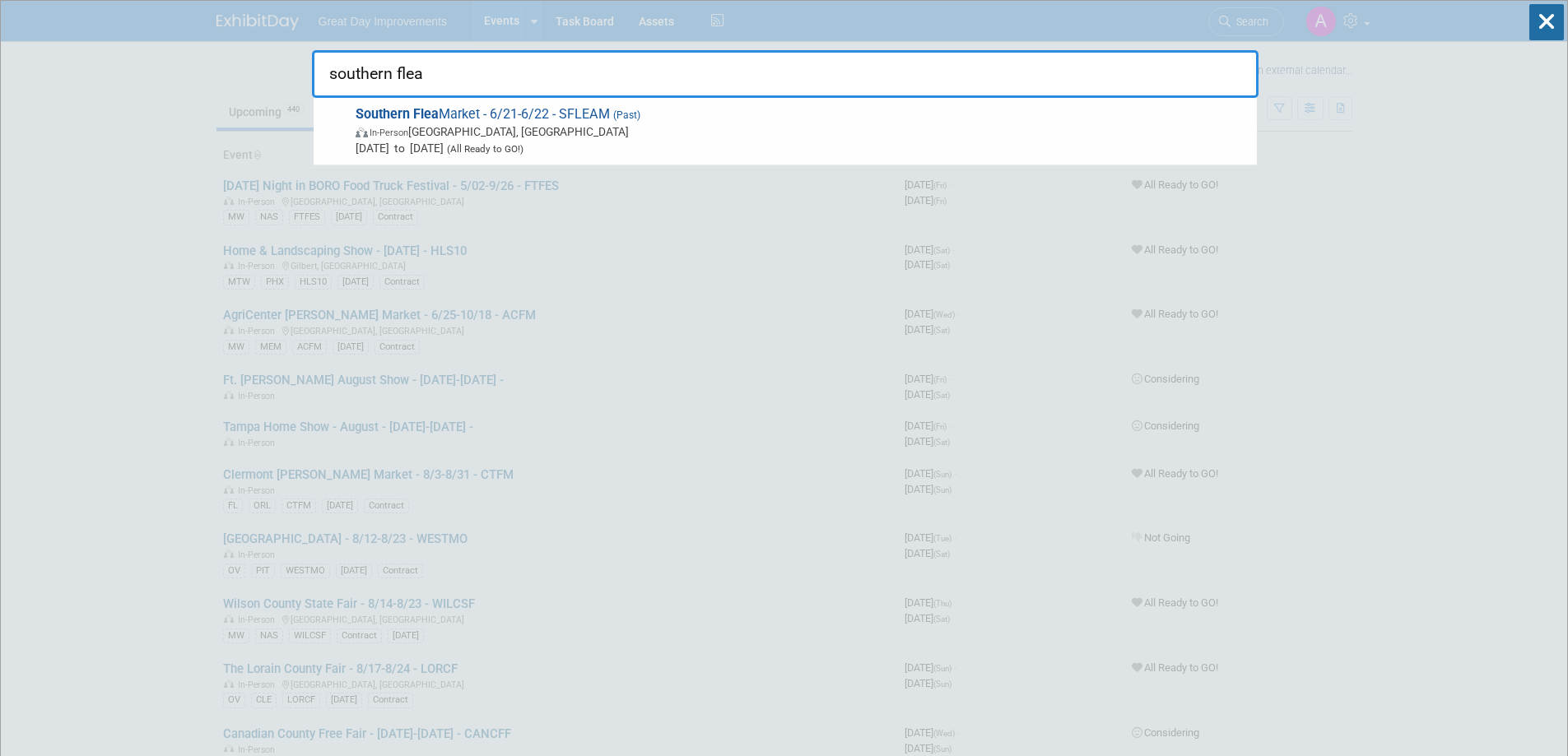
drag, startPoint x: 702, startPoint y: 140, endPoint x: 689, endPoint y: 130, distance: 16.4
click at [701, 140] on span "Jun 21, 2025 to Jun 22, 2025 (All Ready to GO!)" at bounding box center [802, 148] width 893 height 17
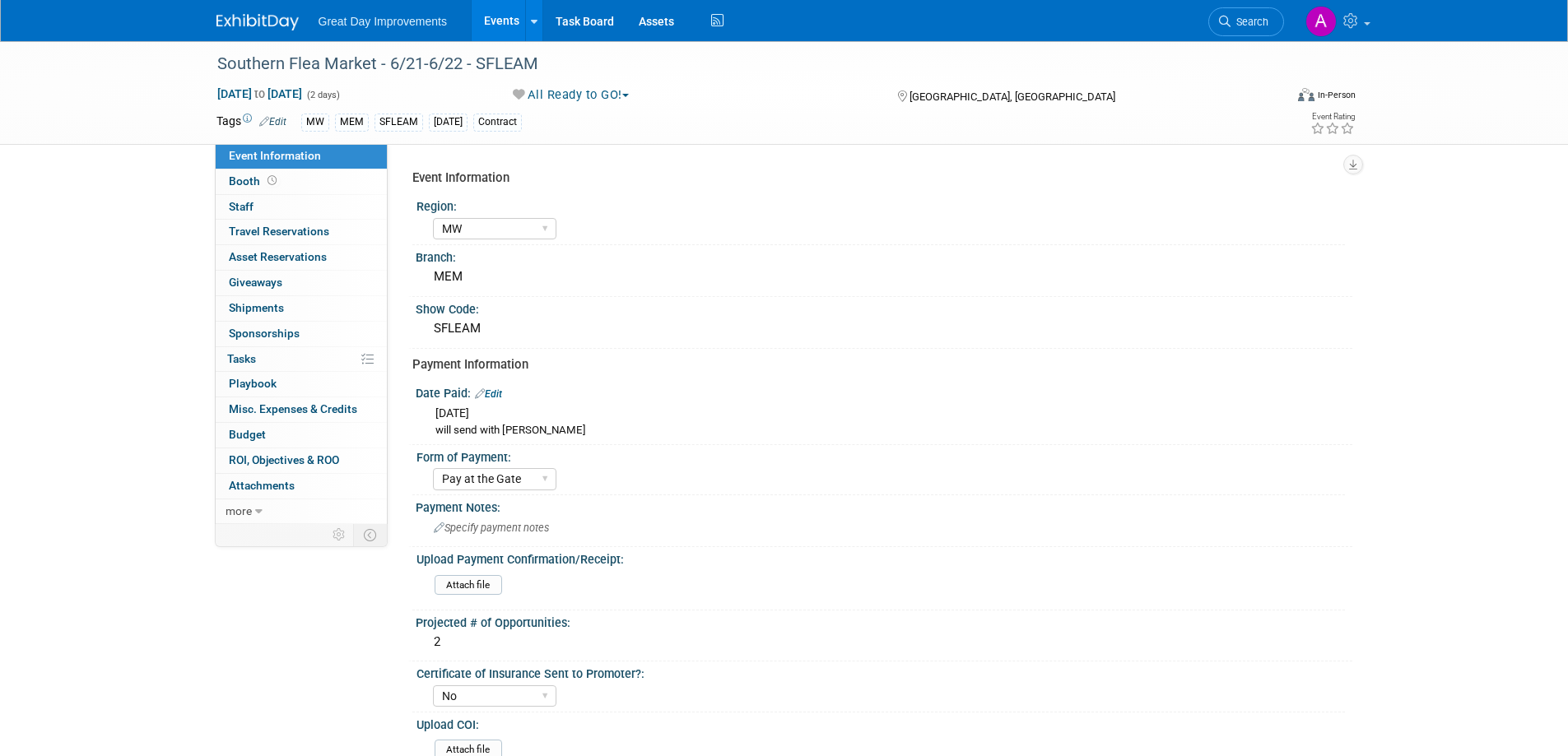
select select "MW"
select select "Pay at the Gate"
select select "No"
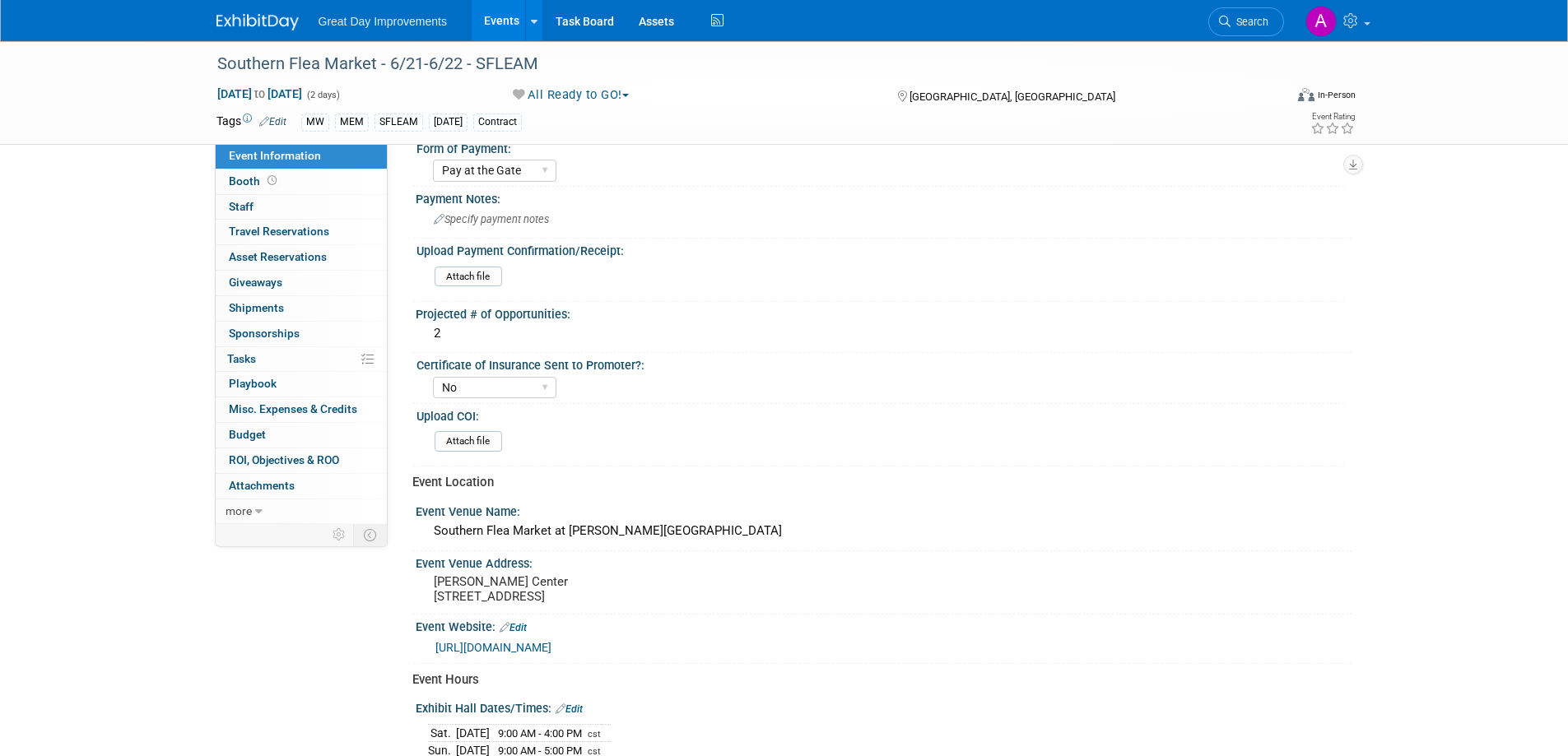
scroll to position [493, 0]
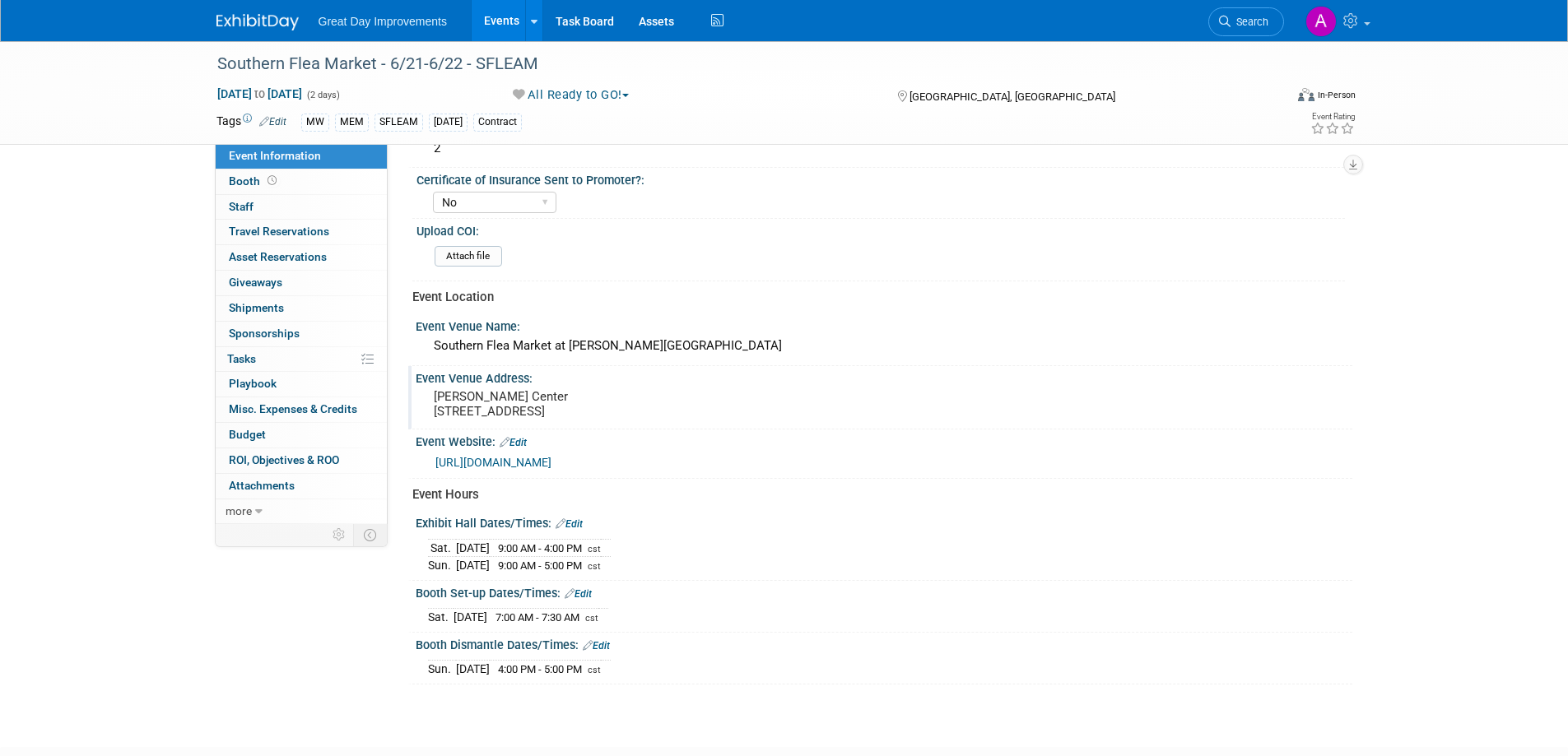
click at [567, 397] on pre "Landers Center 4560 Venture Dr, Southaven, MS" at bounding box center [611, 404] width 354 height 30
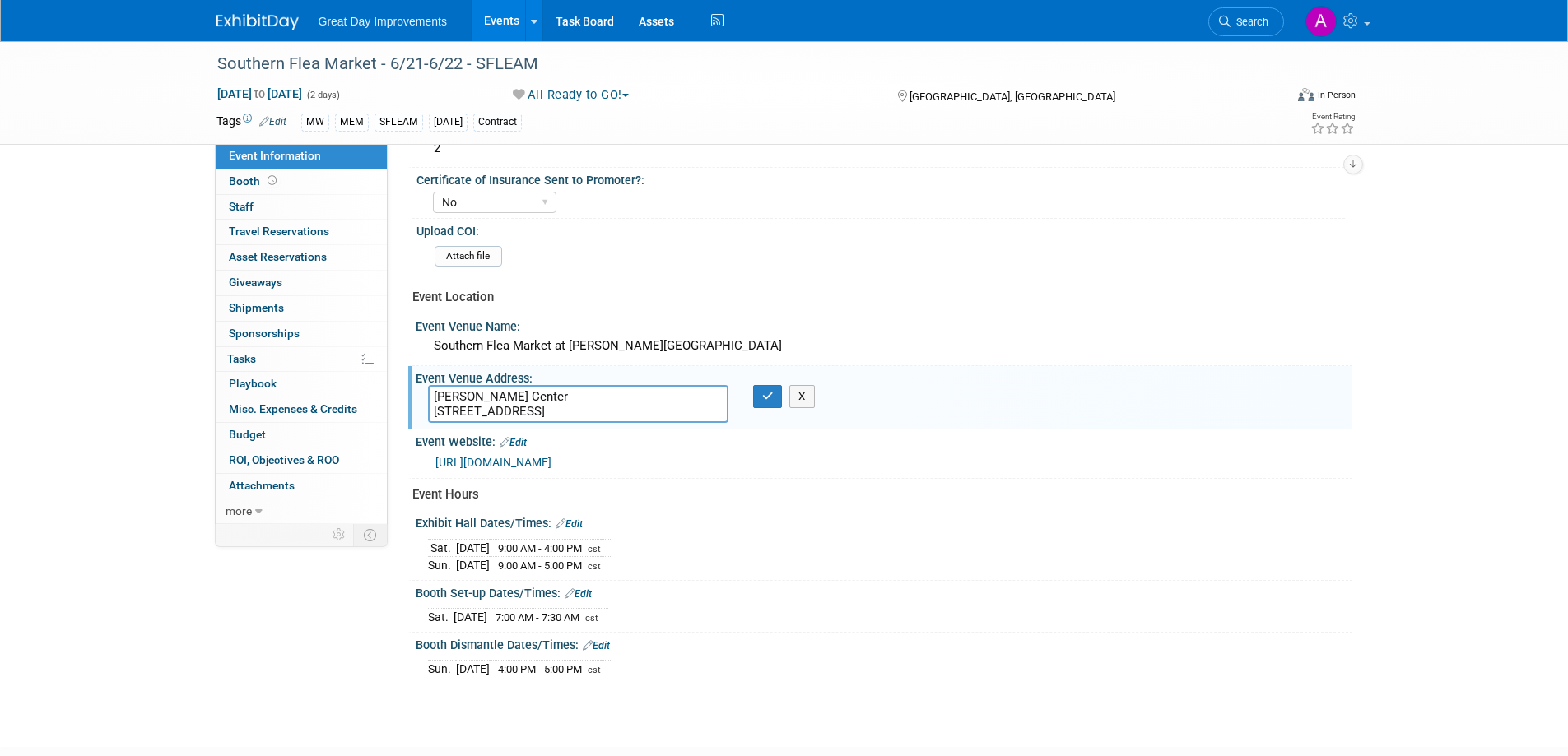
drag, startPoint x: 430, startPoint y: 400, endPoint x: 666, endPoint y: 418, distance: 236.7
click at [666, 418] on textarea "Landers Center 4560 Venture Dr, Southaven, MS" at bounding box center [578, 403] width 300 height 38
click at [431, 391] on textarea "Green T Rd E Hernando, MS 38632" at bounding box center [578, 403] width 300 height 38
type textarea "Green T Rd E Hernando, MS 38632"
click at [761, 398] on button "button" at bounding box center [768, 397] width 30 height 23
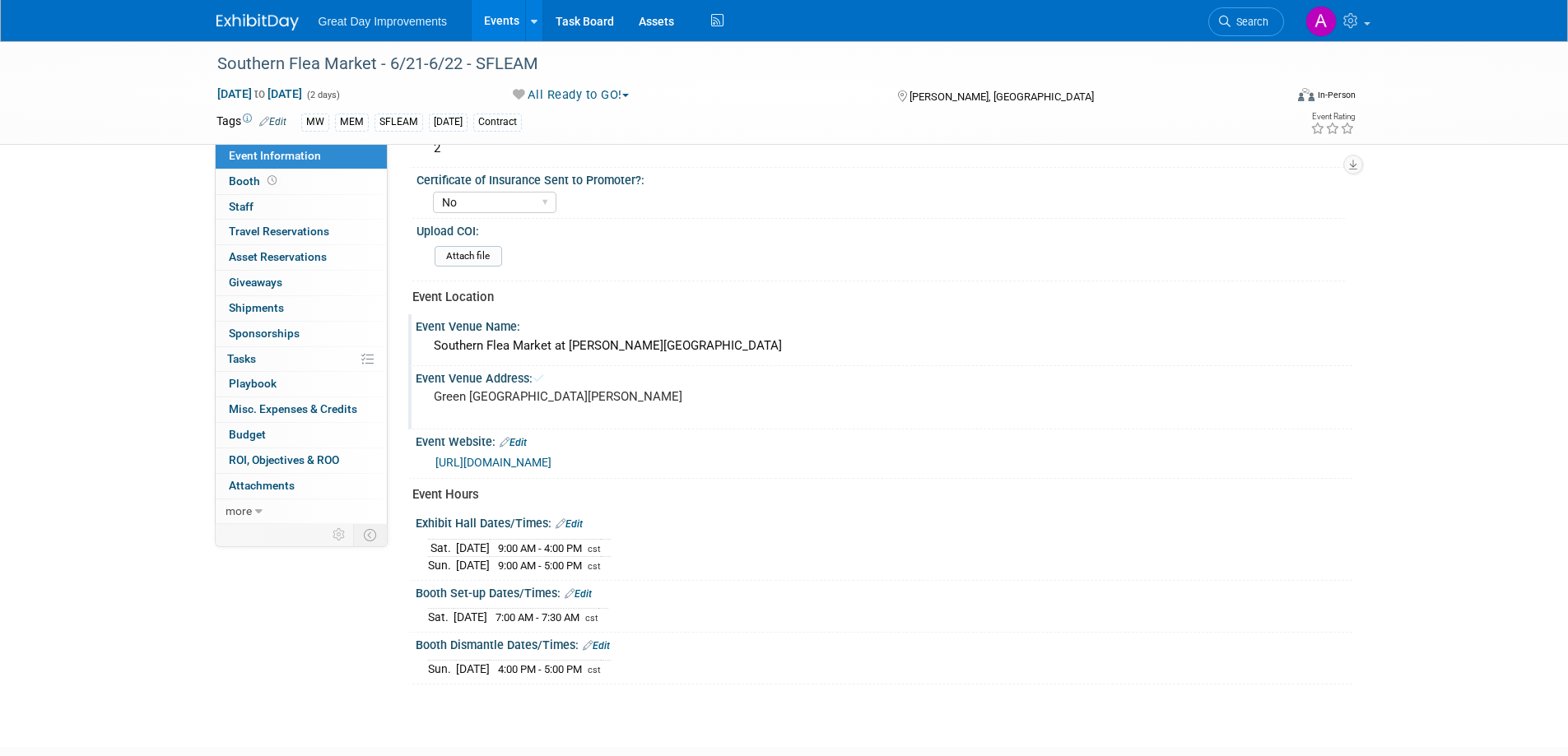
click at [671, 352] on div "Southern Flea Market at Landers Center" at bounding box center [884, 346] width 912 height 26
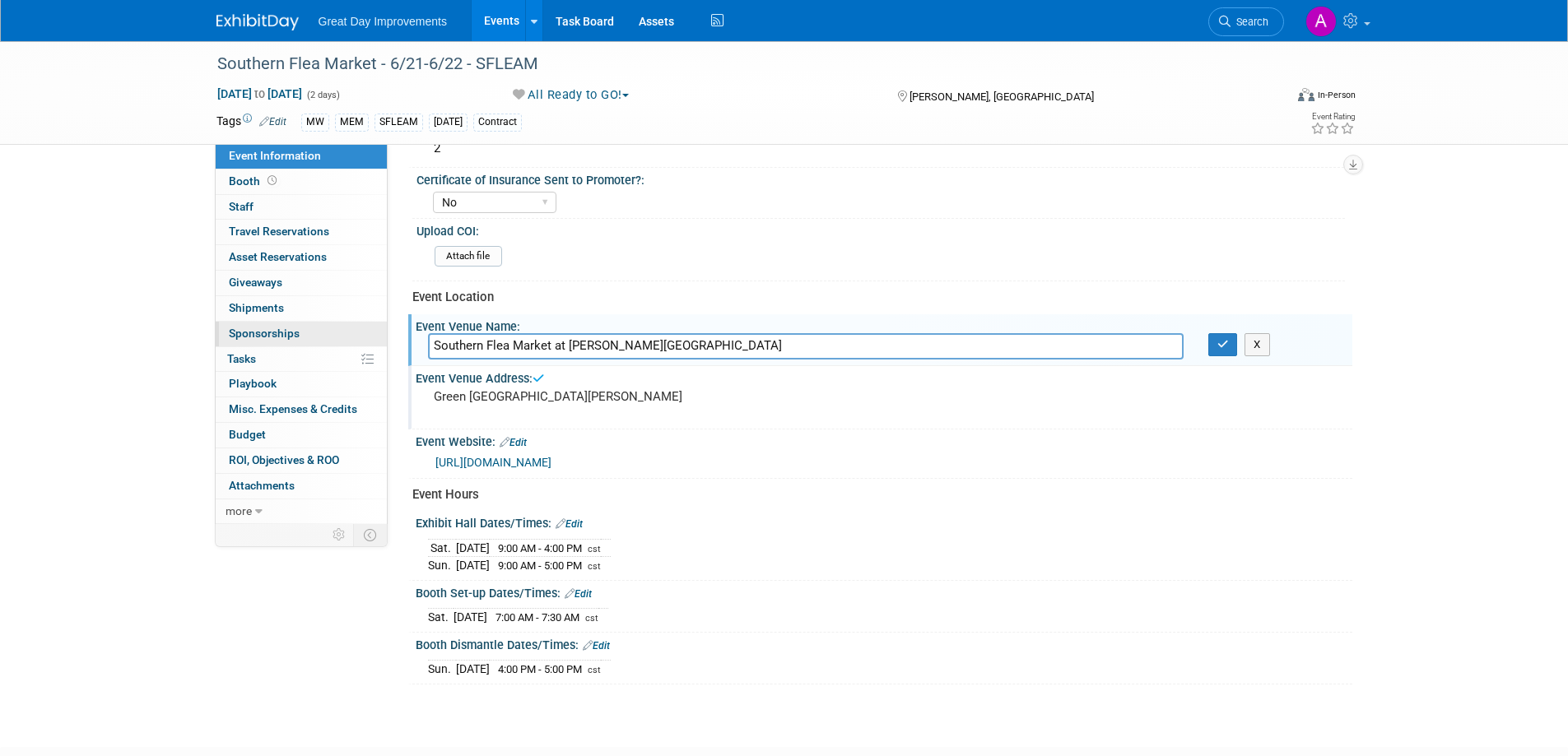
drag, startPoint x: 633, startPoint y: 347, endPoint x: 290, endPoint y: 346, distance: 343.0
click at [291, 346] on div "Event Information Event Info Booth Booth 0 Staff 0 Staff 0 Travel Reservations …" at bounding box center [785, 116] width 1161 height 1137
type input "The Gatorade FieldHouse"
click at [1224, 349] on icon "button" at bounding box center [1224, 344] width 12 height 11
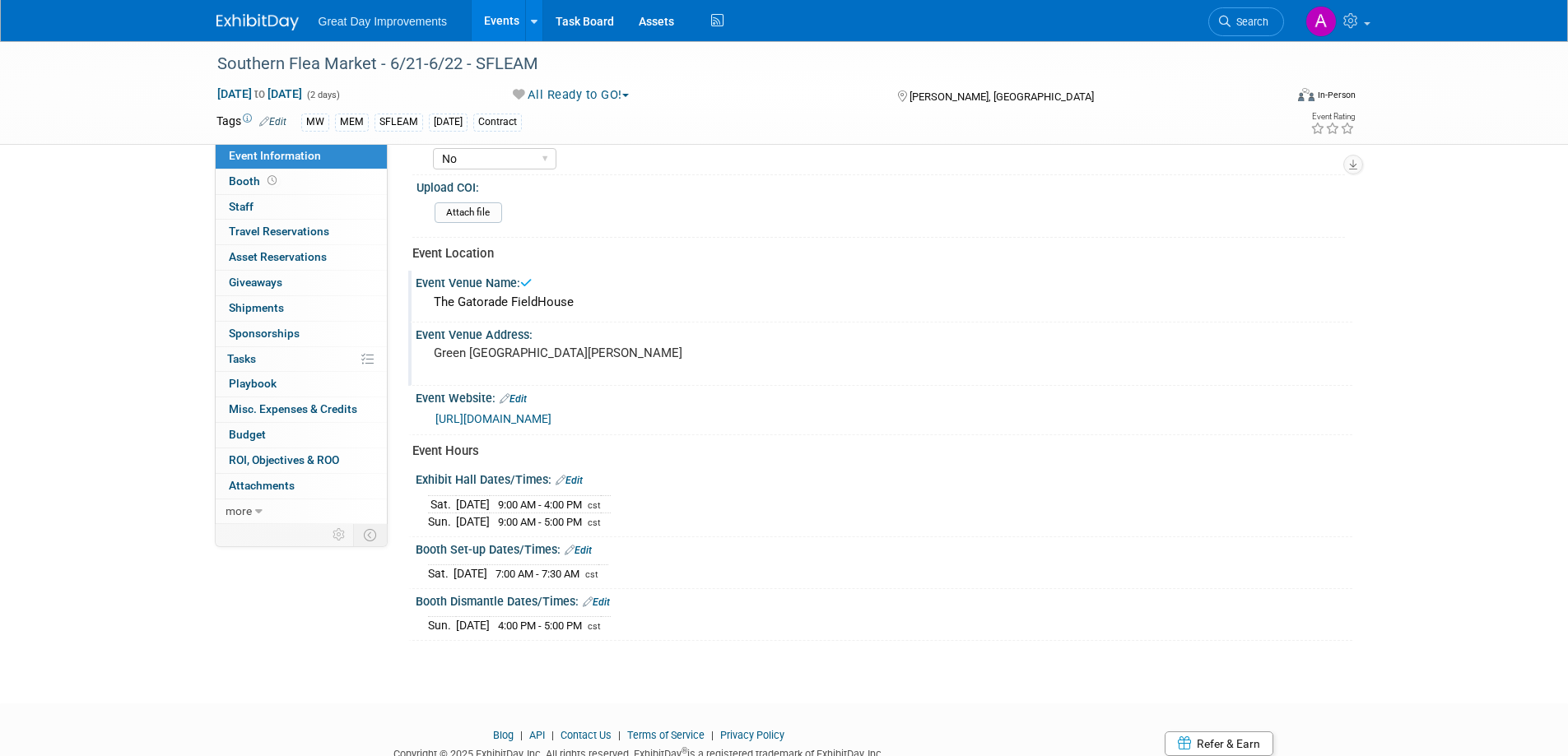
scroll to position [576, 0]
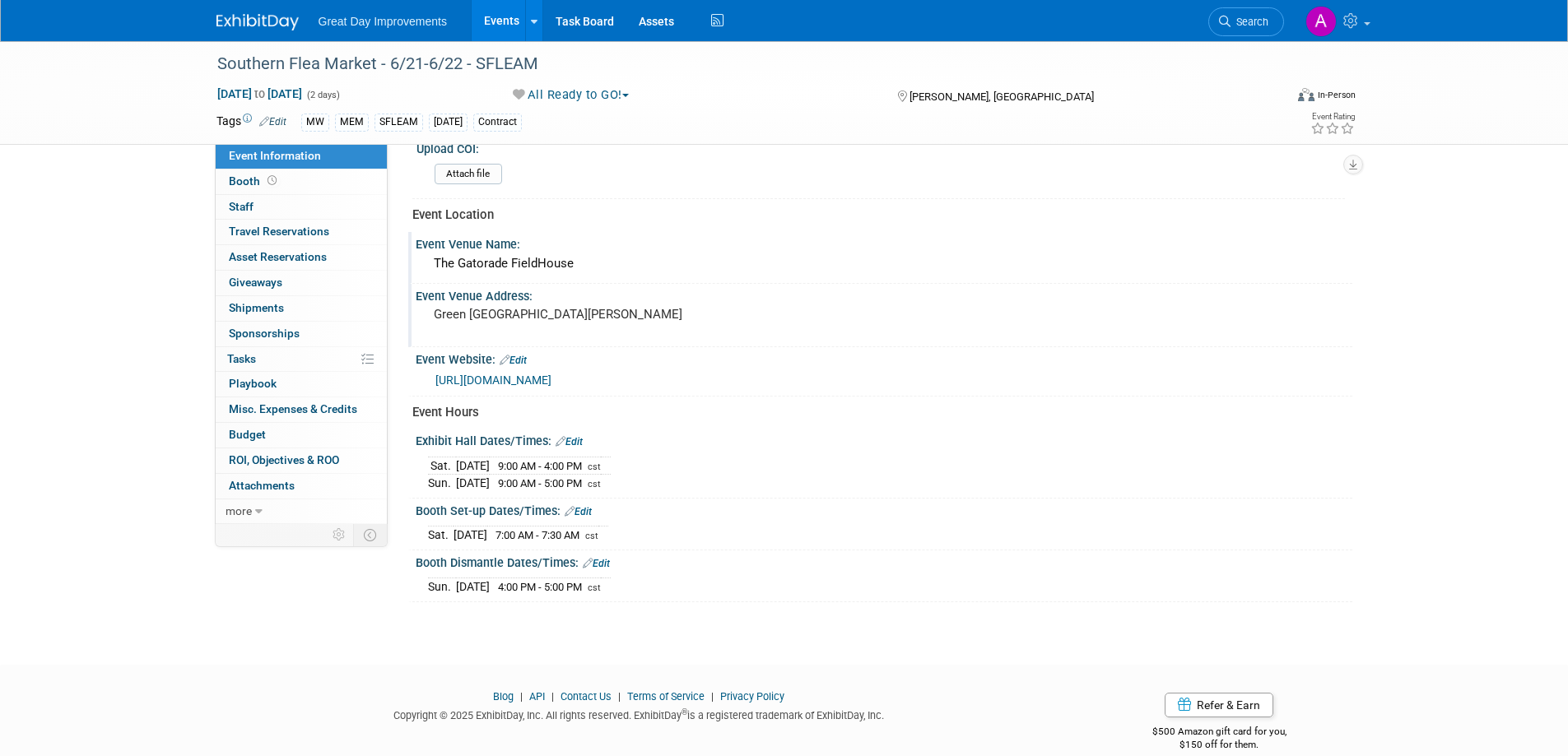
click at [577, 440] on link "Edit" at bounding box center [569, 442] width 28 height 12
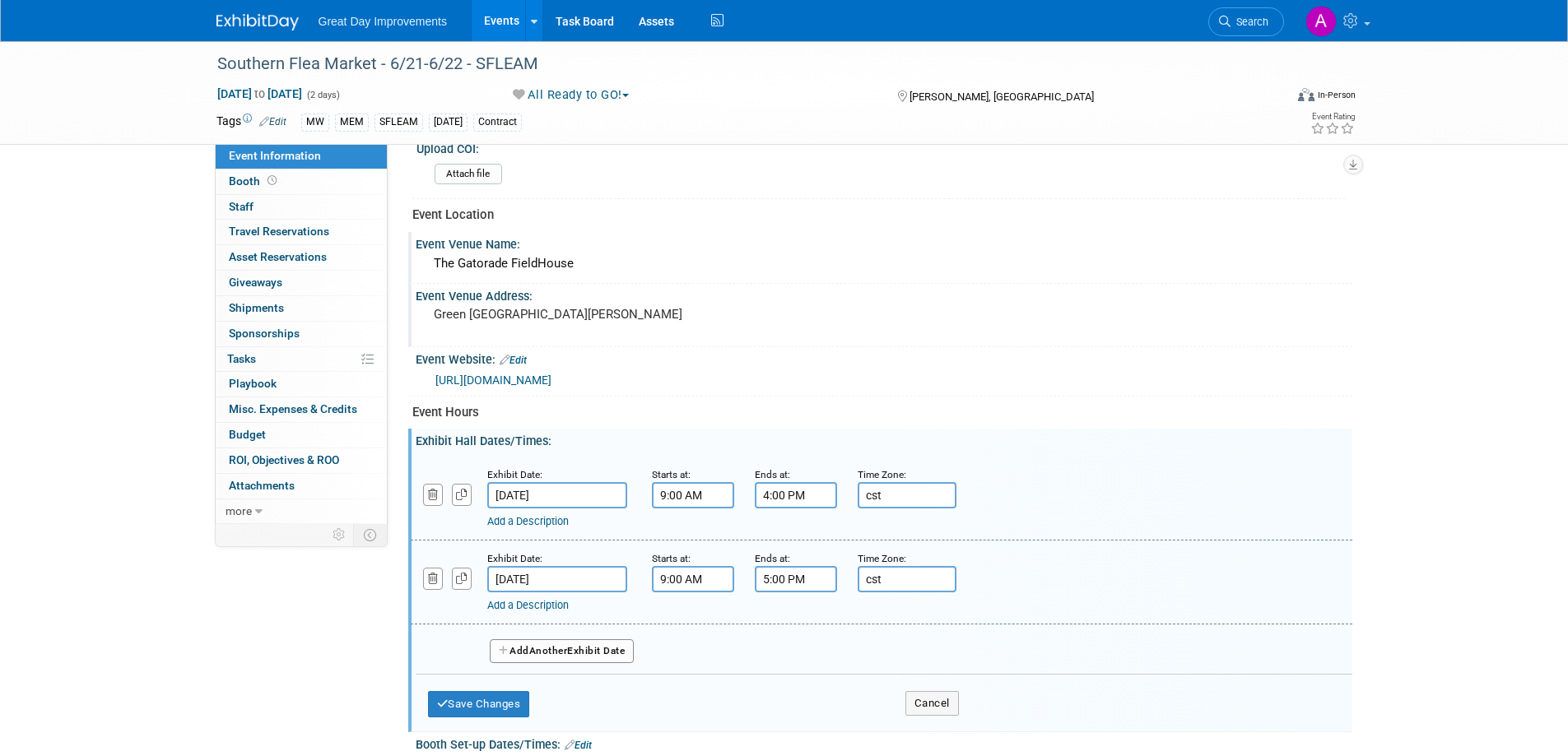
click at [575, 503] on input "Jul 19, 2025" at bounding box center [557, 495] width 140 height 27
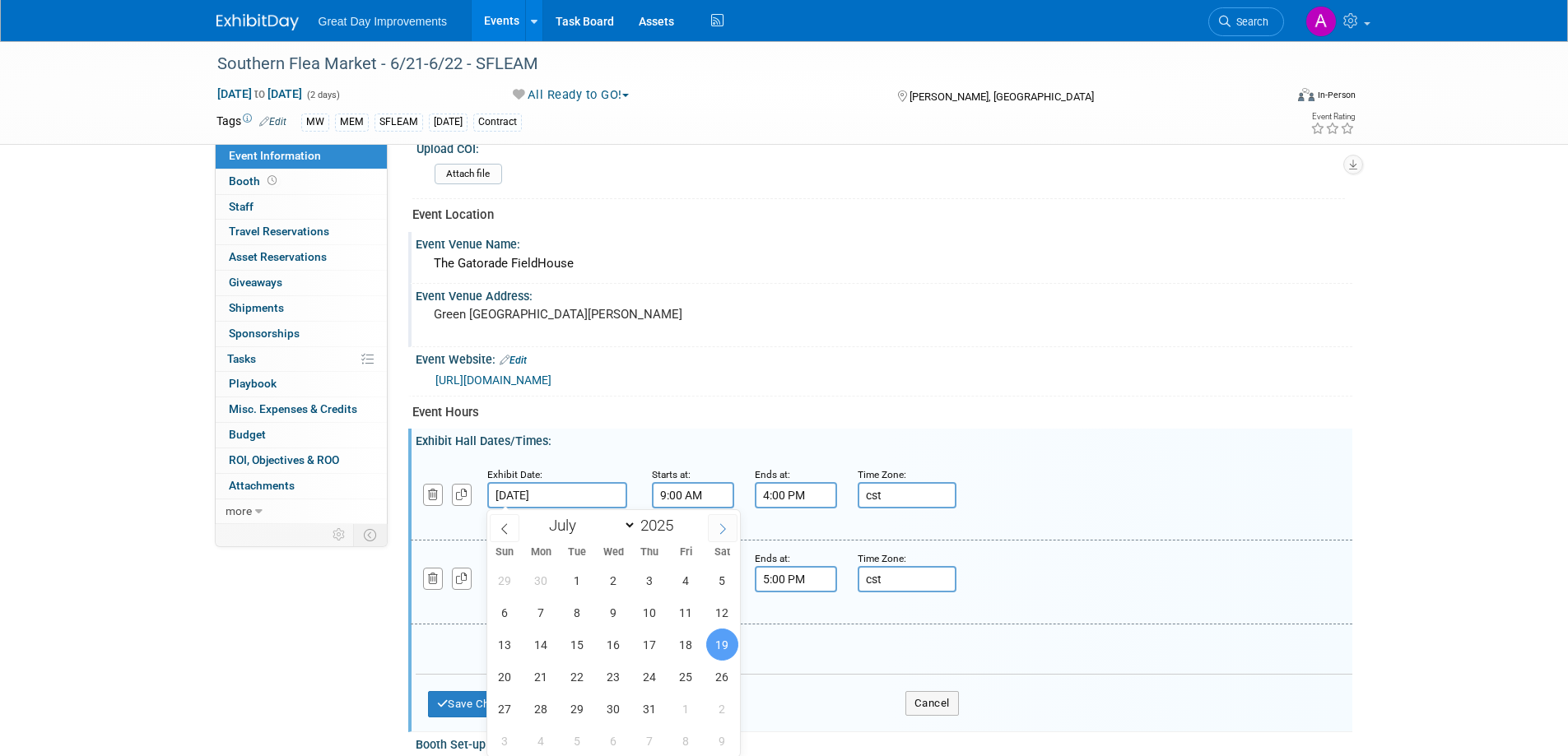
click at [722, 530] on icon at bounding box center [723, 529] width 12 height 12
select select "7"
click at [724, 670] on span "23" at bounding box center [722, 677] width 32 height 32
type input "Aug 23, 2025"
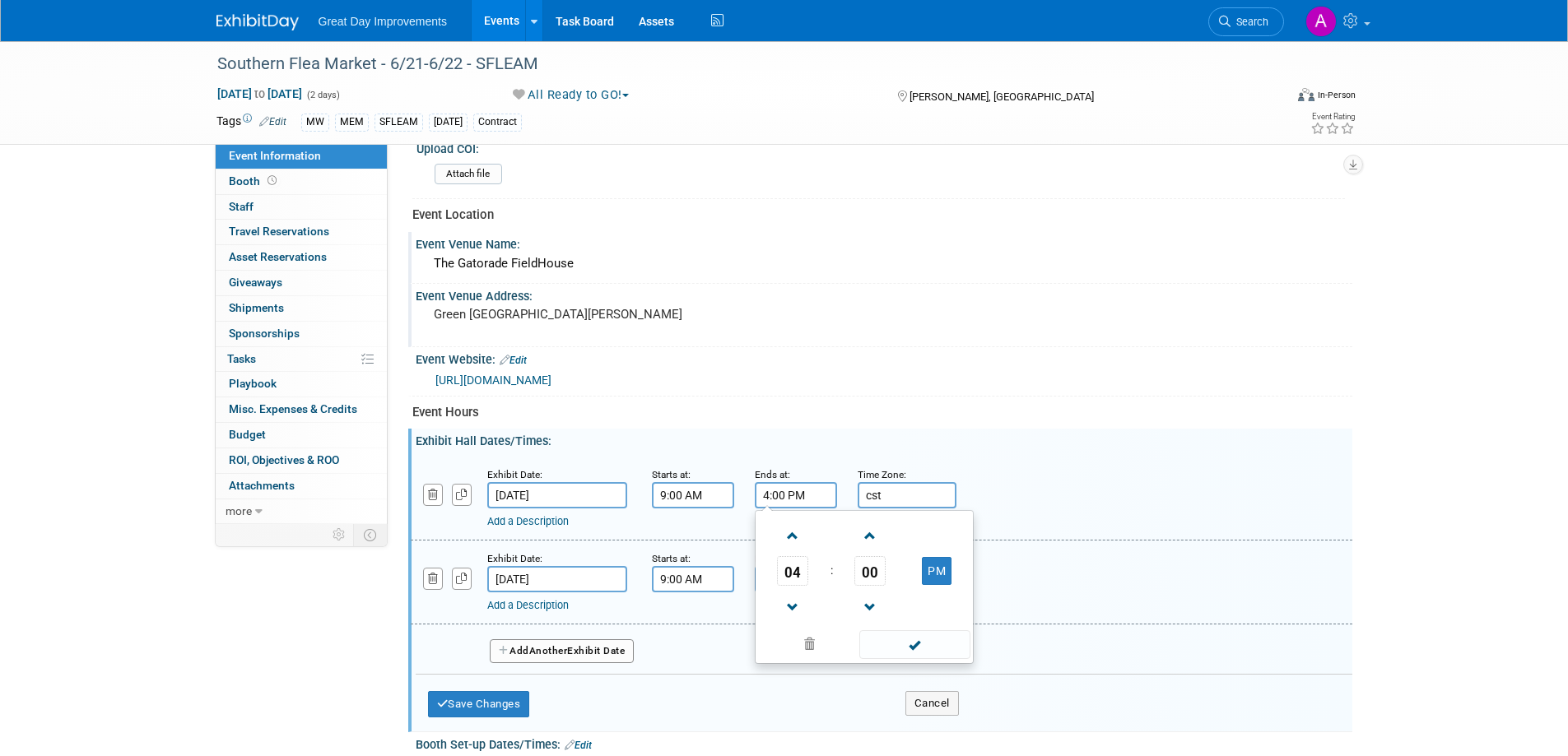
click at [798, 496] on input "4:00 PM" at bounding box center [796, 495] width 83 height 27
drag, startPoint x: 788, startPoint y: 538, endPoint x: 821, endPoint y: 548, distance: 34.5
click at [788, 537] on span at bounding box center [793, 536] width 29 height 29
type input "5:00 PM"
click at [927, 646] on span at bounding box center [915, 644] width 111 height 29
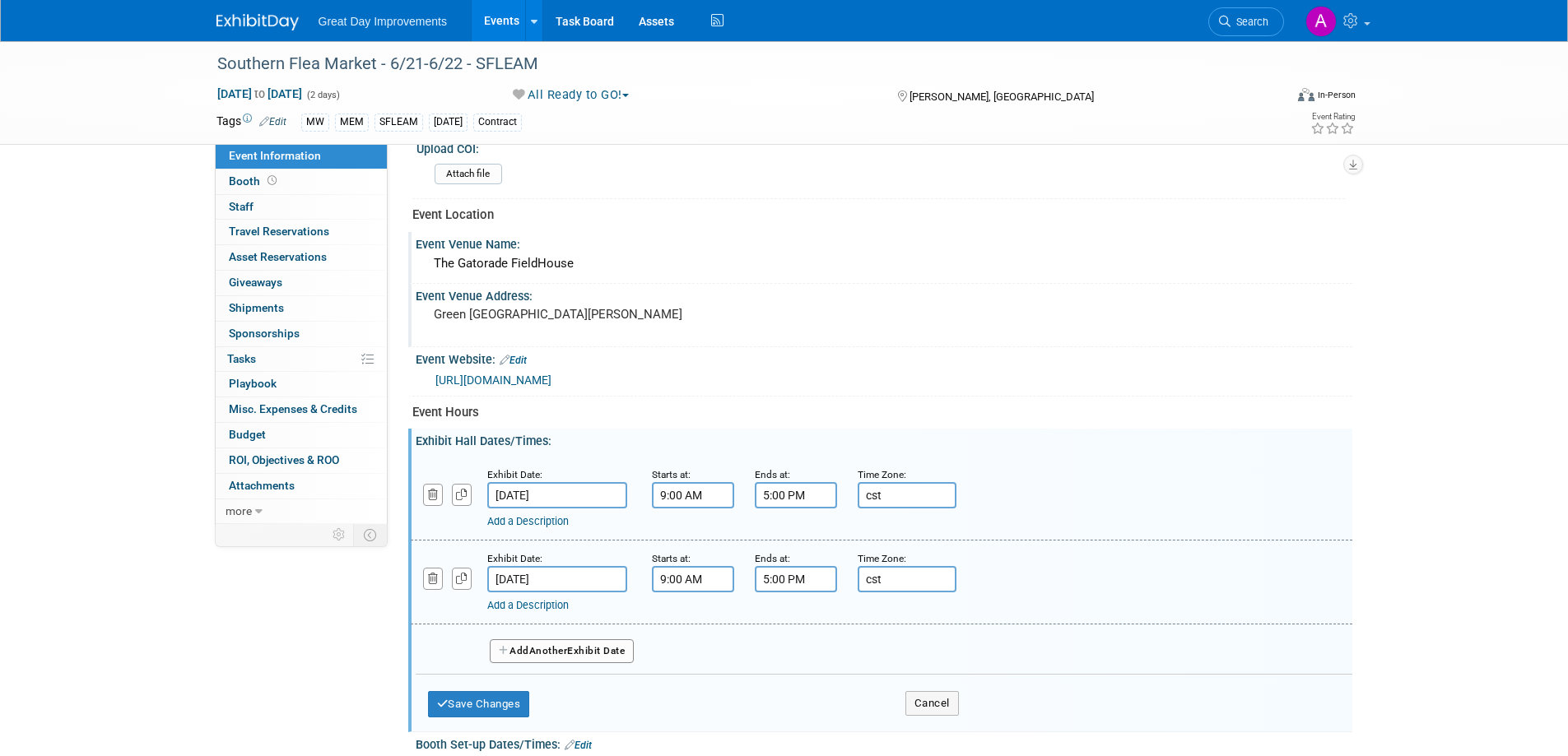
click at [799, 578] on input "5:00 PM" at bounding box center [796, 579] width 83 height 27
drag, startPoint x: 784, startPoint y: 693, endPoint x: 806, endPoint y: 691, distance: 22.1
click at [784, 692] on span at bounding box center [793, 691] width 29 height 29
type input "4:00 PM"
click at [919, 728] on span at bounding box center [915, 728] width 111 height 29
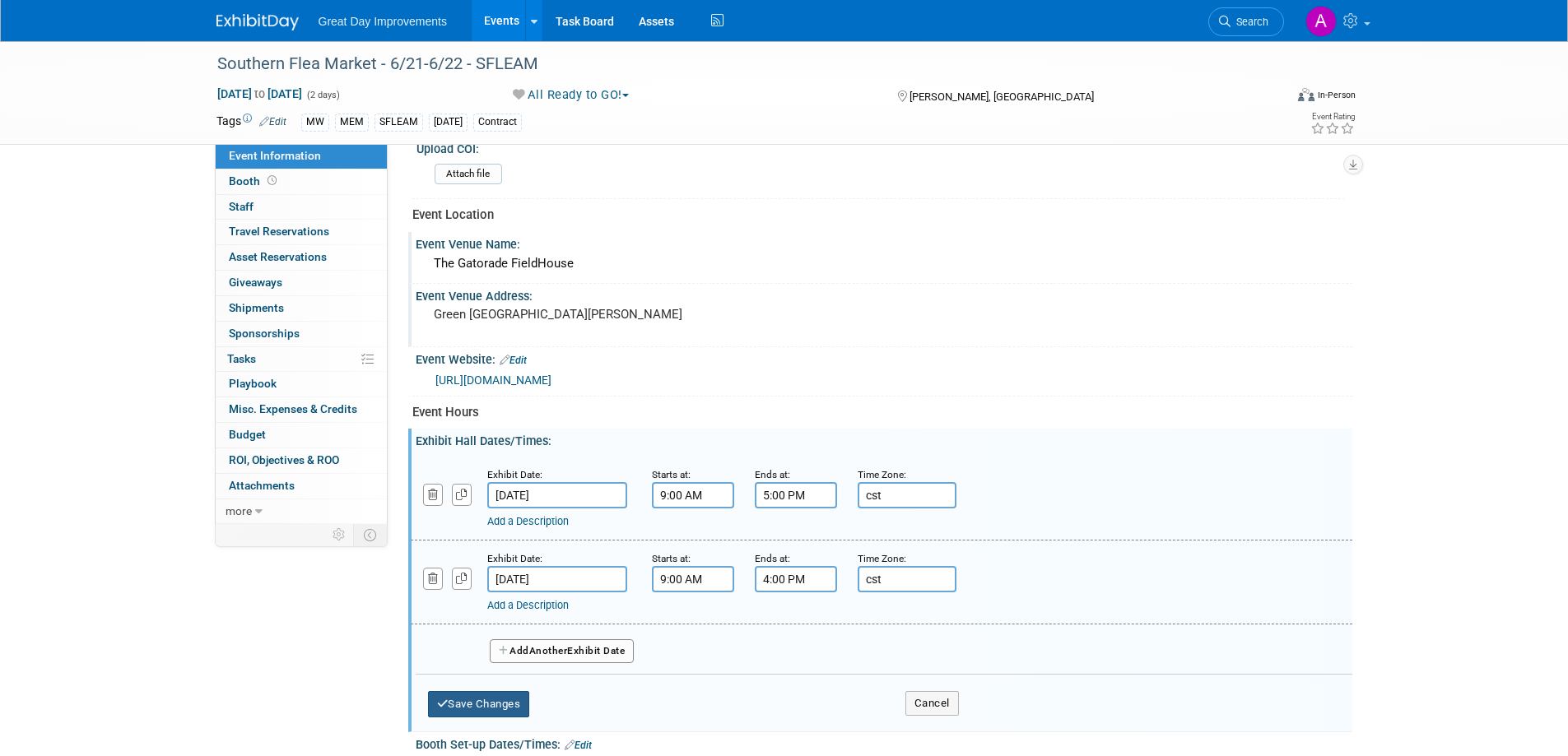
click at [503, 704] on button "Save Changes" at bounding box center [479, 704] width 102 height 27
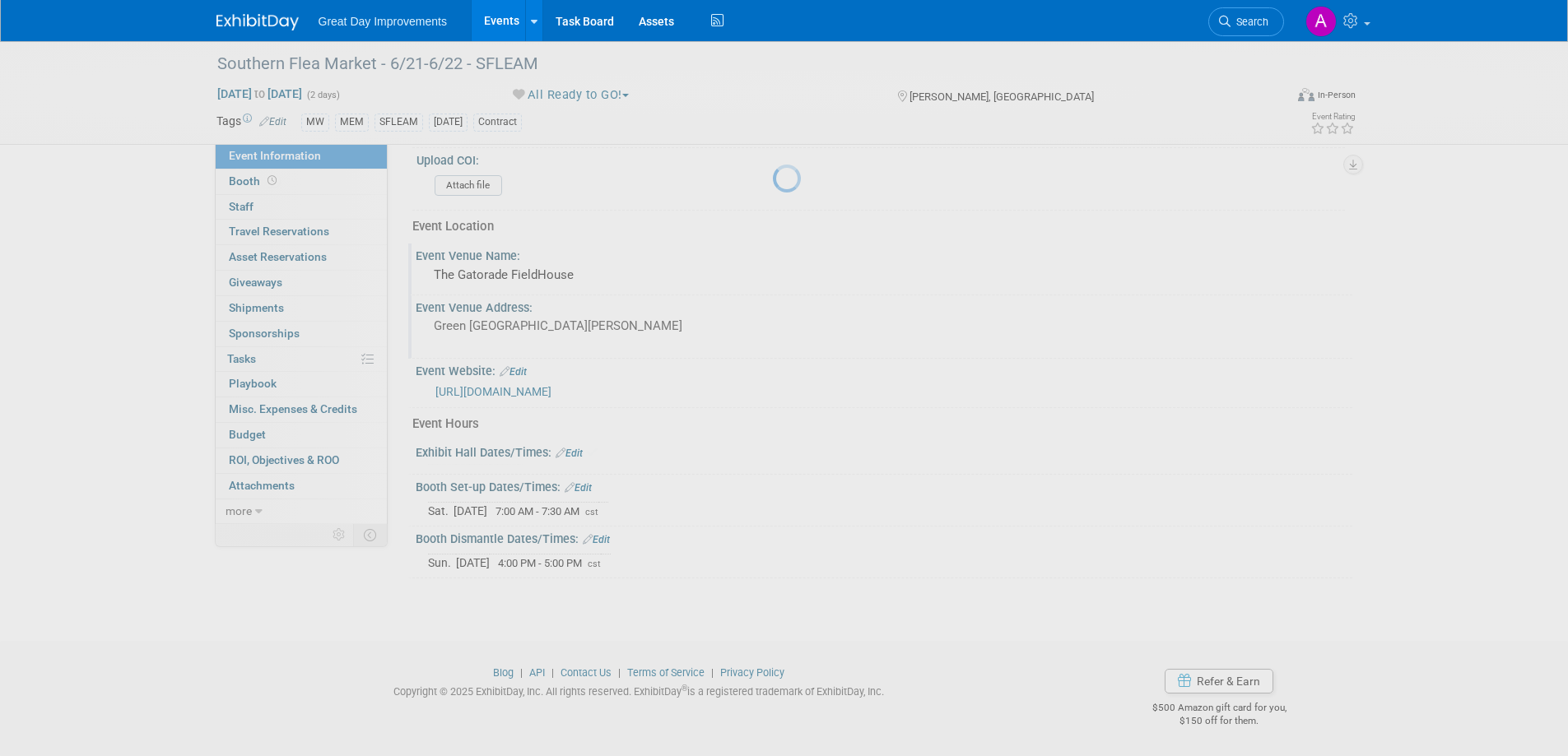
scroll to position [559, 0]
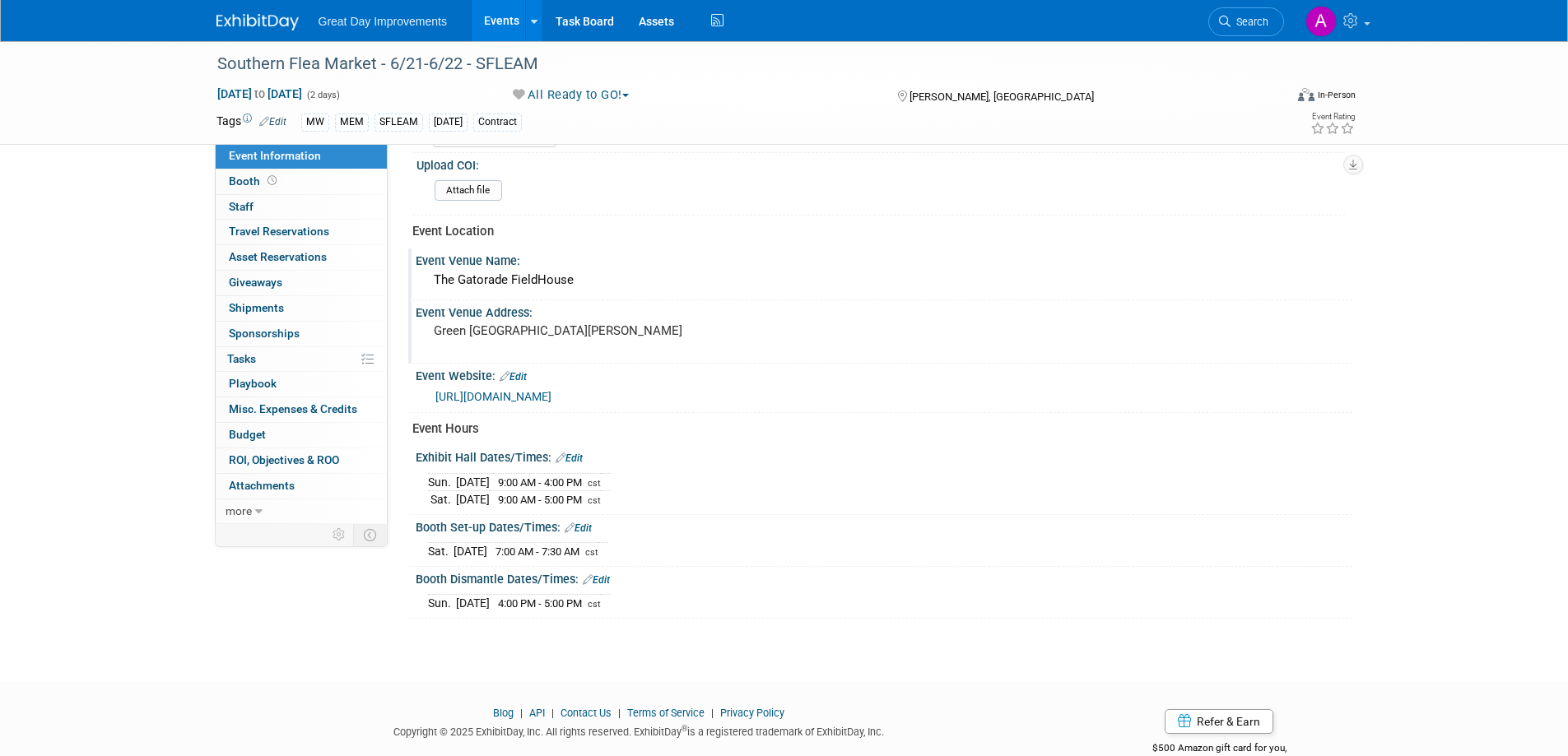
click at [580, 454] on link "Edit" at bounding box center [569, 458] width 28 height 12
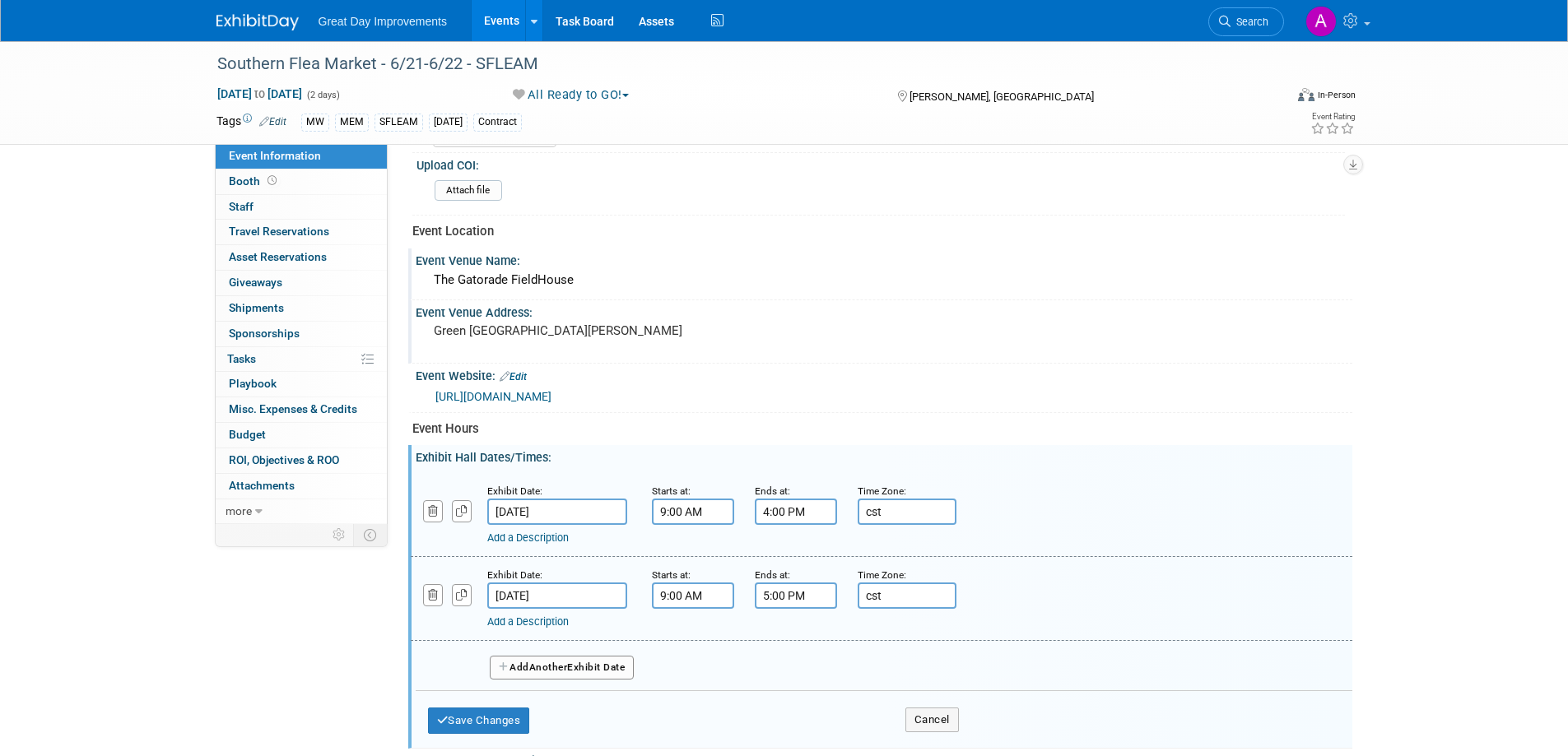
click at [582, 507] on input "Jul 20, 2025" at bounding box center [557, 512] width 140 height 27
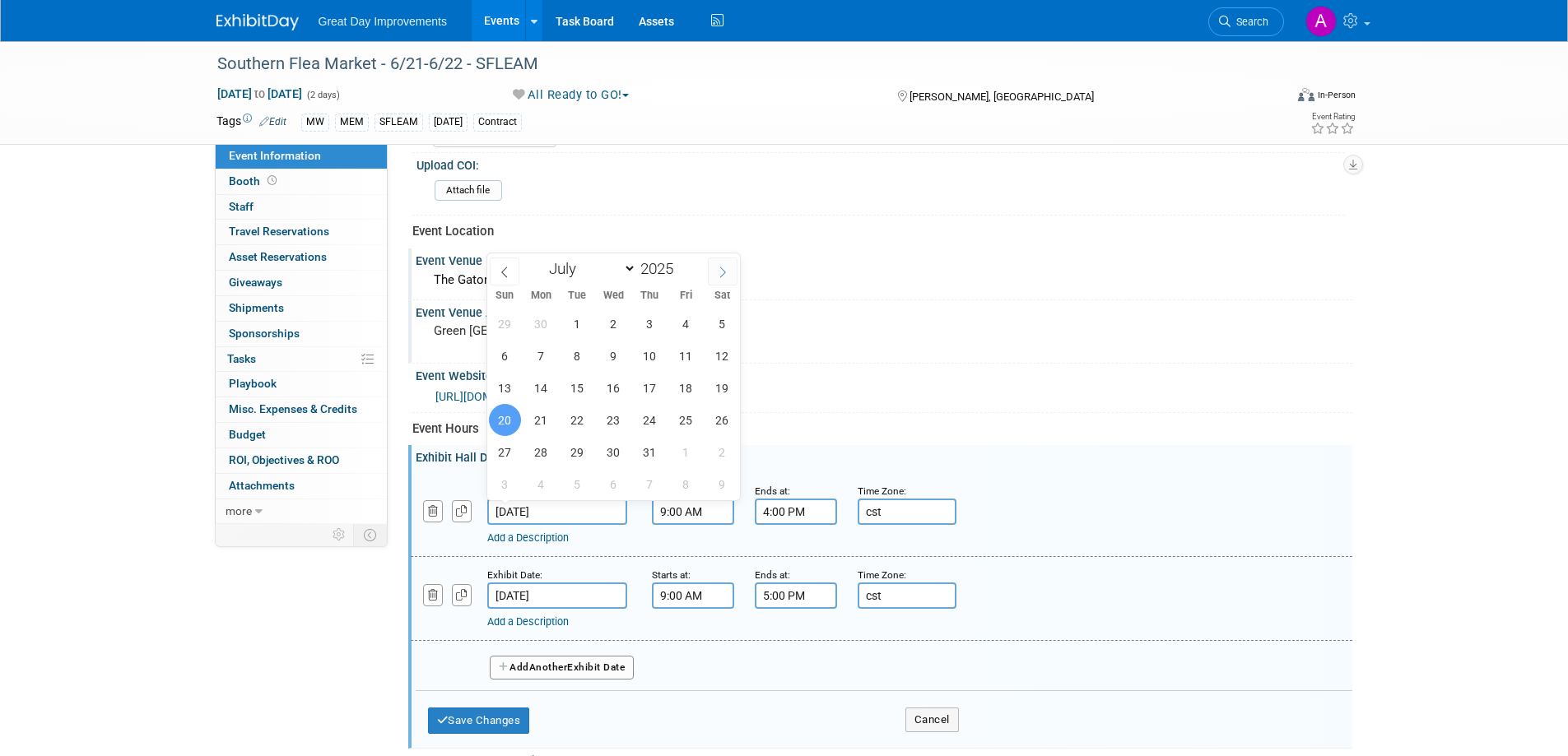
click at [721, 268] on icon at bounding box center [723, 273] width 12 height 12
select select "7"
click at [731, 422] on span "23" at bounding box center [722, 420] width 32 height 32
type input "Aug 23, 2025"
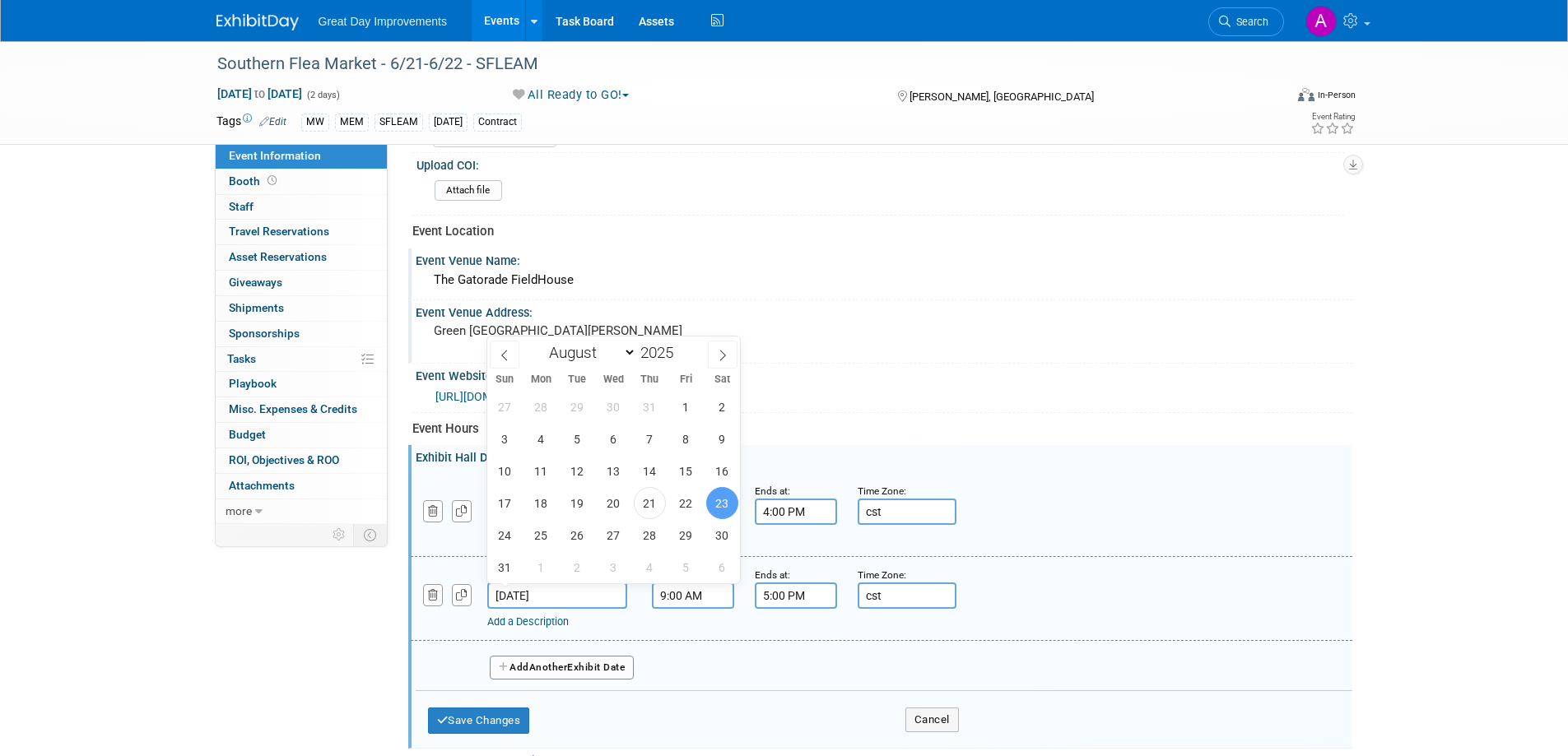
click at [563, 585] on input "Aug 23, 2025" at bounding box center [557, 596] width 140 height 27
click at [508, 536] on span "24" at bounding box center [505, 535] width 32 height 32
type input "Aug 24, 2025"
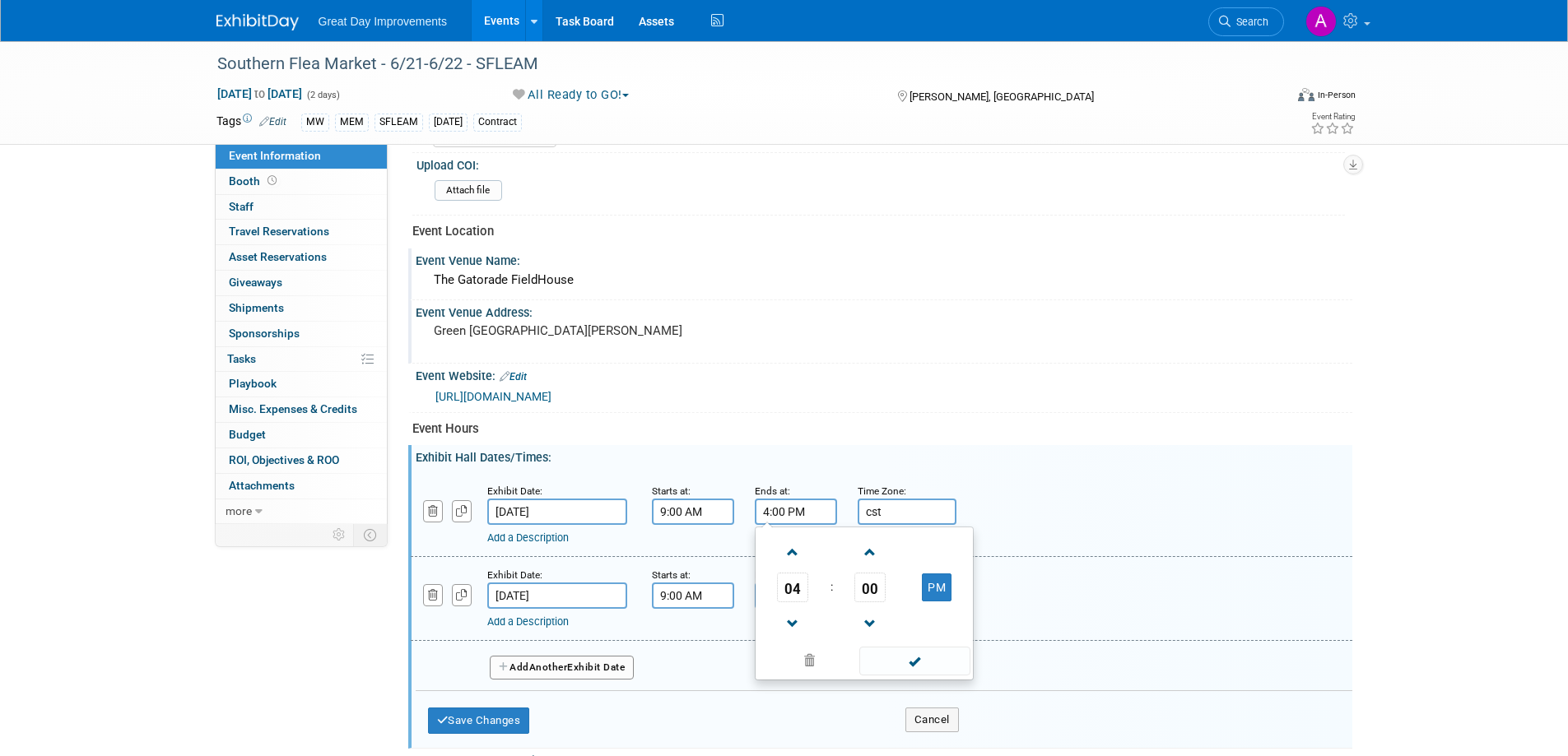
click at [794, 503] on input "4:00 PM" at bounding box center [796, 512] width 83 height 27
click at [789, 545] on span at bounding box center [793, 553] width 29 height 29
type input "5:00 PM"
click at [886, 657] on span at bounding box center [915, 661] width 111 height 29
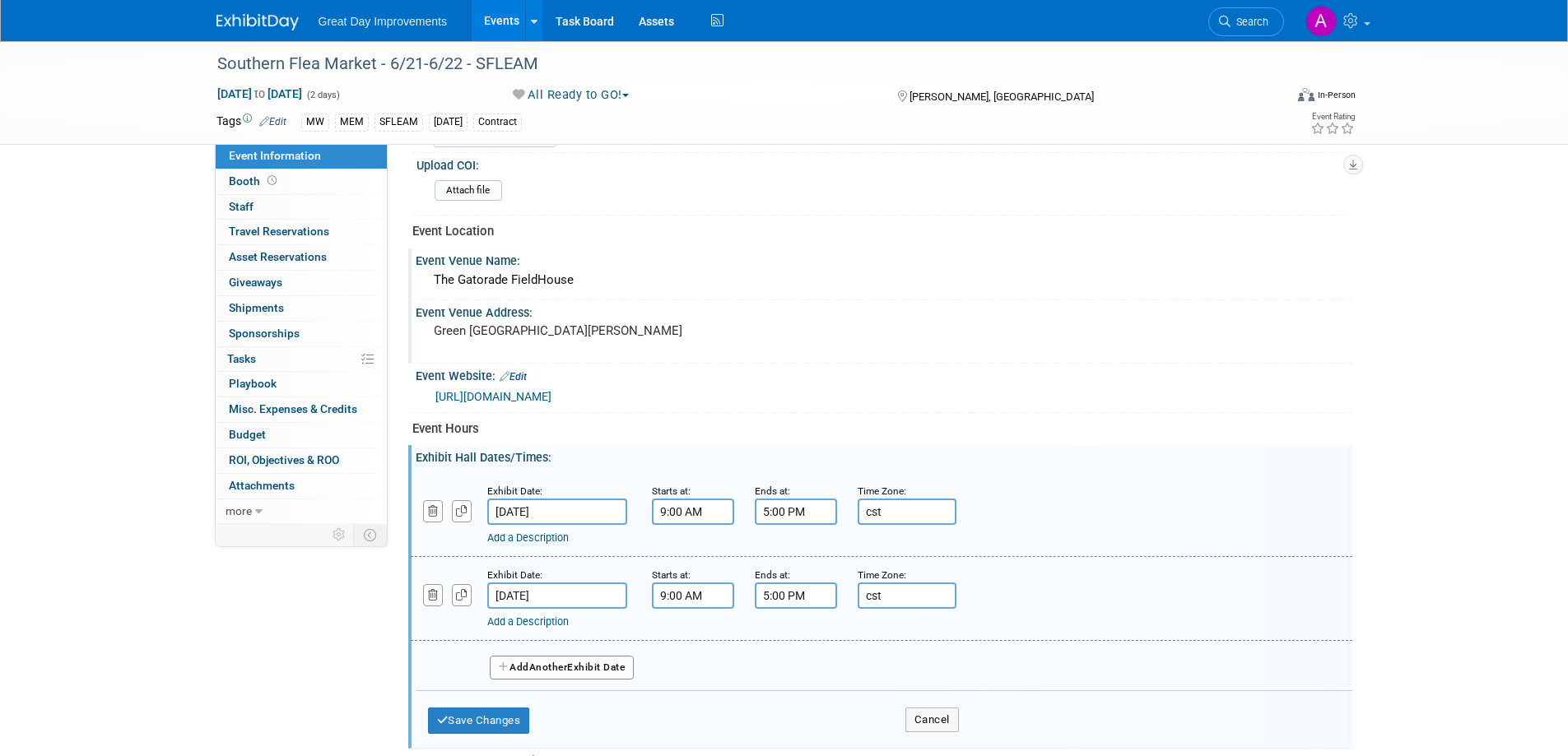
click at [807, 600] on input "5:00 PM" at bounding box center [796, 596] width 83 height 27
click at [799, 699] on span at bounding box center [793, 708] width 29 height 29
type input "4:00 PM"
click at [929, 746] on span at bounding box center [915, 745] width 111 height 29
click at [480, 720] on button "Save Changes" at bounding box center [479, 721] width 102 height 27
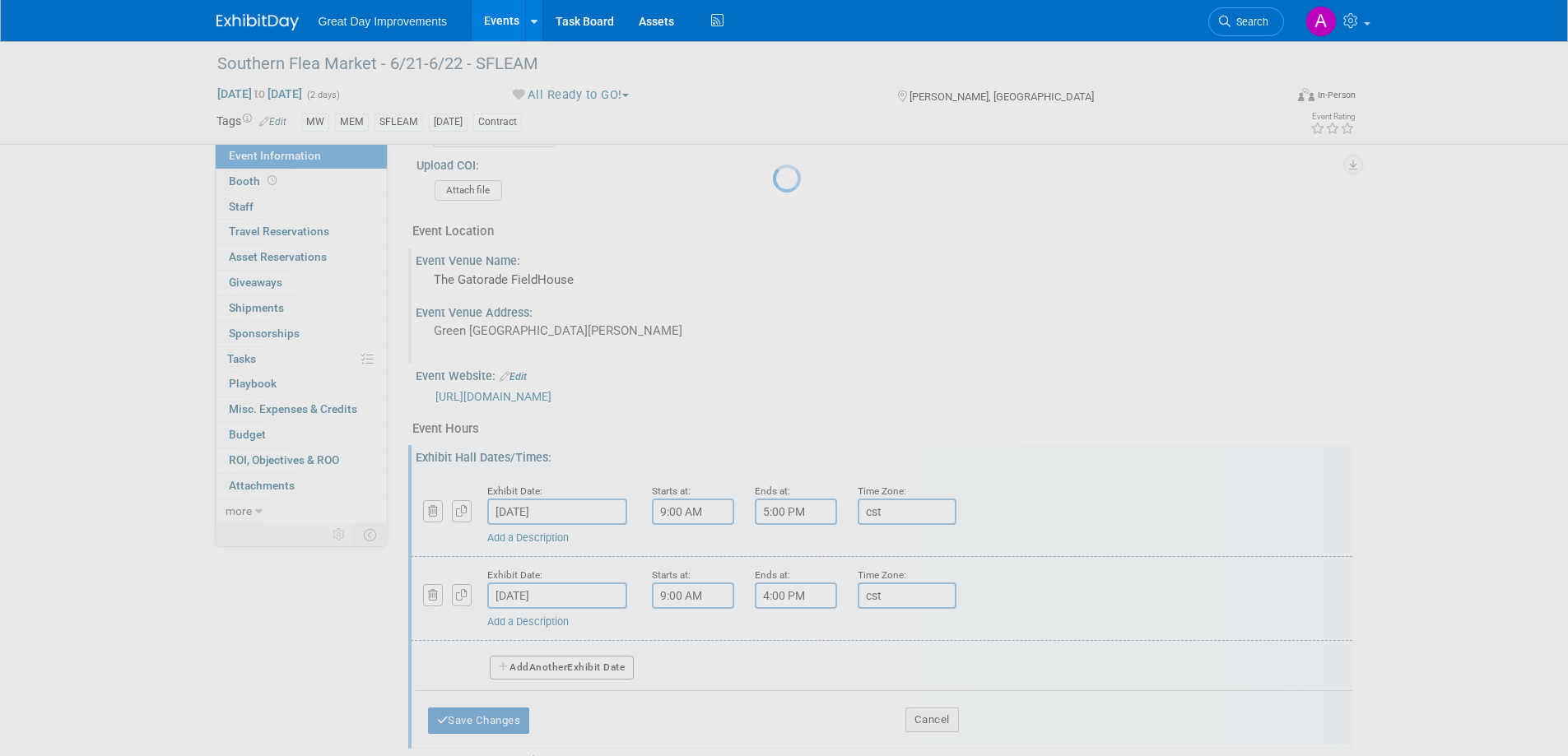
scroll to position [558, 0]
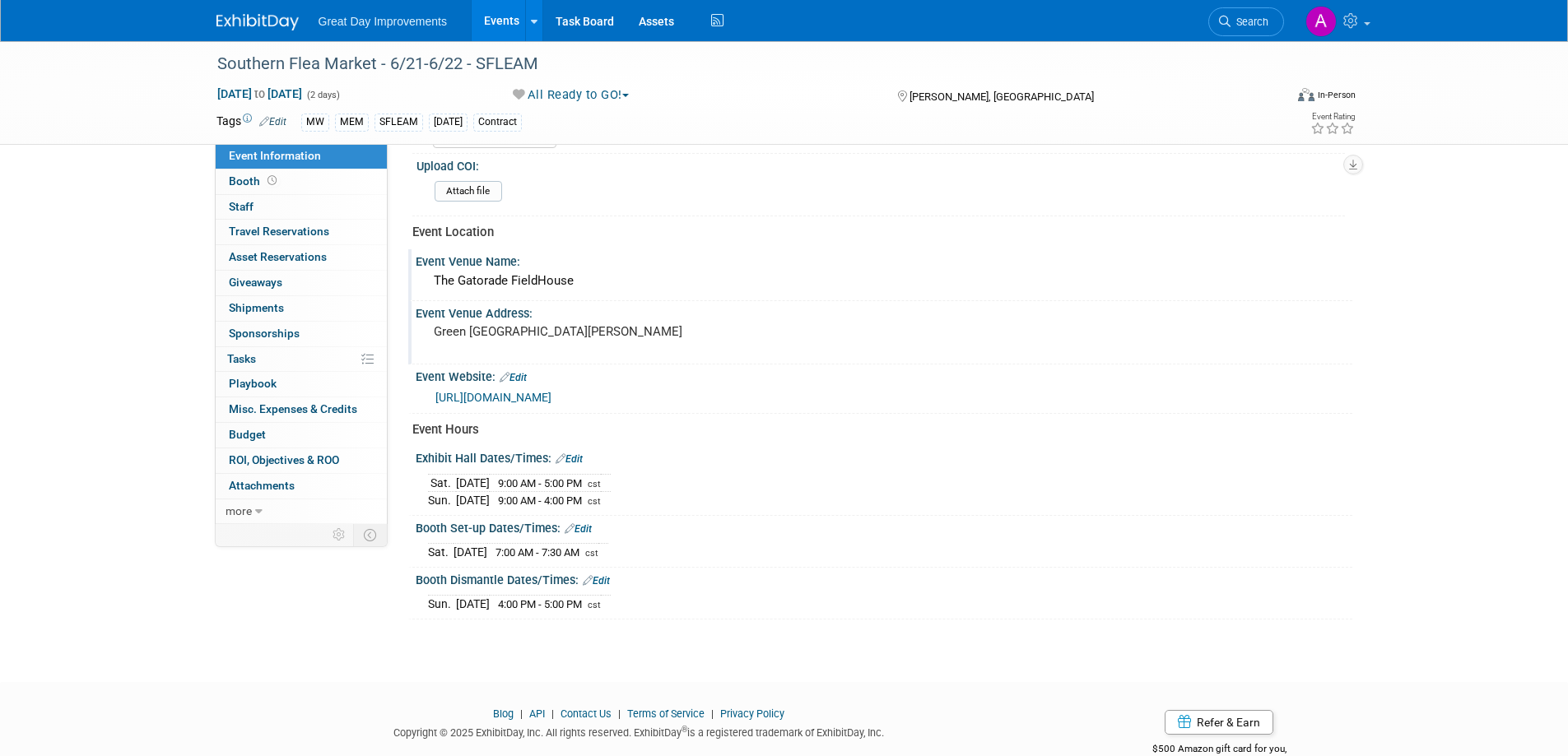
click at [590, 528] on link "Edit" at bounding box center [578, 529] width 28 height 12
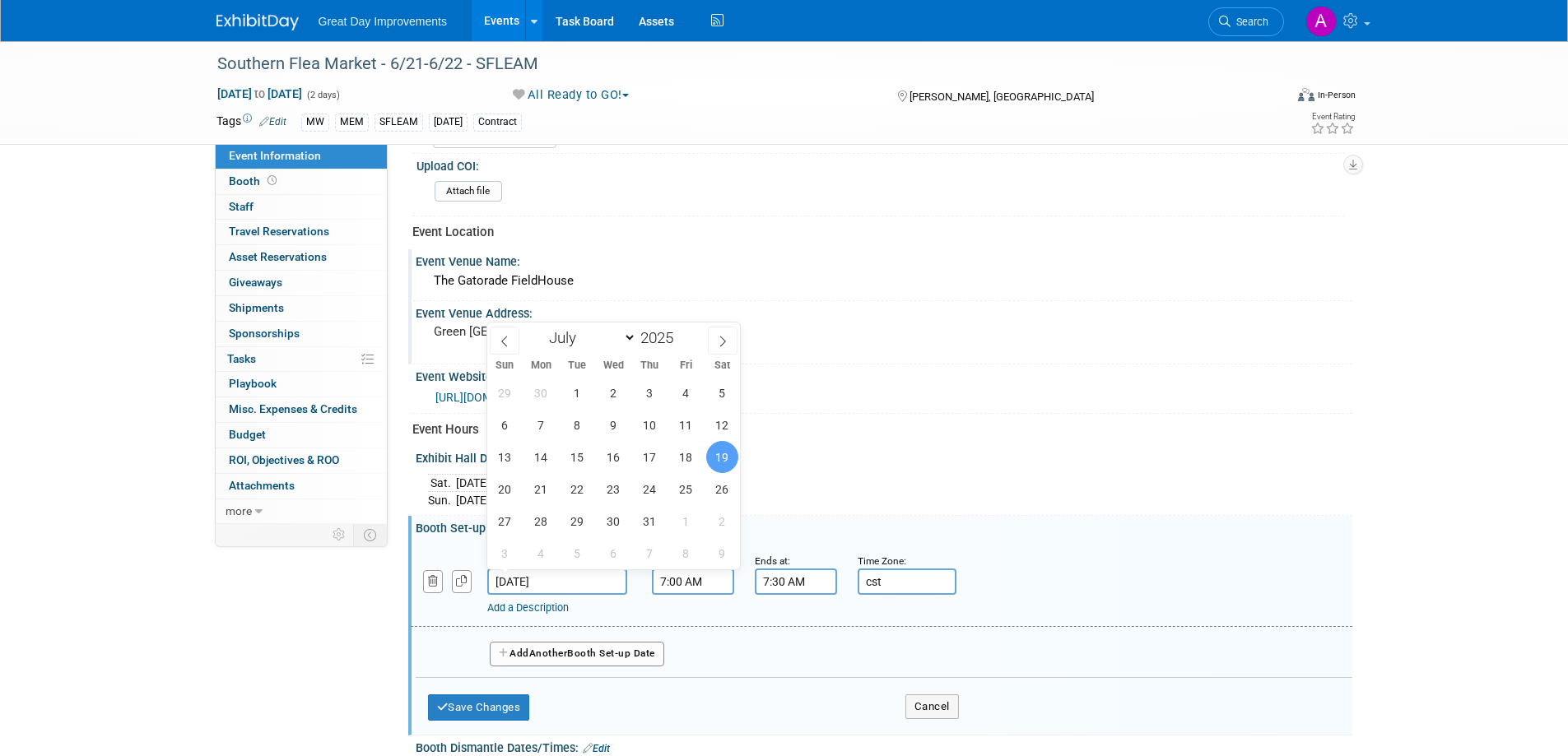
click at [586, 580] on input "Jul 19, 2025" at bounding box center [557, 582] width 140 height 27
click at [724, 344] on icon at bounding box center [723, 342] width 12 height 12
select select "7"
click at [682, 488] on span "22" at bounding box center [686, 489] width 32 height 32
type input "[DATE]"
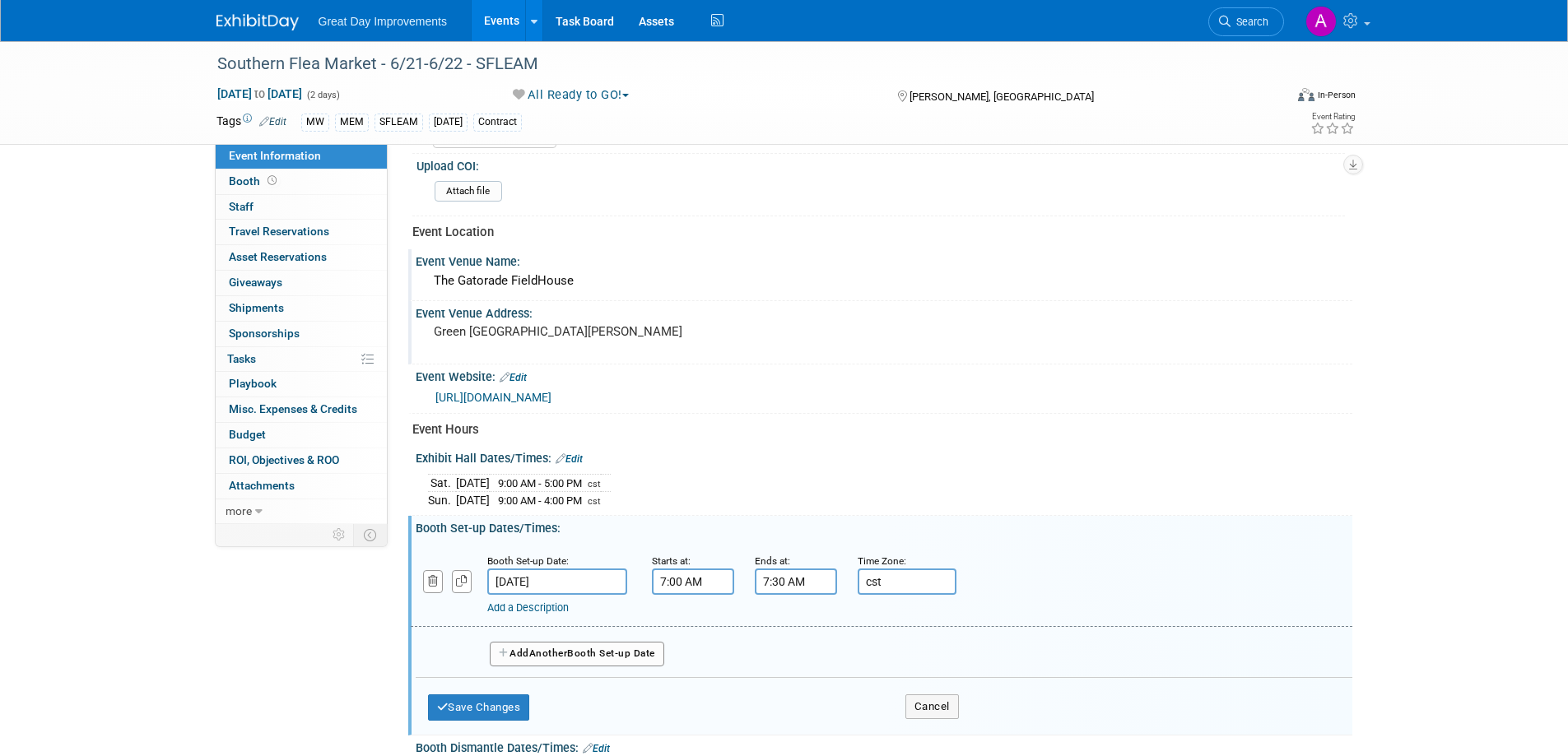
click at [711, 579] on input "7:00 AM" at bounding box center [693, 582] width 83 height 27
click at [694, 620] on span at bounding box center [690, 622] width 29 height 29
type input "8:00 AM"
click at [813, 727] on span at bounding box center [812, 731] width 111 height 29
click at [808, 577] on input "7:30 AM" at bounding box center [796, 582] width 83 height 27
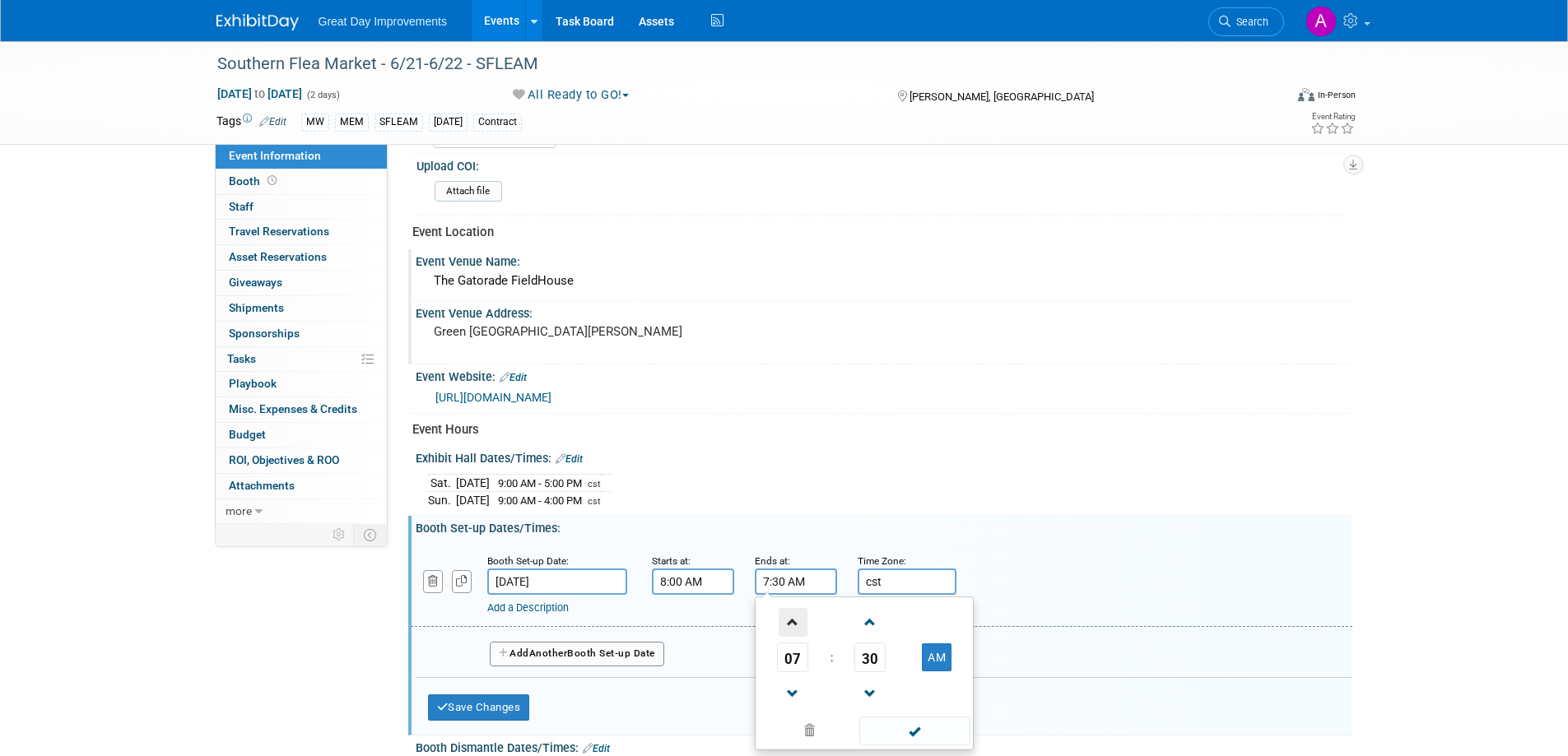
click at [787, 622] on span at bounding box center [793, 622] width 29 height 29
click at [789, 620] on span at bounding box center [793, 622] width 29 height 29
click at [789, 621] on span at bounding box center [793, 622] width 29 height 29
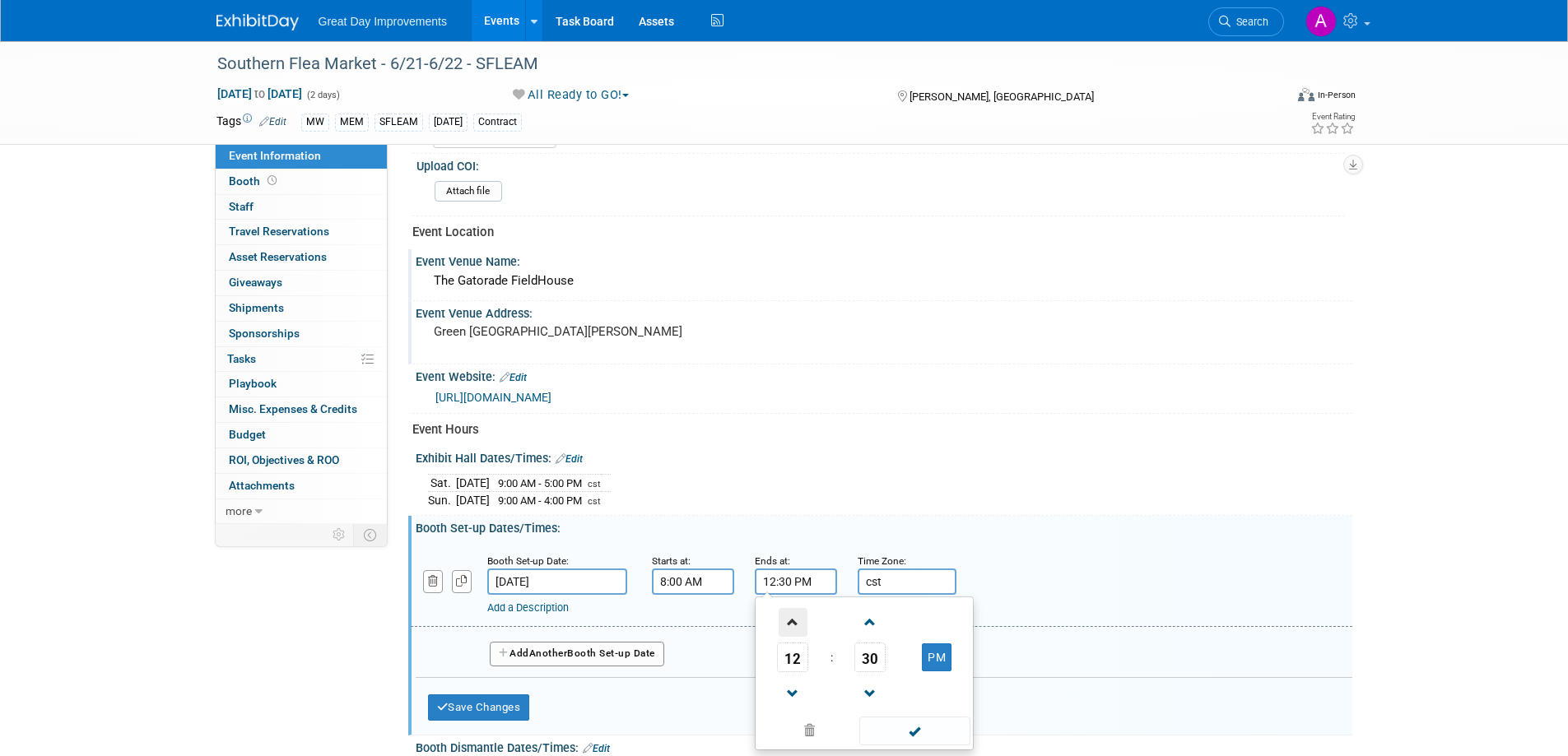
click at [789, 621] on span at bounding box center [793, 622] width 29 height 29
click at [790, 619] on span at bounding box center [793, 622] width 29 height 29
type input "4:30 PM"
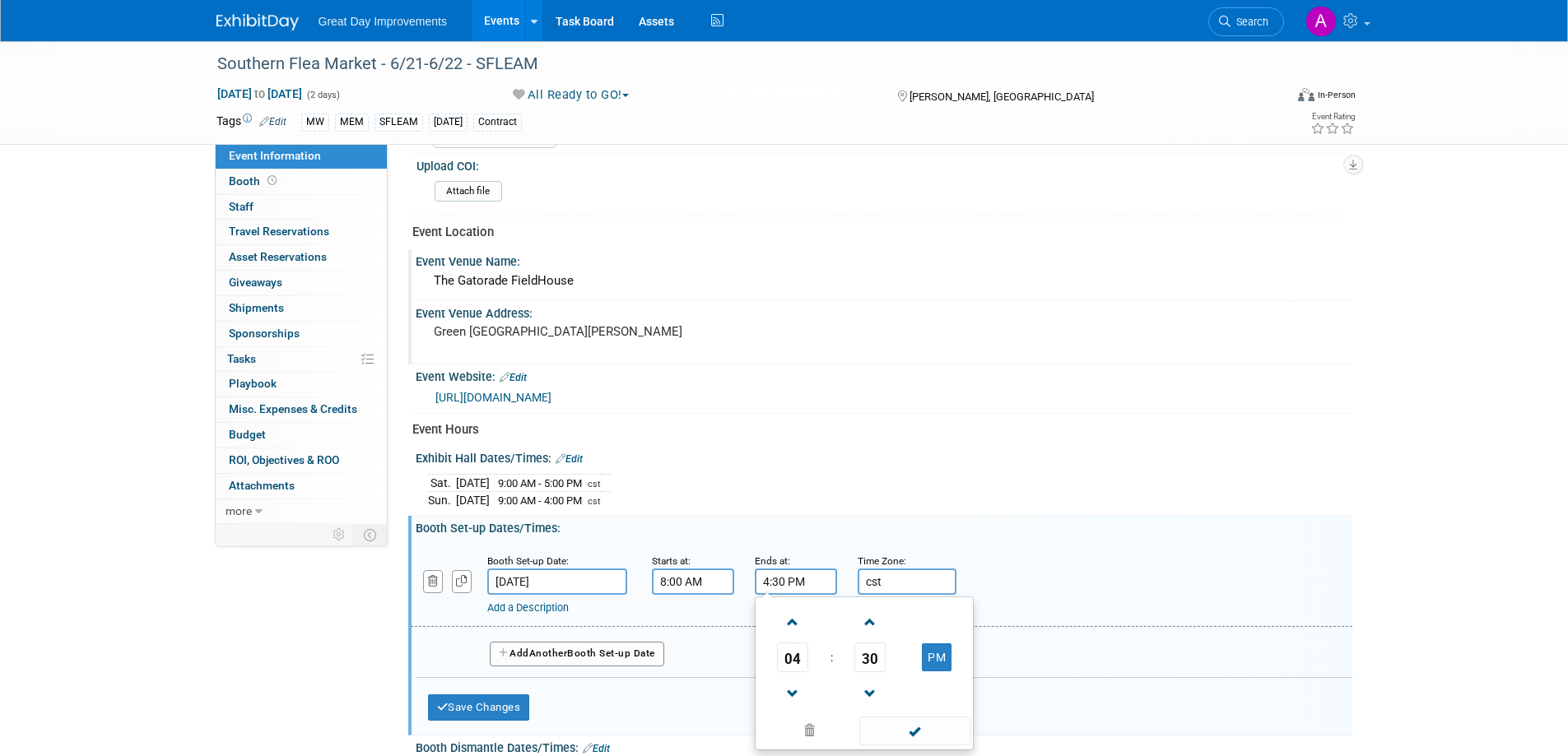
click at [923, 733] on span at bounding box center [915, 731] width 111 height 29
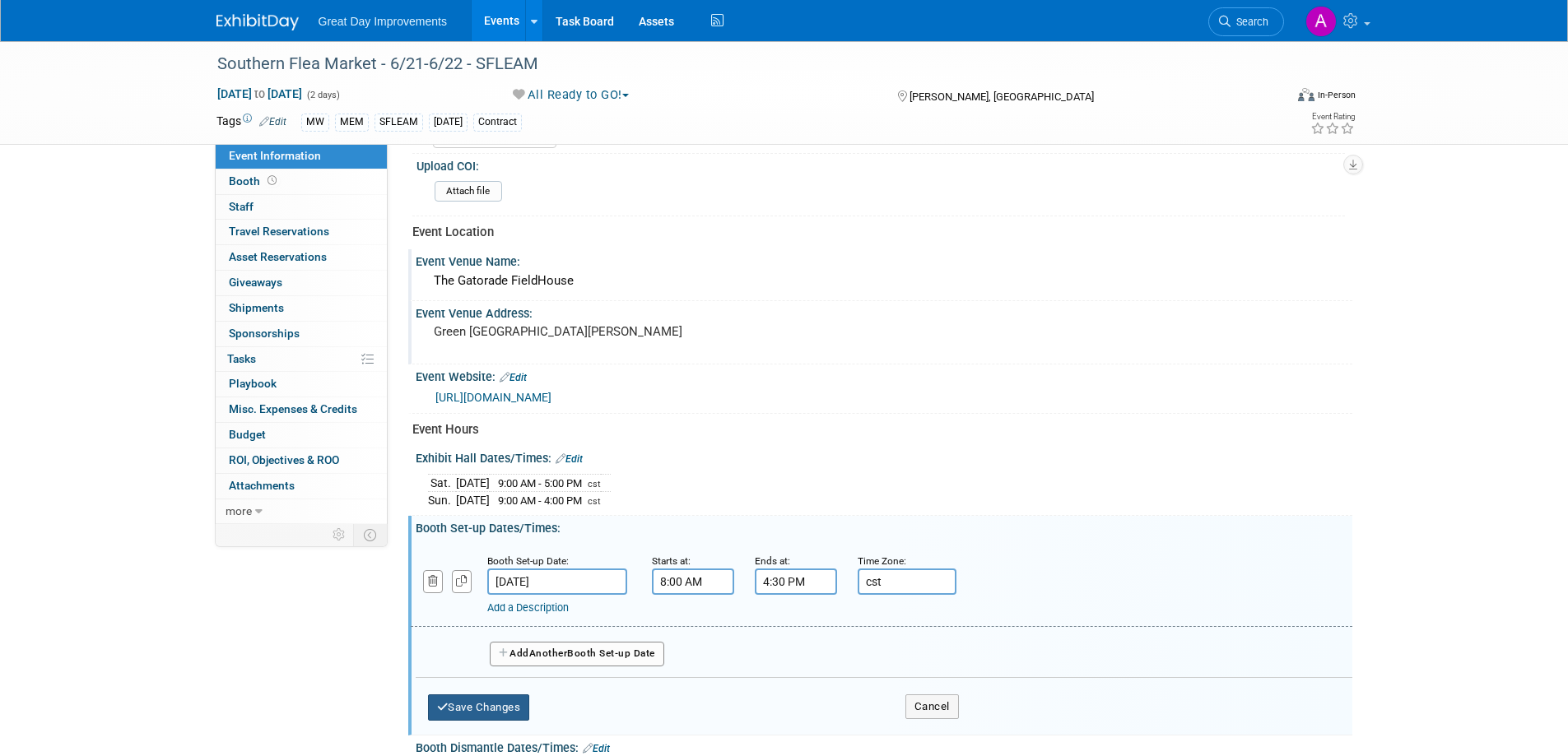
click at [508, 709] on button "Save Changes" at bounding box center [479, 708] width 102 height 27
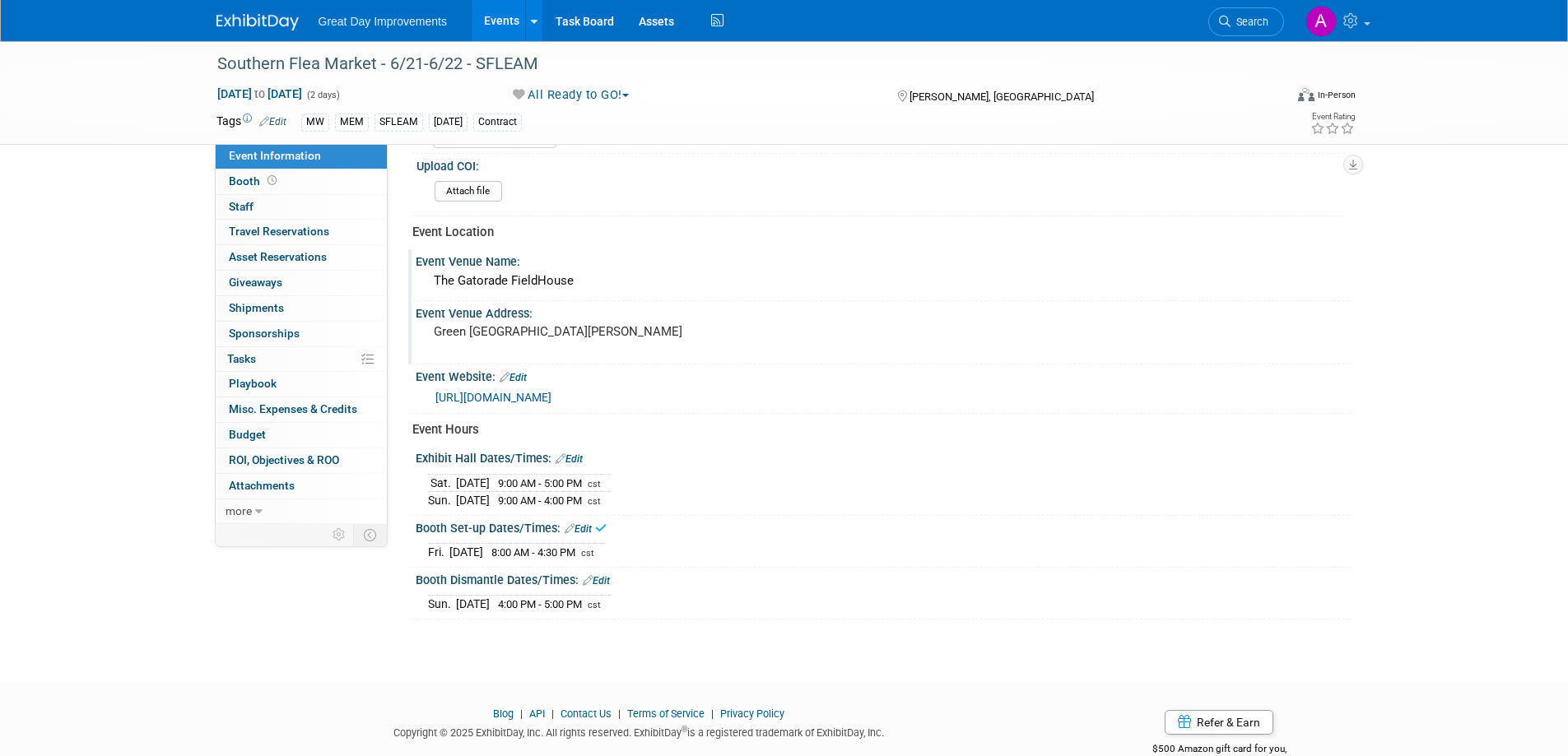
click at [607, 575] on link "Edit" at bounding box center [596, 581] width 28 height 12
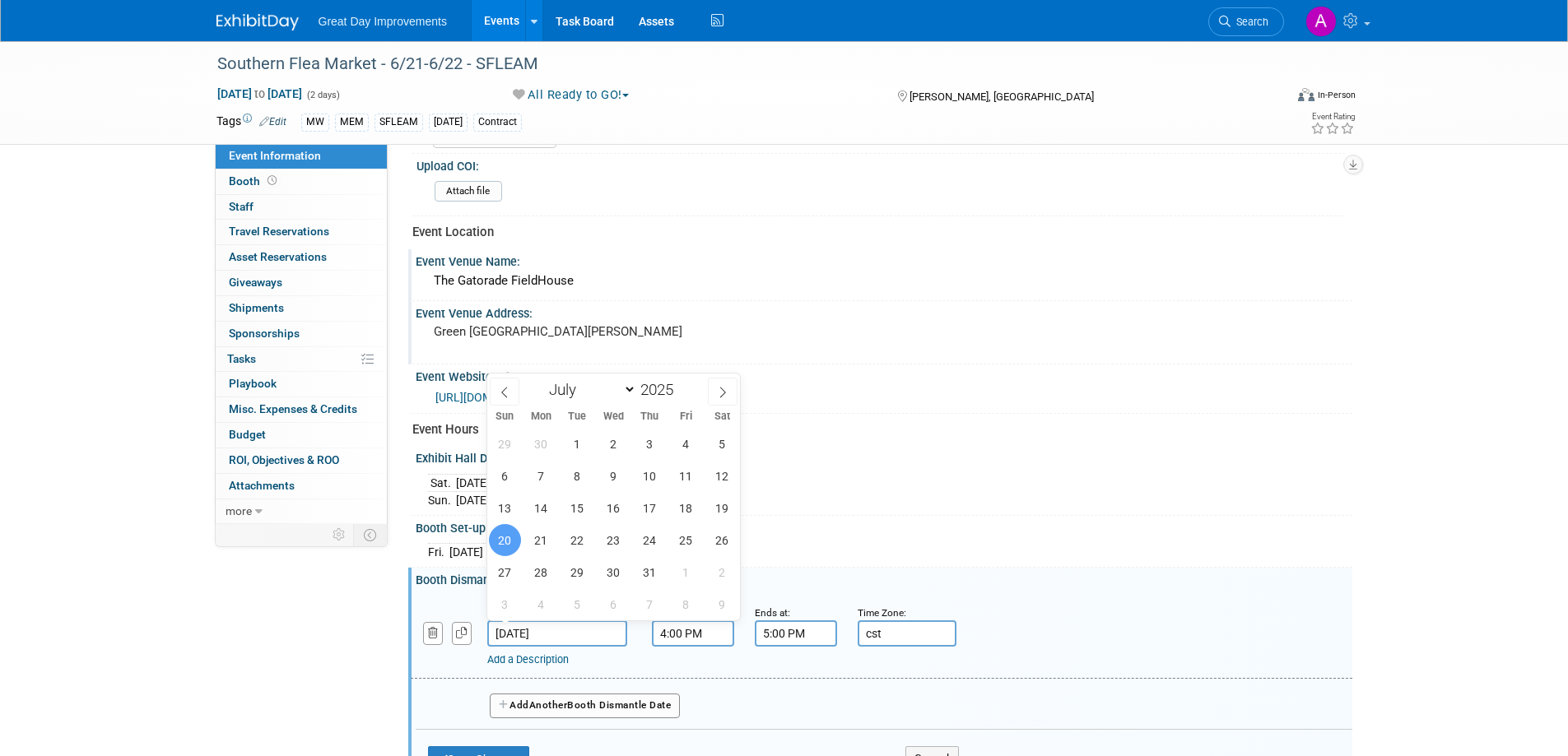
click at [571, 627] on input "Jul 20, 2025" at bounding box center [557, 633] width 140 height 27
click at [728, 390] on icon at bounding box center [723, 393] width 12 height 12
select select "7"
click at [507, 572] on span "24" at bounding box center [505, 572] width 32 height 32
type input "Aug 24, 2025"
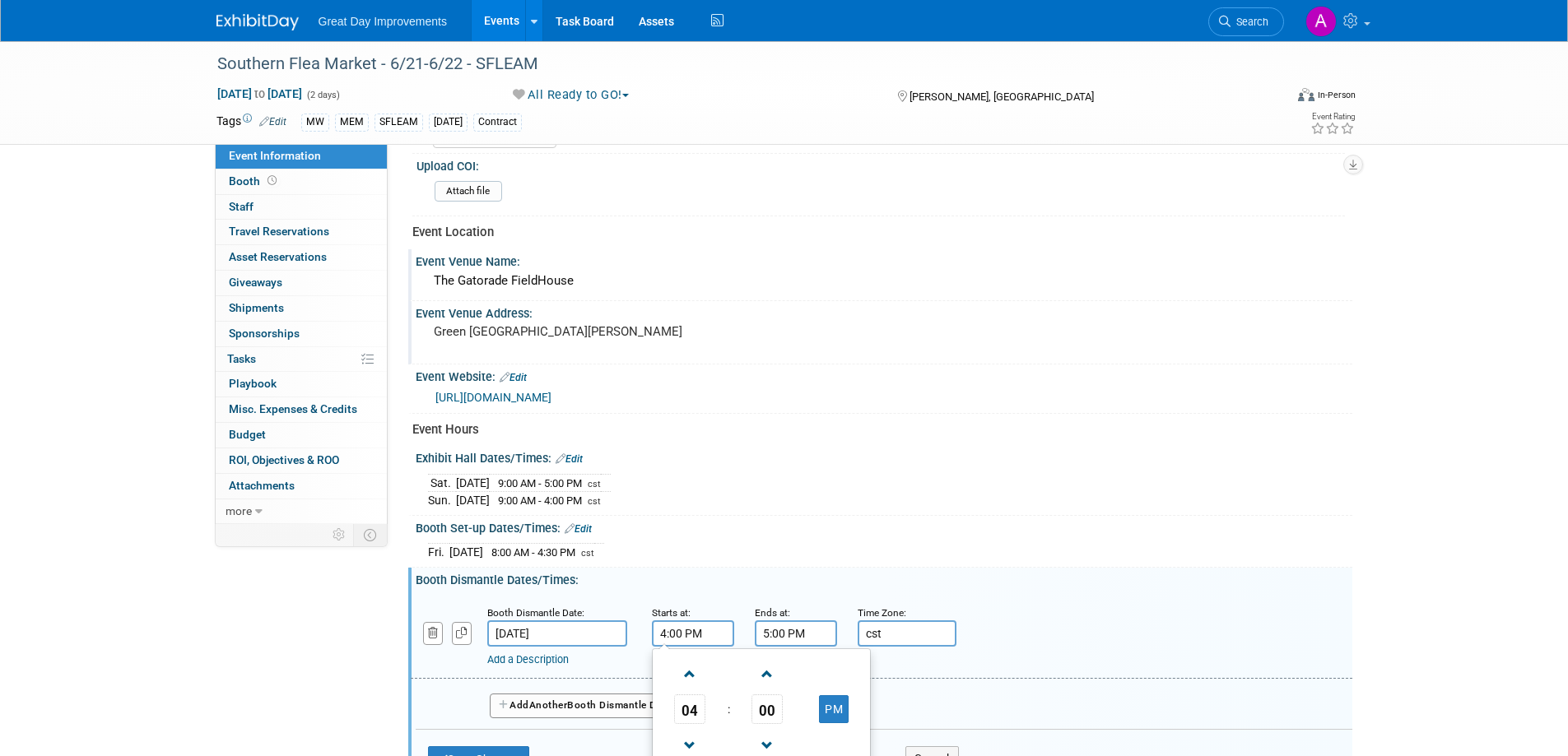
click at [708, 632] on input "4:00 PM" at bounding box center [693, 633] width 83 height 27
click at [689, 671] on span at bounding box center [690, 674] width 29 height 29
type input "5:00 PM"
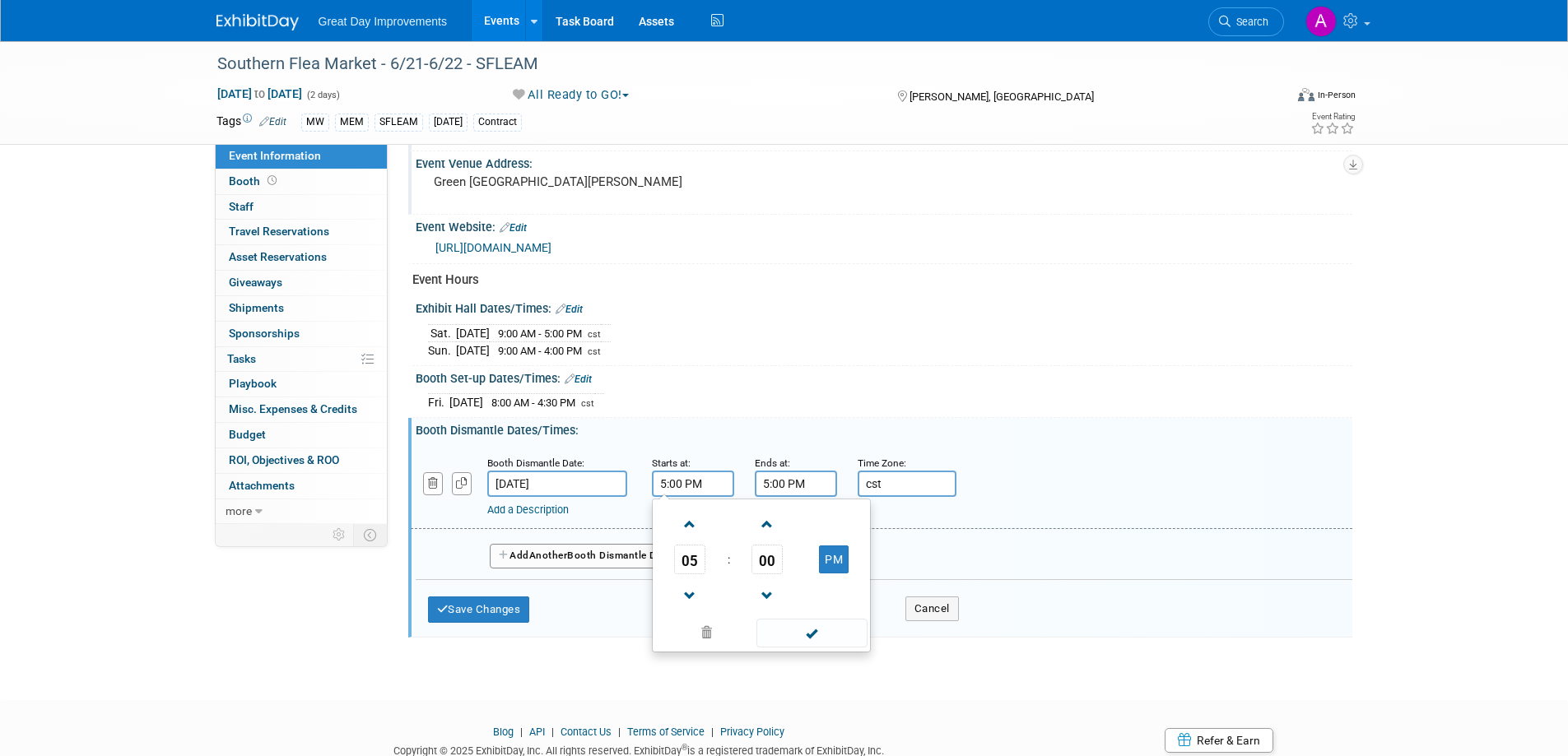
scroll to position [723, 0]
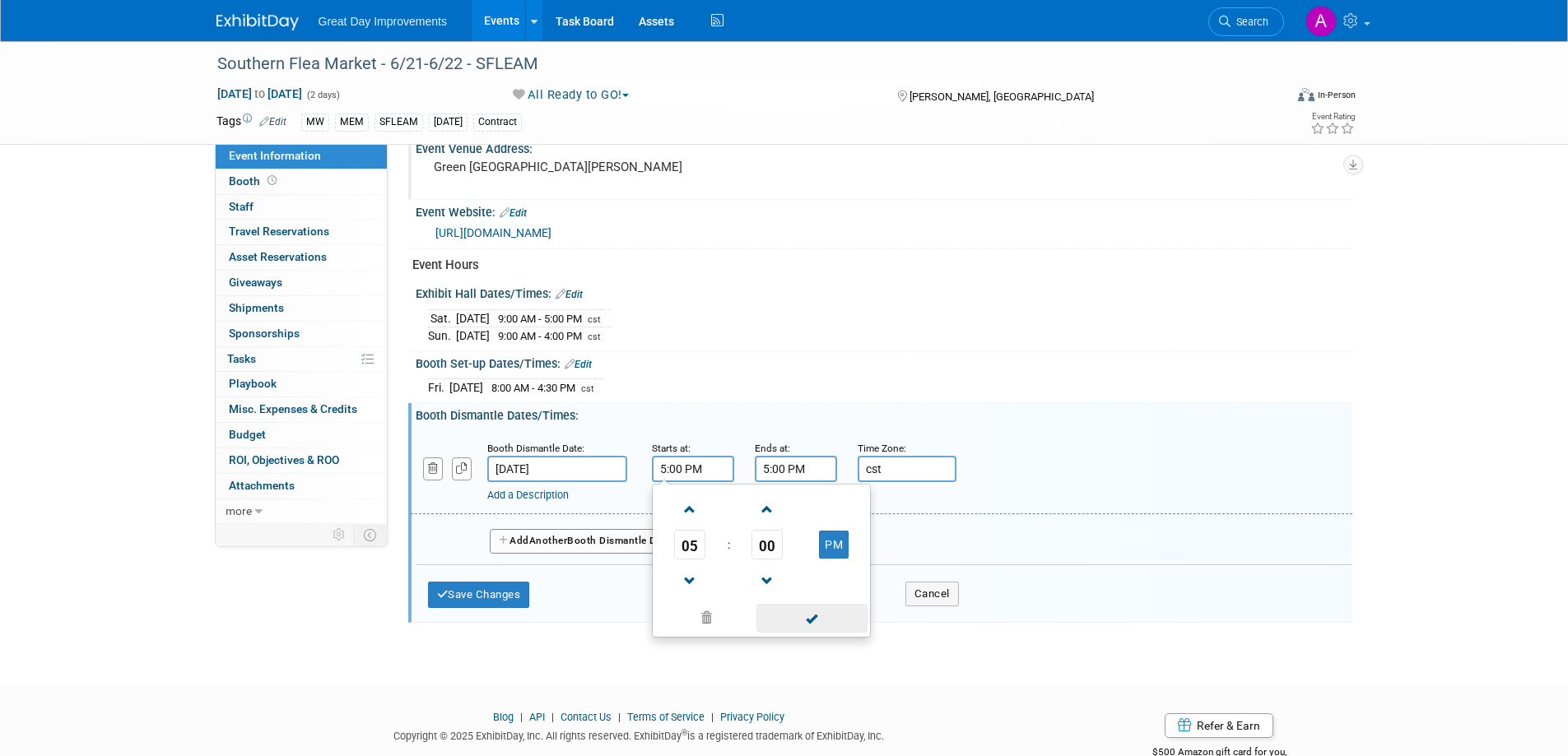
click at [816, 606] on span at bounding box center [812, 618] width 111 height 29
click at [809, 469] on input "5:00 PM" at bounding box center [796, 469] width 83 height 27
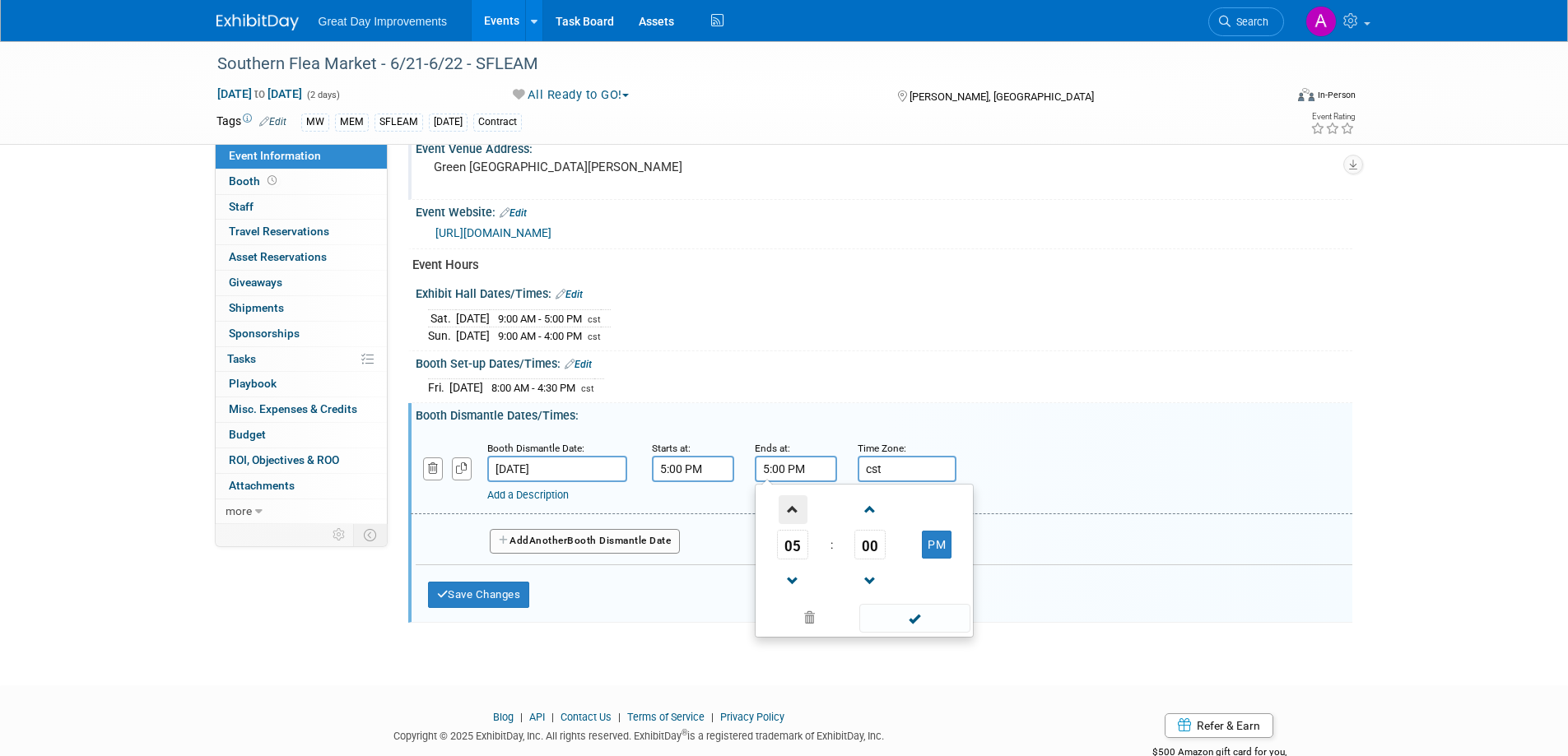
click at [792, 503] on span at bounding box center [793, 509] width 29 height 29
type input "6:00 PM"
click at [926, 632] on td at bounding box center [913, 618] width 111 height 32
click at [905, 620] on span at bounding box center [915, 618] width 111 height 29
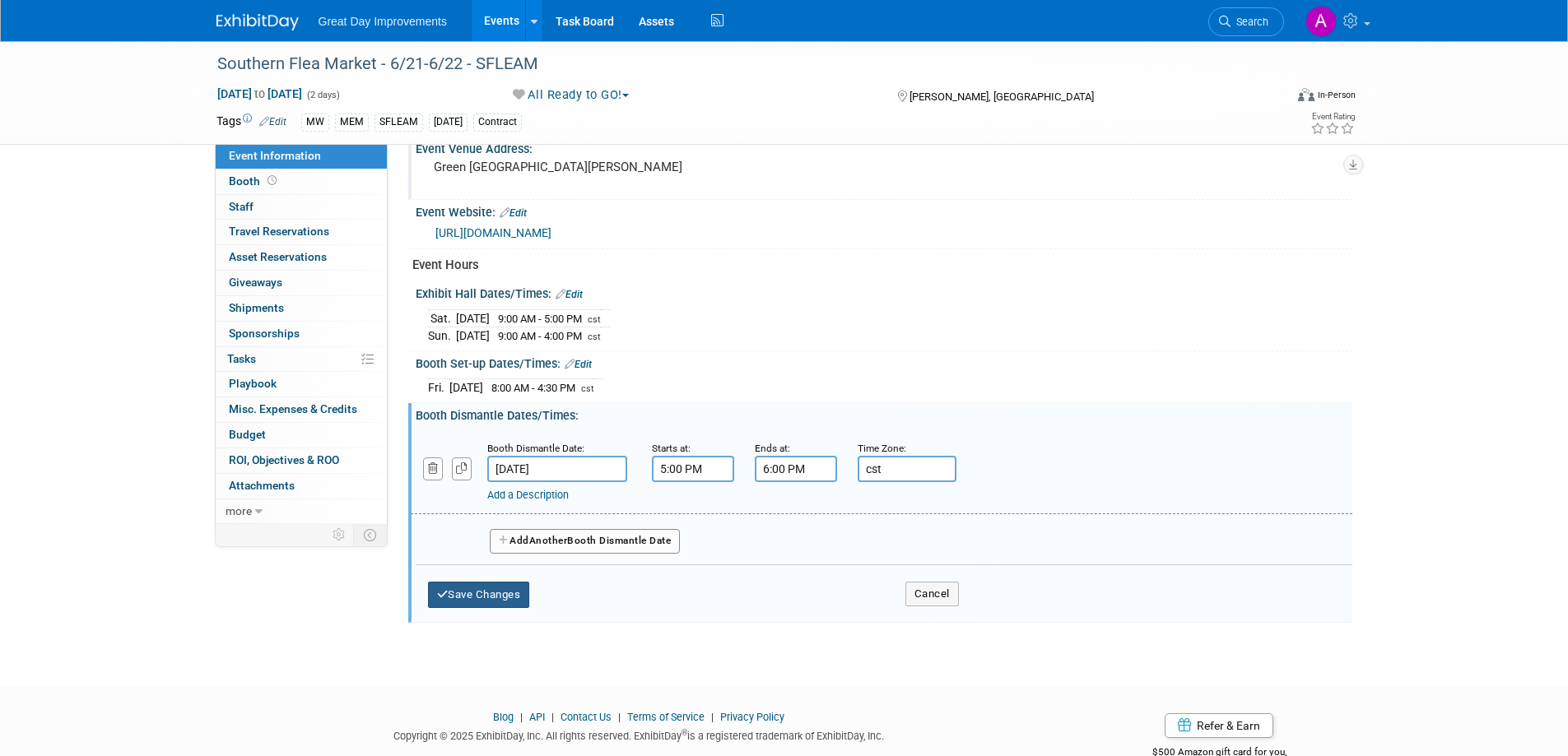
click at [491, 592] on button "Save Changes" at bounding box center [479, 595] width 102 height 27
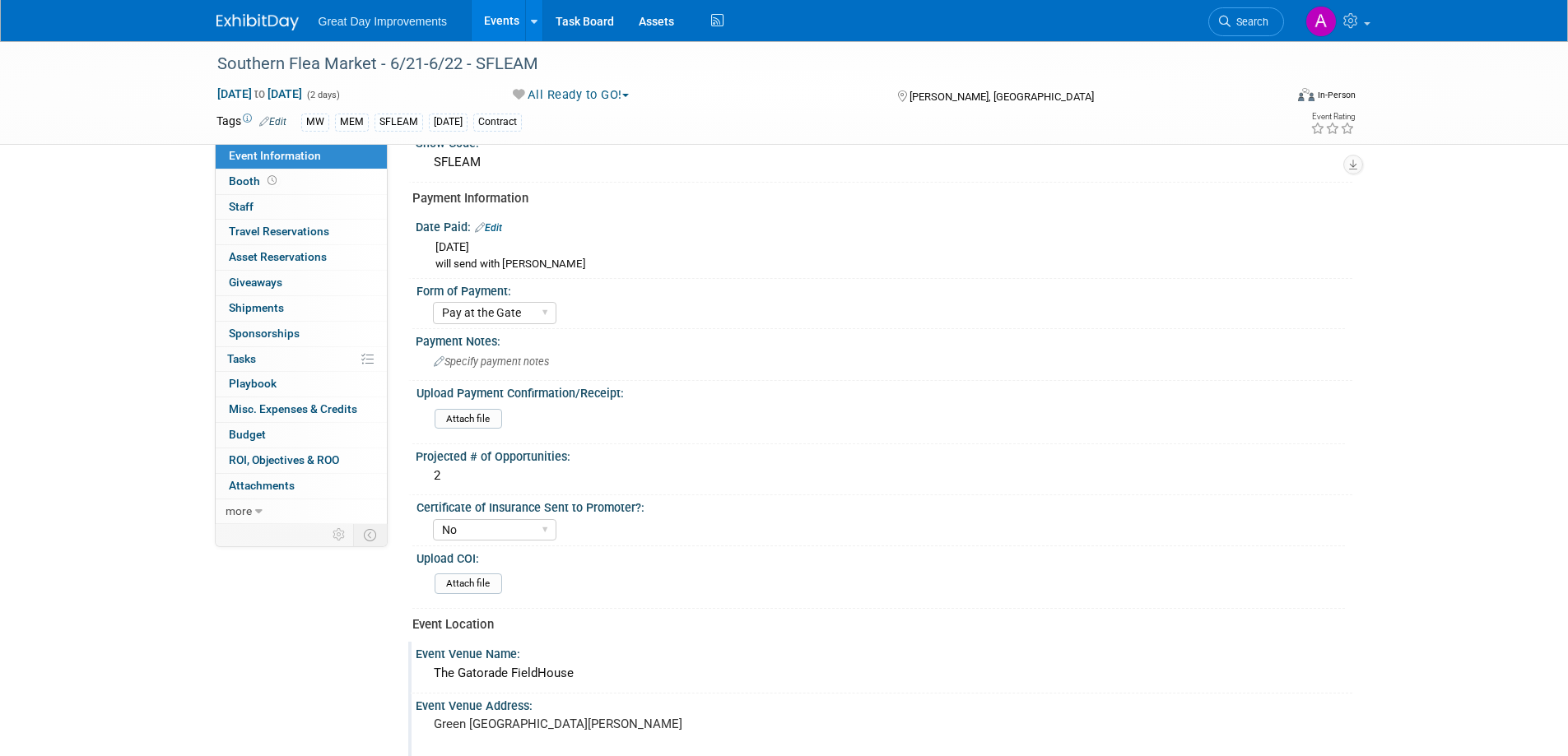
scroll to position [103, 0]
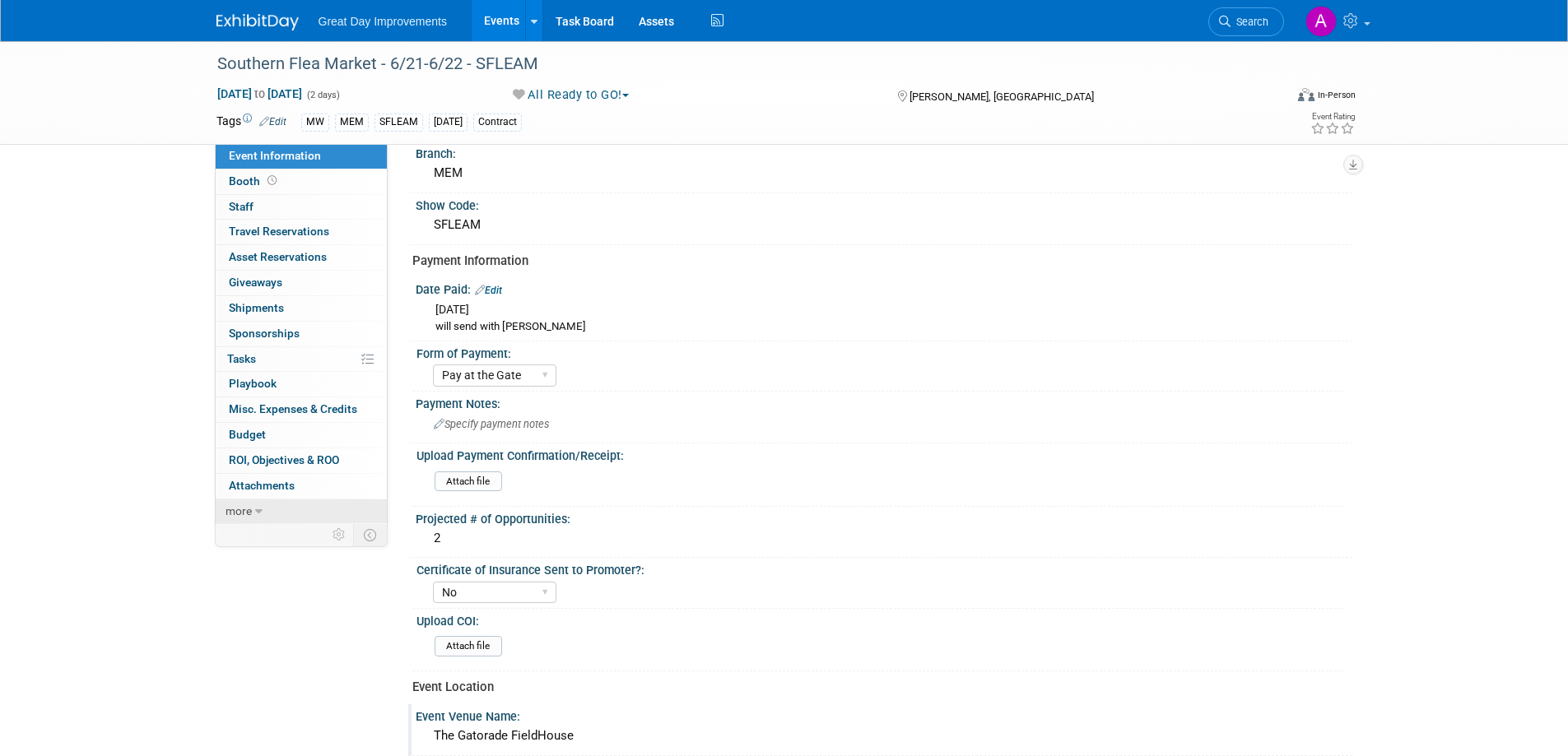
click at [252, 514] on link "more" at bounding box center [301, 512] width 171 height 25
click at [286, 543] on span "Event Binder (.pdf export)" at bounding box center [294, 536] width 132 height 13
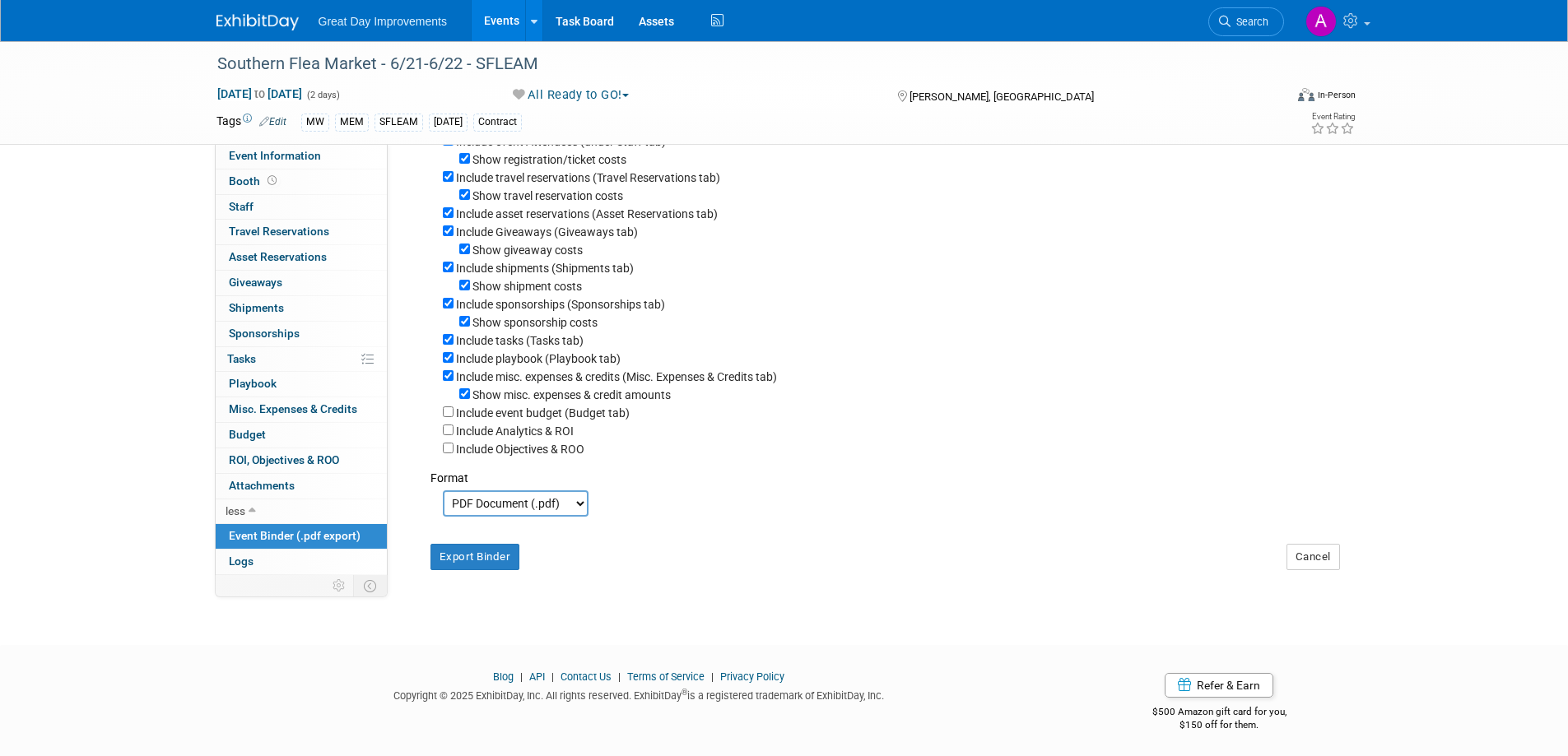
scroll to position [220, 0]
click at [475, 556] on button "Export Binder" at bounding box center [475, 553] width 90 height 27
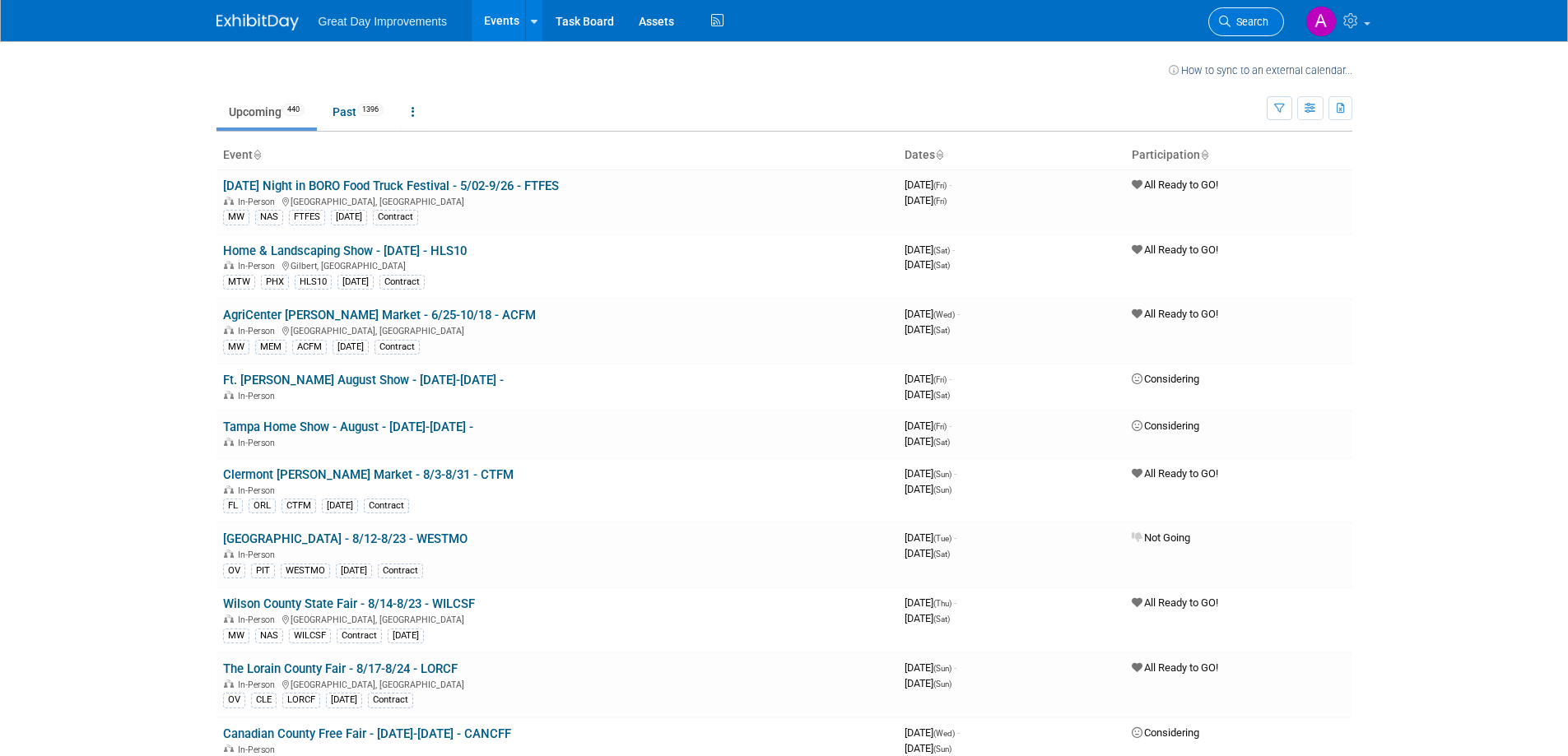
click at [1258, 16] on span "Search" at bounding box center [1249, 22] width 38 height 13
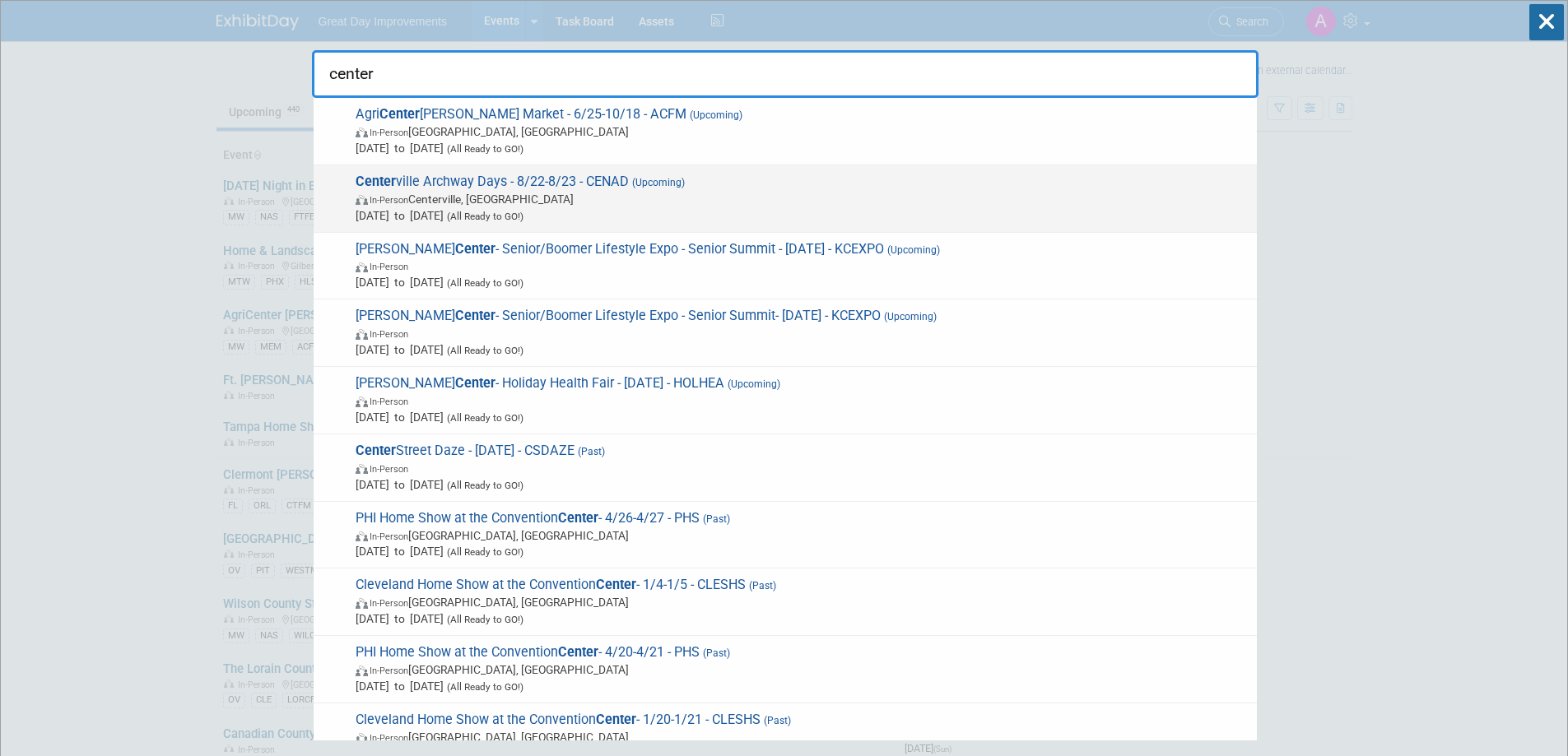
type input "center"
click at [530, 199] on span "In-Person Centerville, IN" at bounding box center [802, 199] width 893 height 17
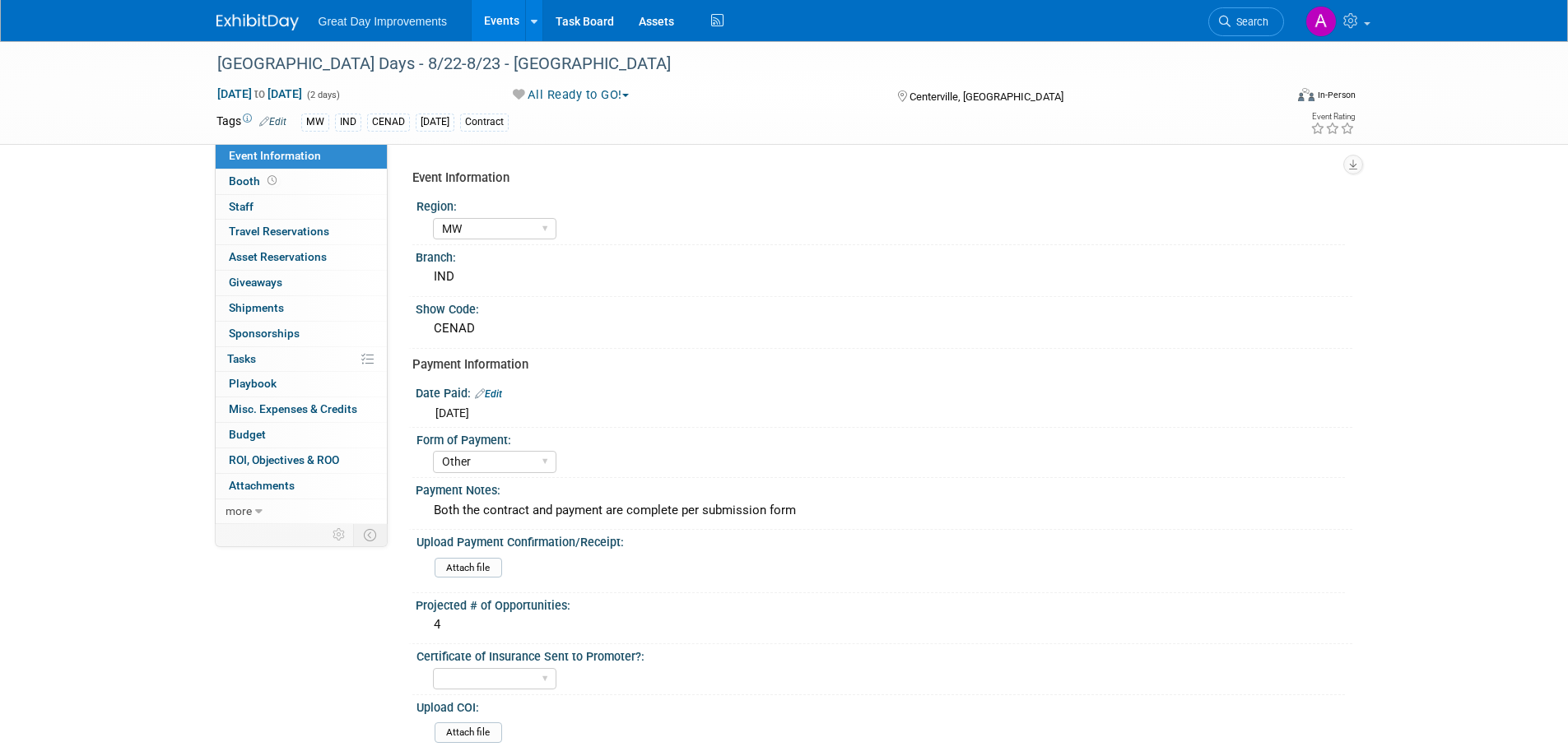
select select "MW"
select select "Other"
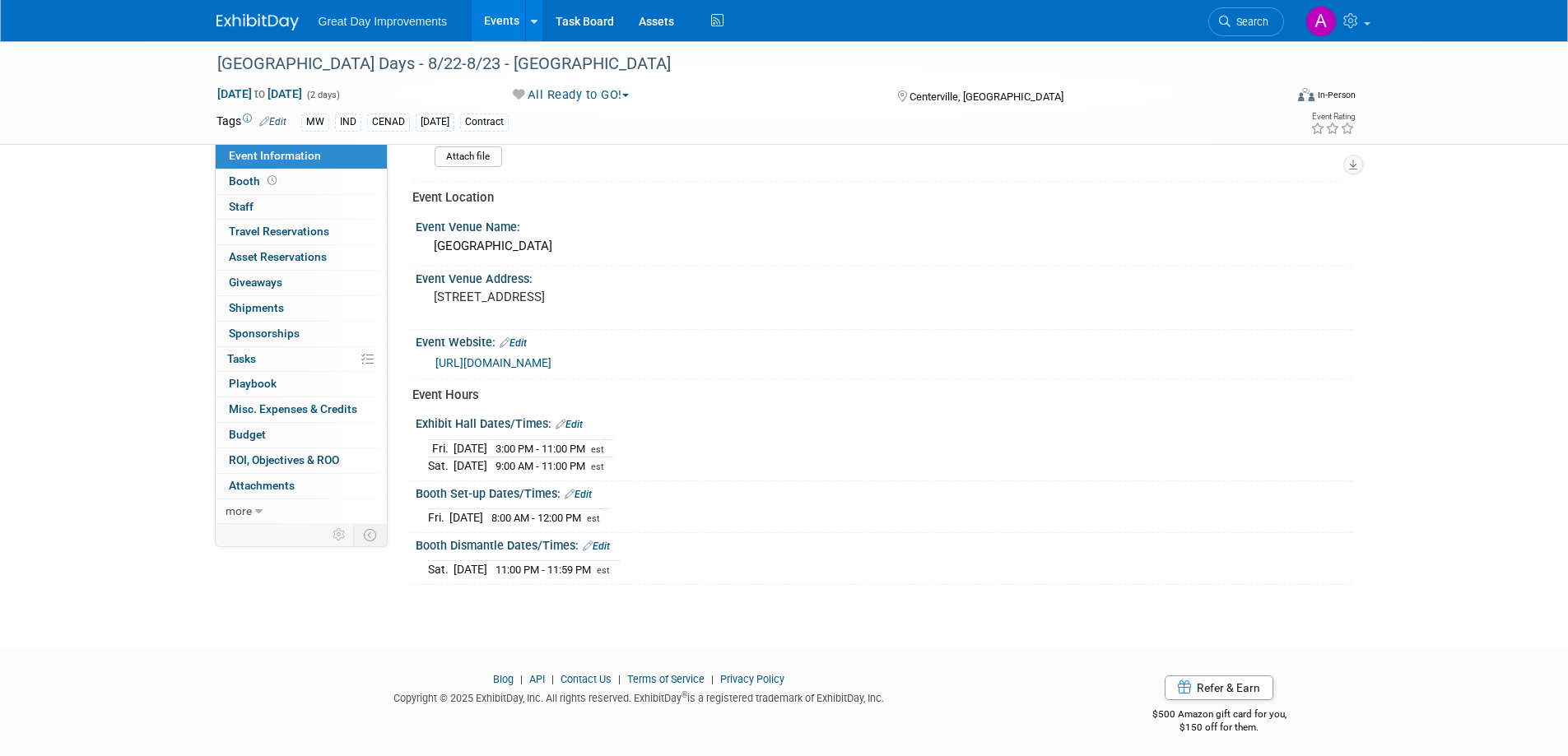
scroll to position [493, 0]
